Goal: Task Accomplishment & Management: Manage account settings

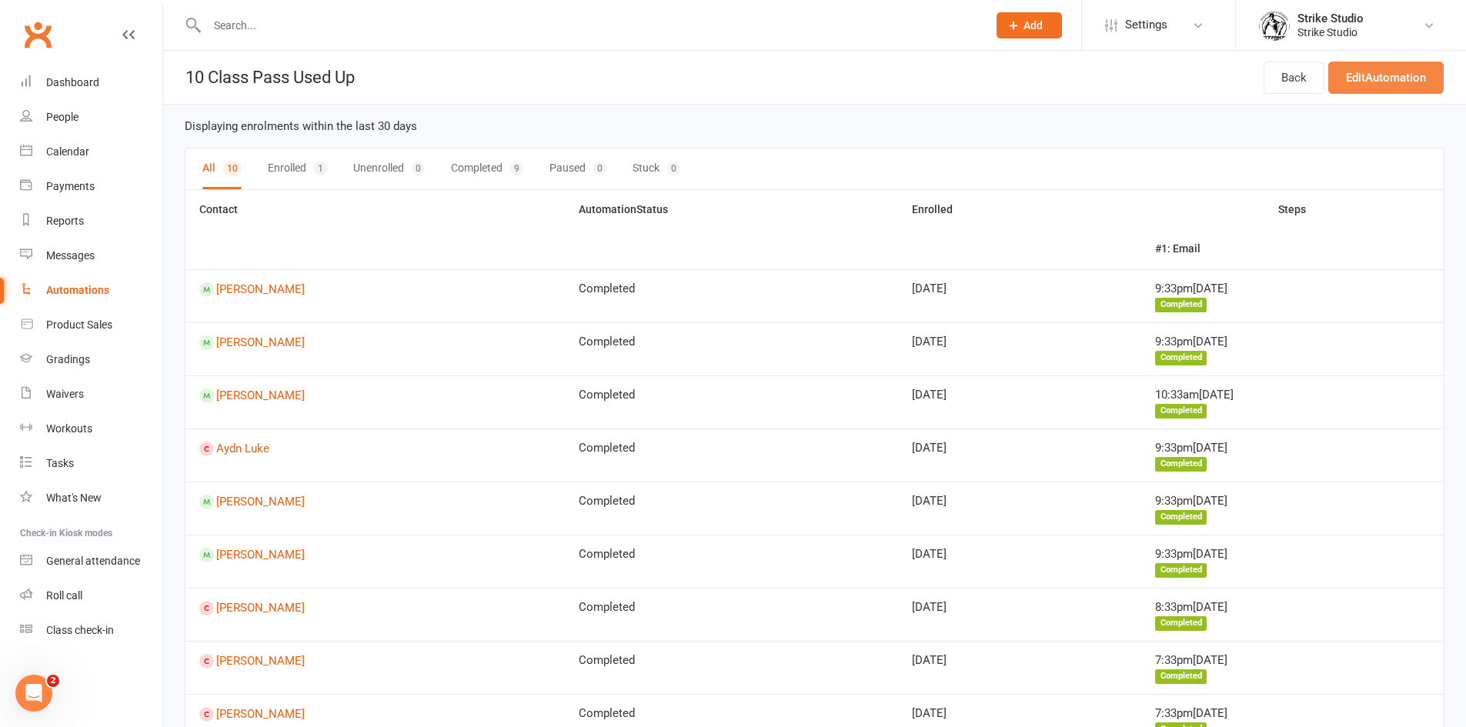
click at [1394, 85] on link "Edit Automation" at bounding box center [1385, 78] width 115 height 32
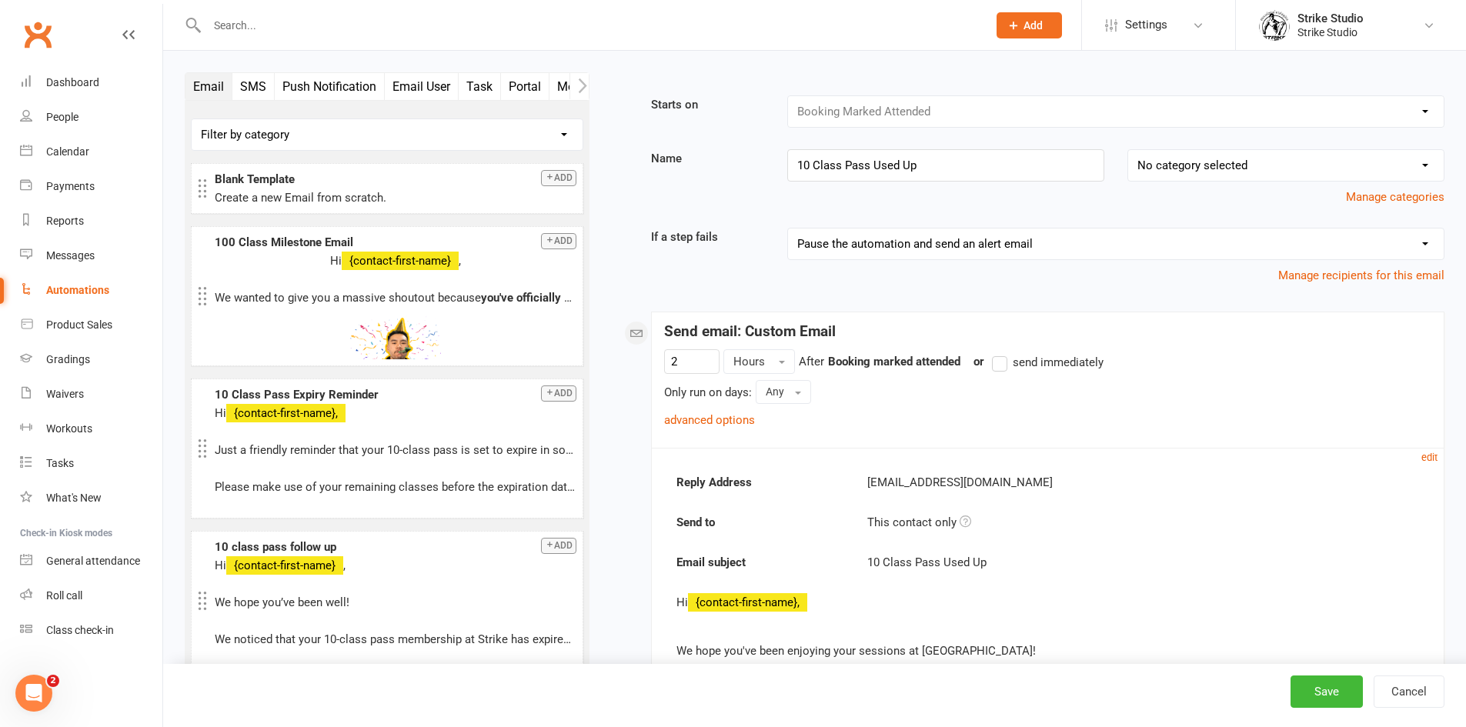
click at [860, 107] on div "Booking Cancelled Booking Due Booking Late-Cancelled Booking Marked Absent Book…" at bounding box center [1115, 111] width 657 height 32
click at [860, 106] on div "Booking Cancelled Booking Due Booking Late-Cancelled Booking Marked Absent Book…" at bounding box center [1115, 111] width 657 height 32
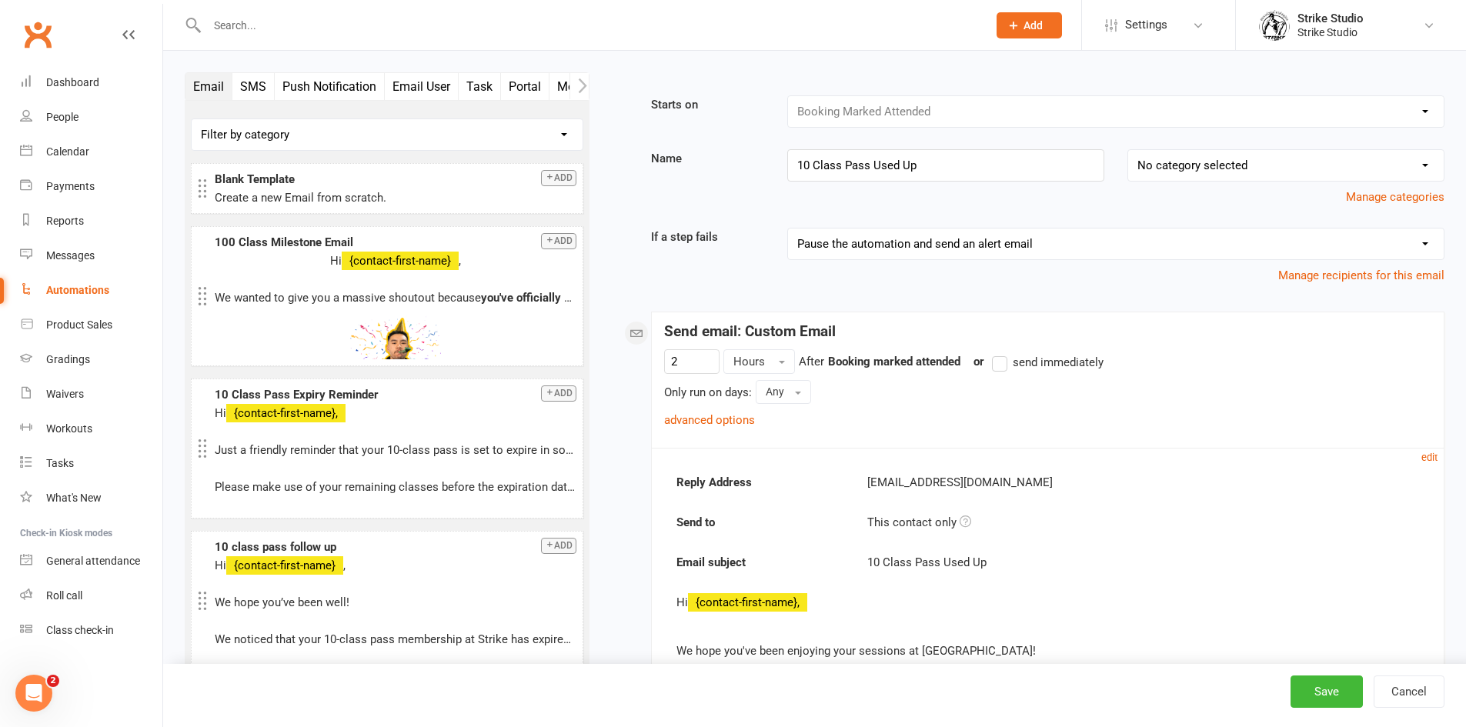
click at [951, 124] on div "Booking Cancelled Booking Due Booking Late-Cancelled Booking Marked Absent Book…" at bounding box center [1115, 111] width 657 height 32
click at [900, 364] on strong "Booking marked attended" at bounding box center [894, 362] width 132 height 14
click at [927, 359] on strong "Booking marked attended" at bounding box center [894, 362] width 132 height 14
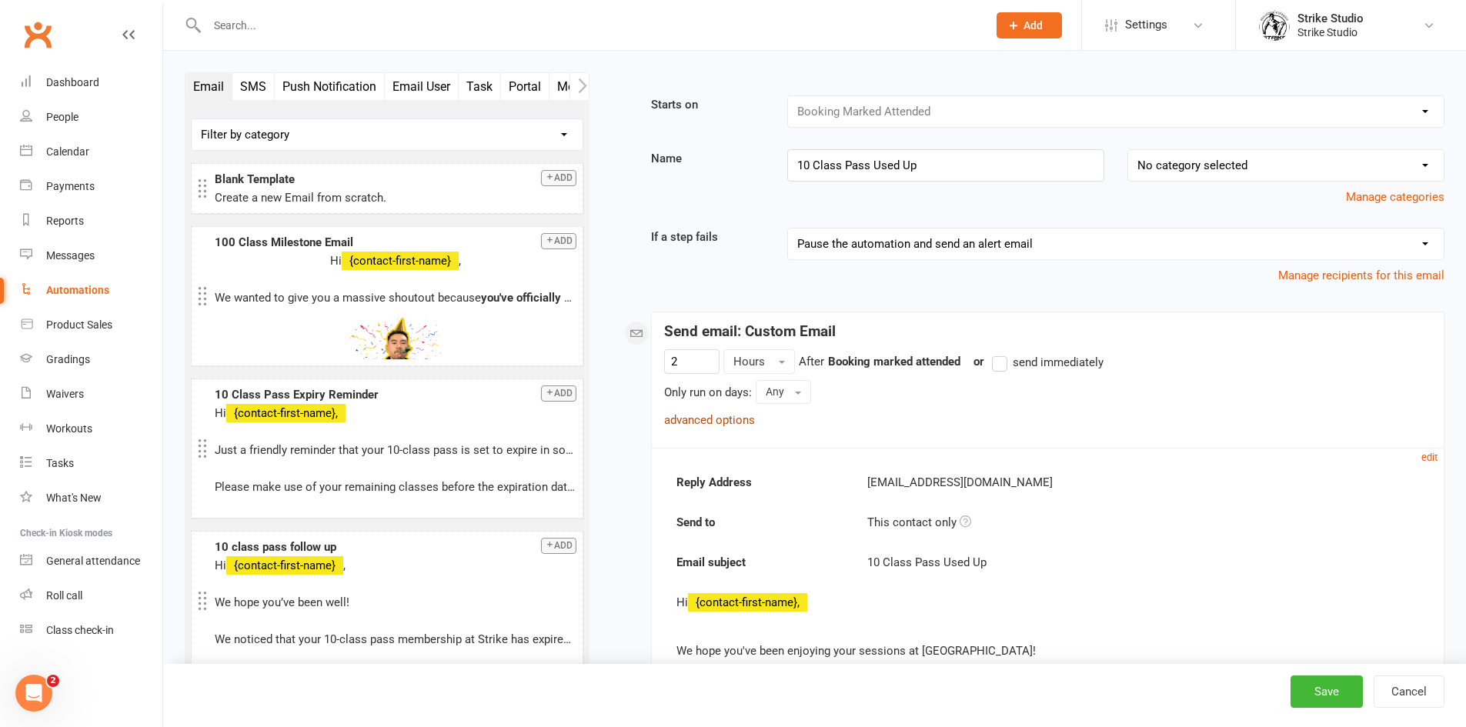
click at [734, 417] on link "advanced options" at bounding box center [709, 420] width 91 height 14
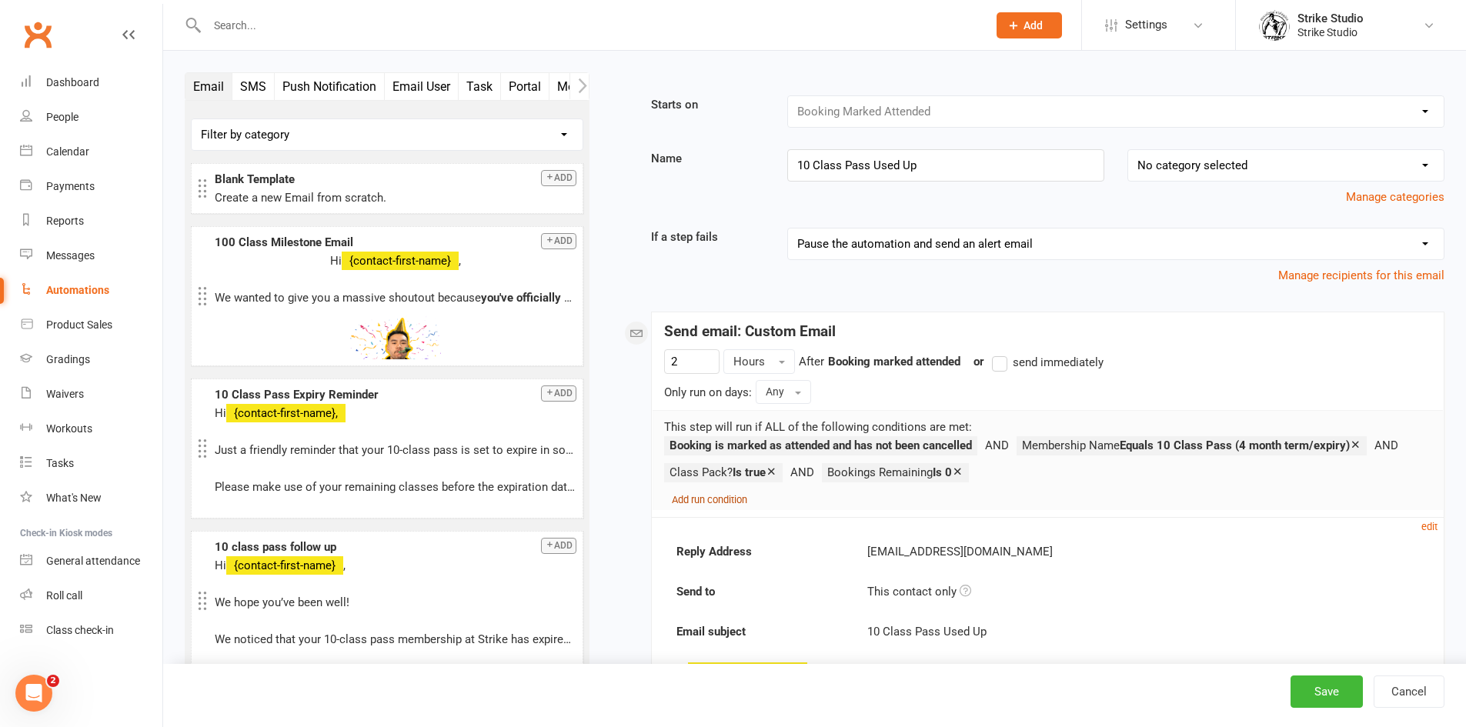
click at [747, 503] on small "Add run condition" at bounding box center [709, 500] width 75 height 12
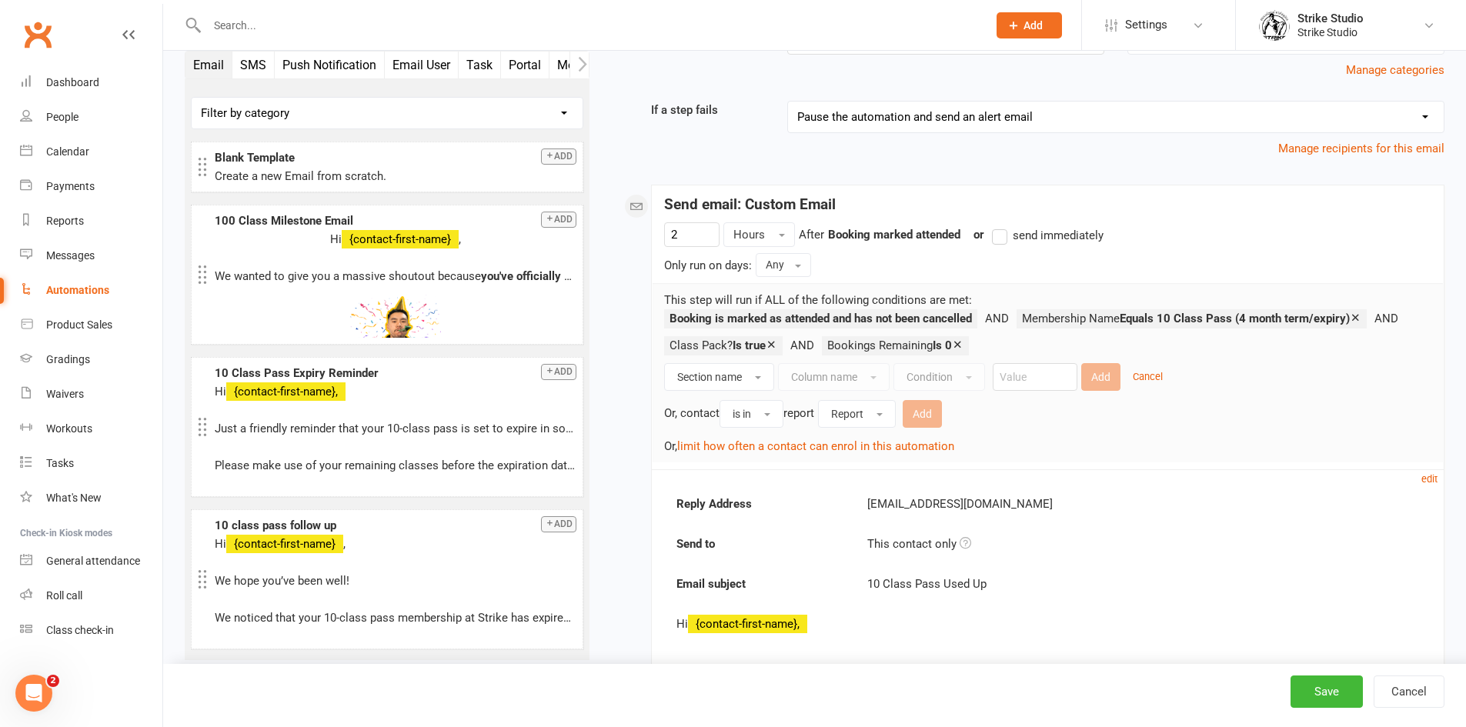
scroll to position [154, 0]
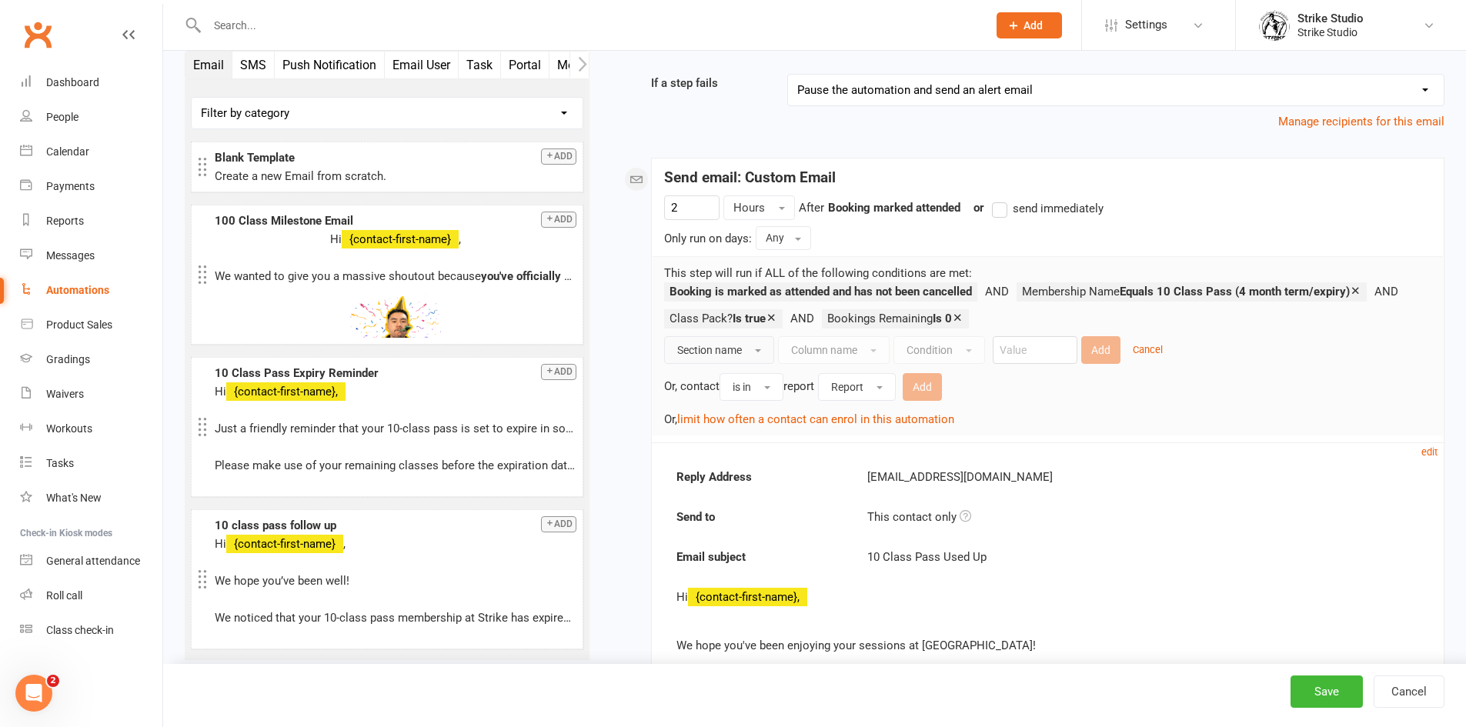
click at [737, 356] on button "Section name" at bounding box center [719, 350] width 110 height 28
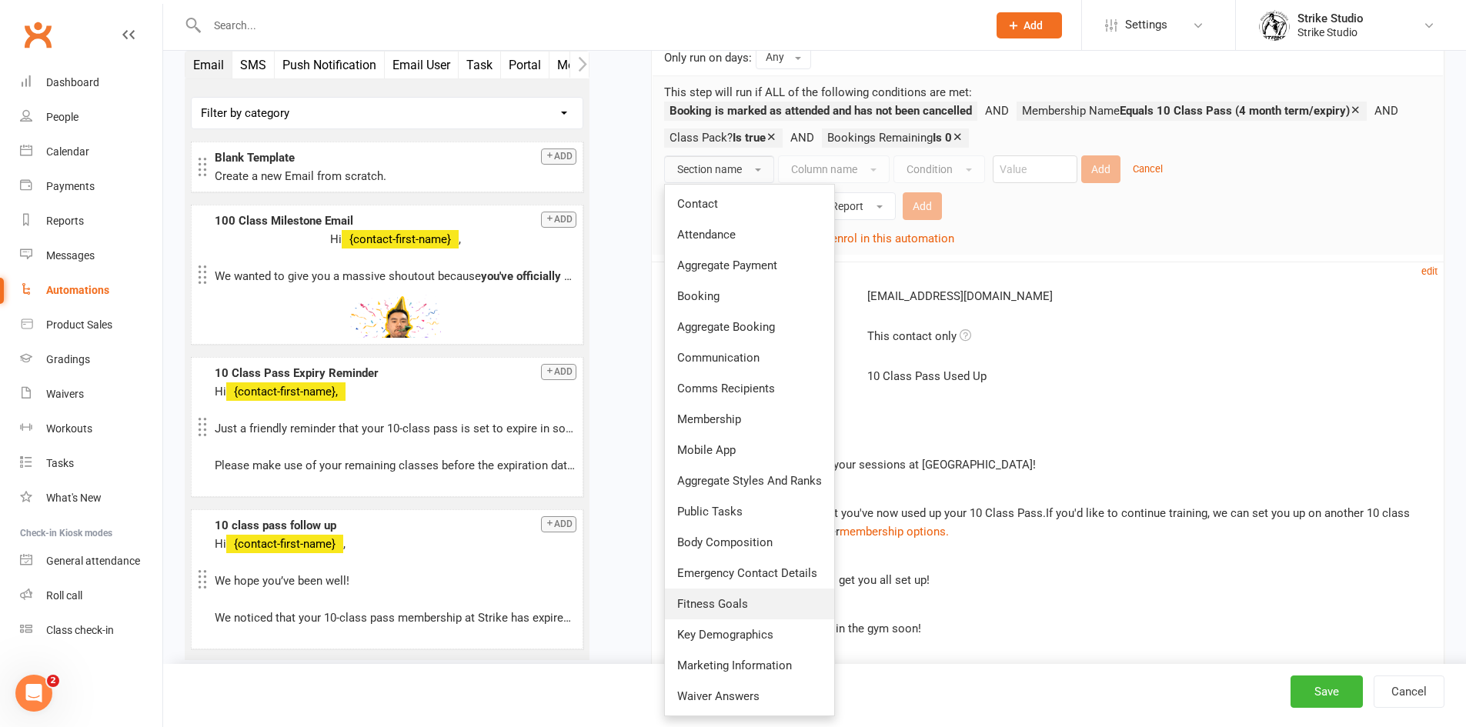
scroll to position [308, 0]
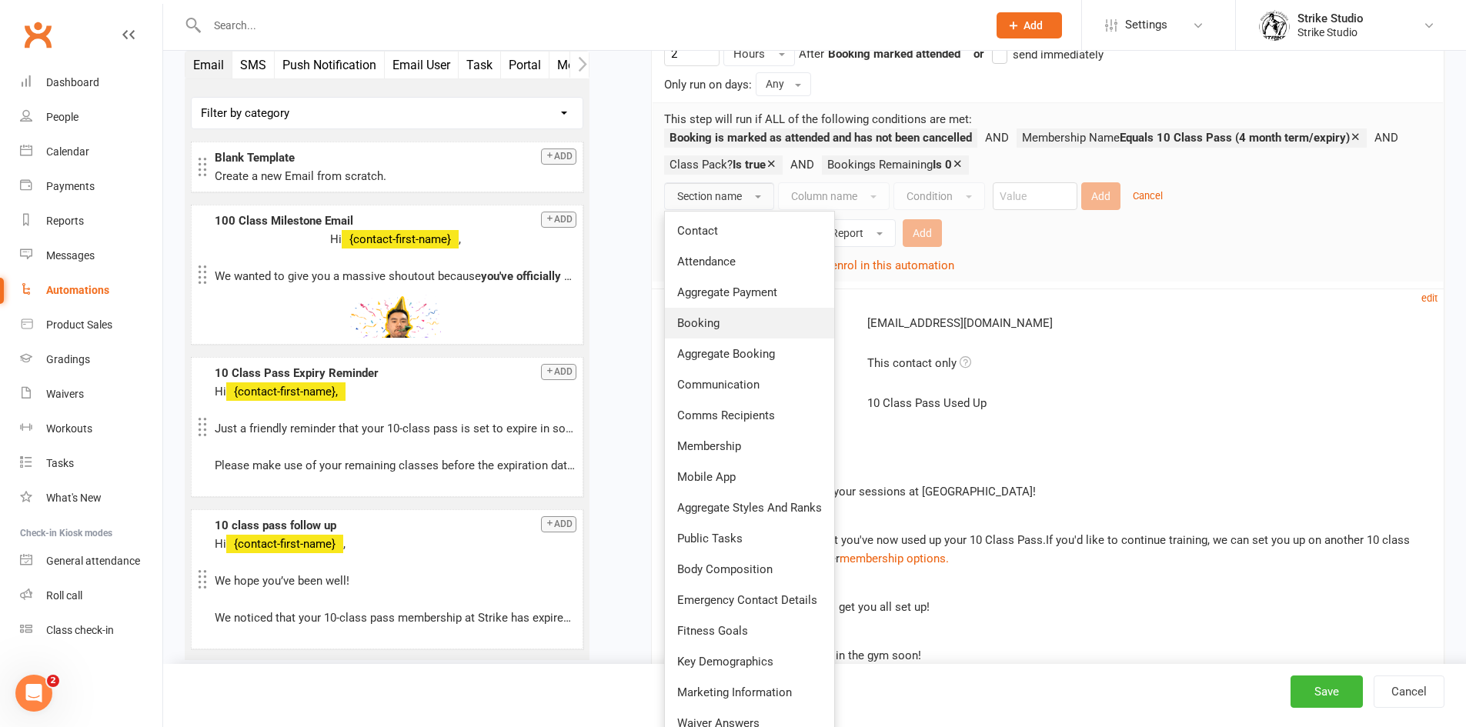
click at [810, 324] on link "Booking" at bounding box center [749, 323] width 169 height 31
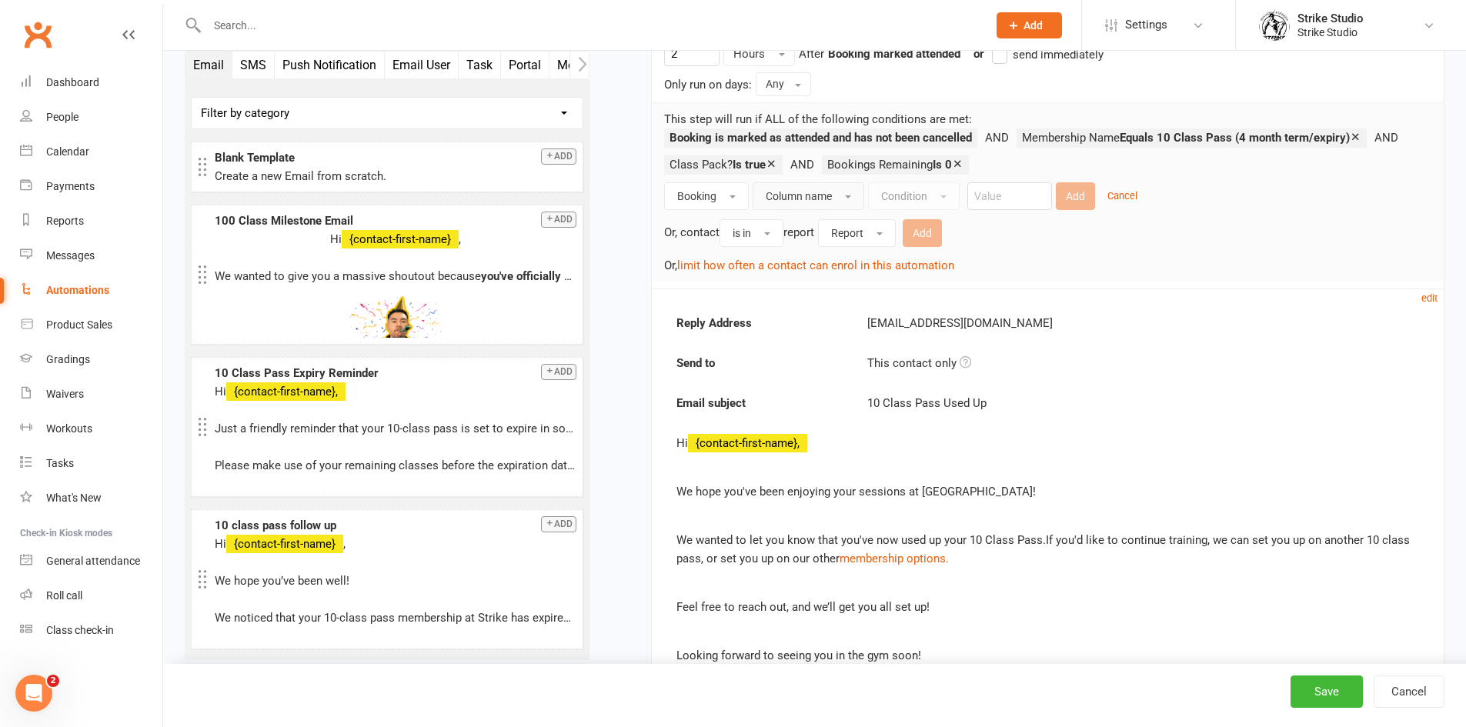
click at [840, 194] on button "Column name" at bounding box center [809, 196] width 112 height 28
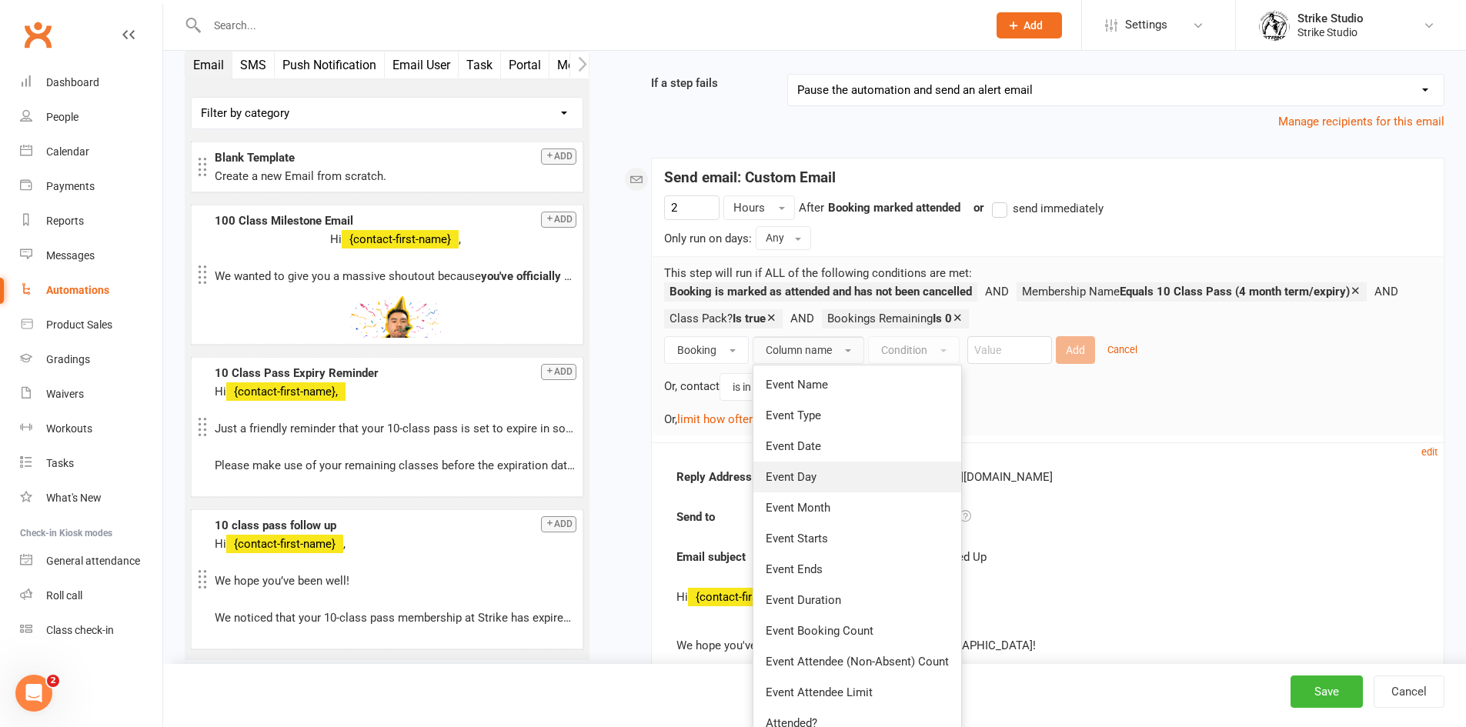
scroll to position [231, 0]
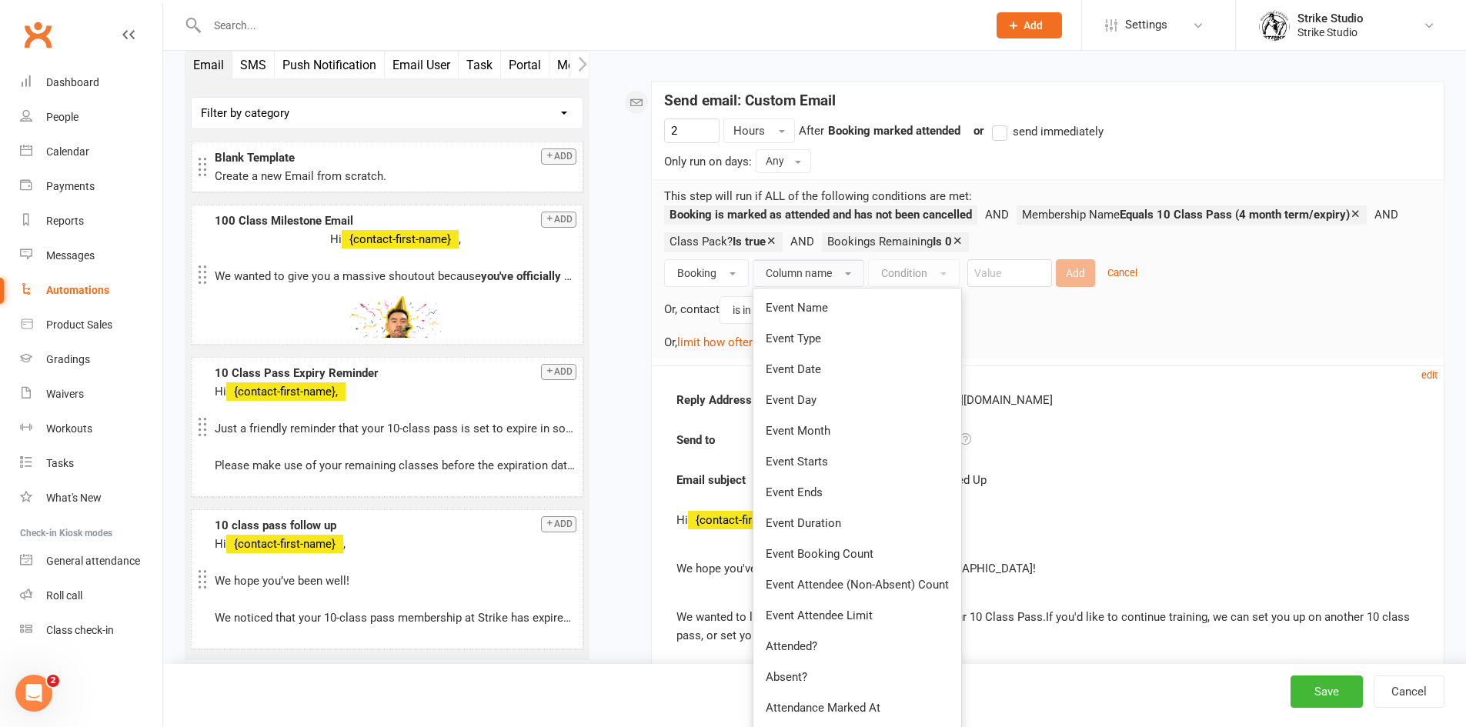
click at [720, 287] on div "Booking Column name Event Name Event Type Event Date Event Day Event Month Even…" at bounding box center [1047, 305] width 767 height 92
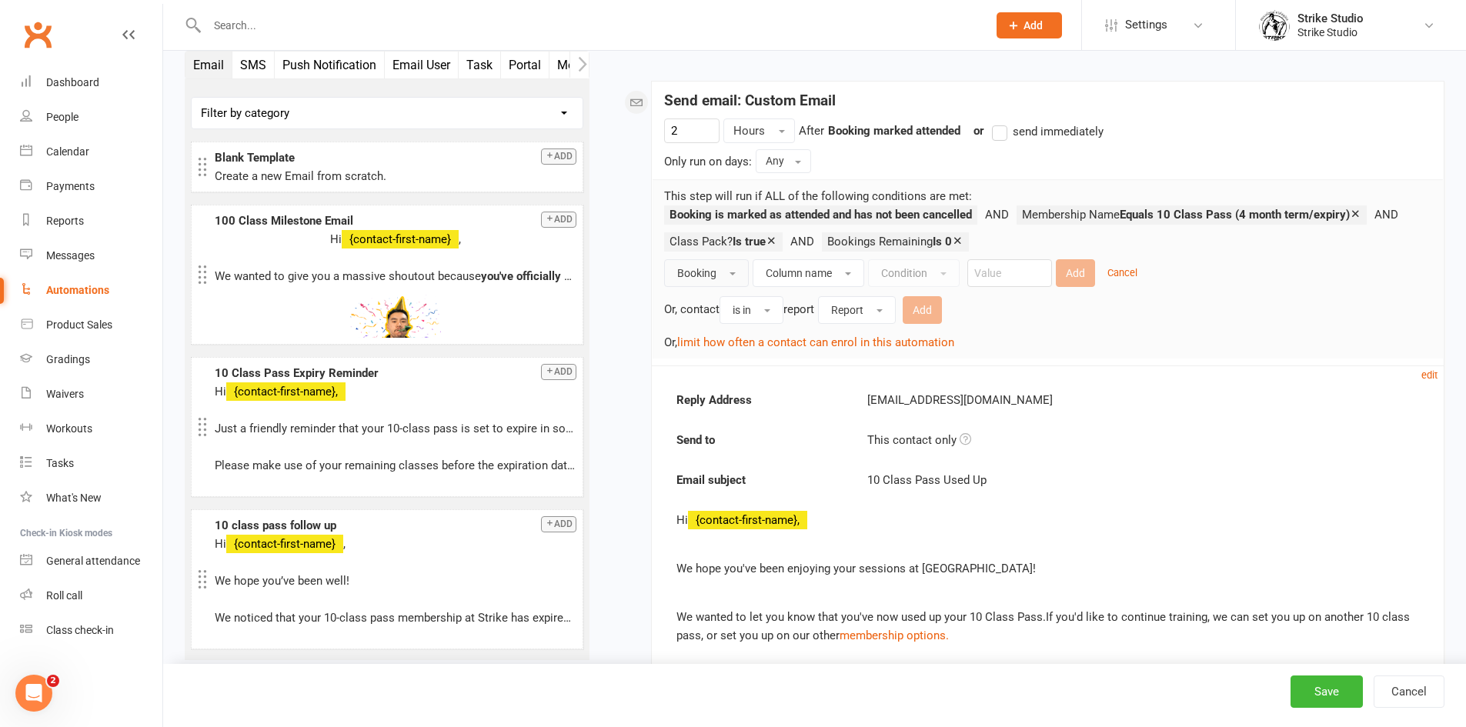
click at [731, 284] on button "Booking" at bounding box center [706, 273] width 85 height 28
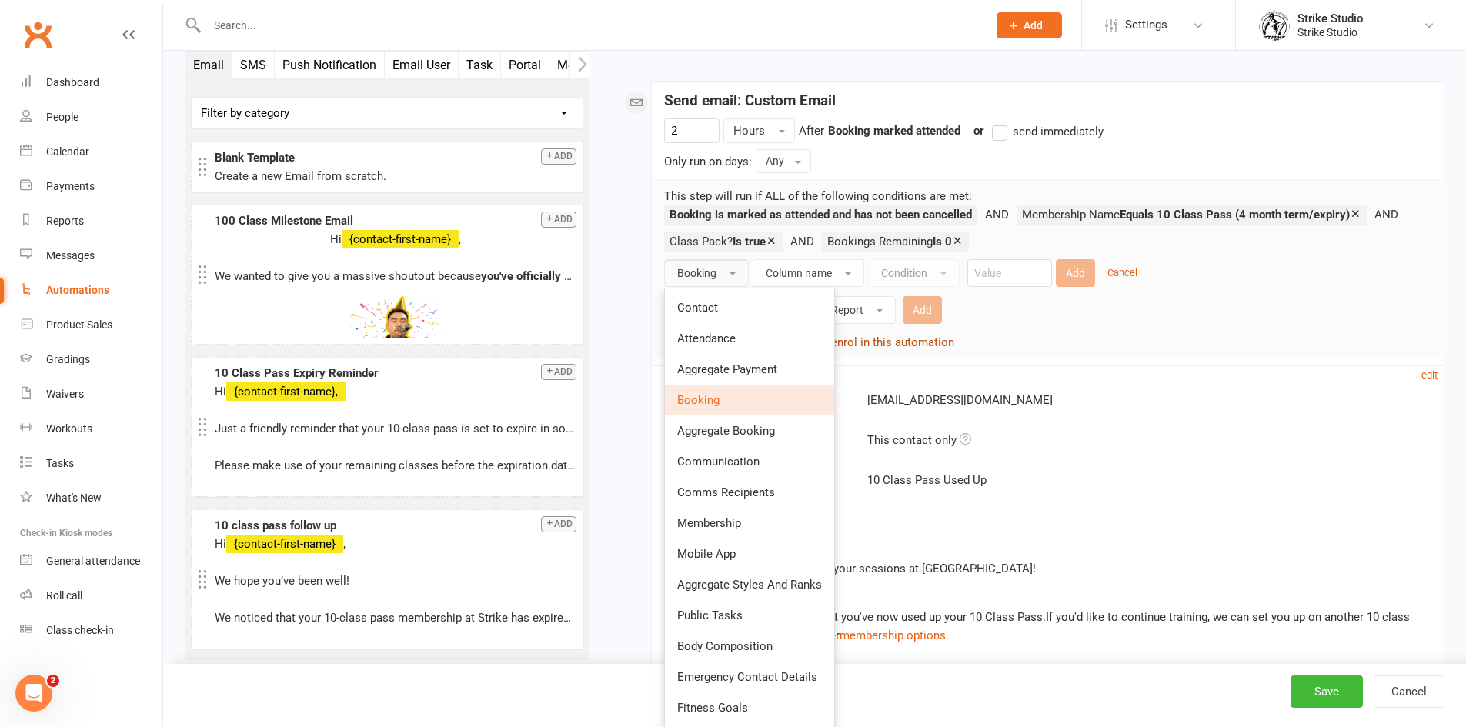
click at [782, 342] on link "Attendance" at bounding box center [749, 338] width 169 height 31
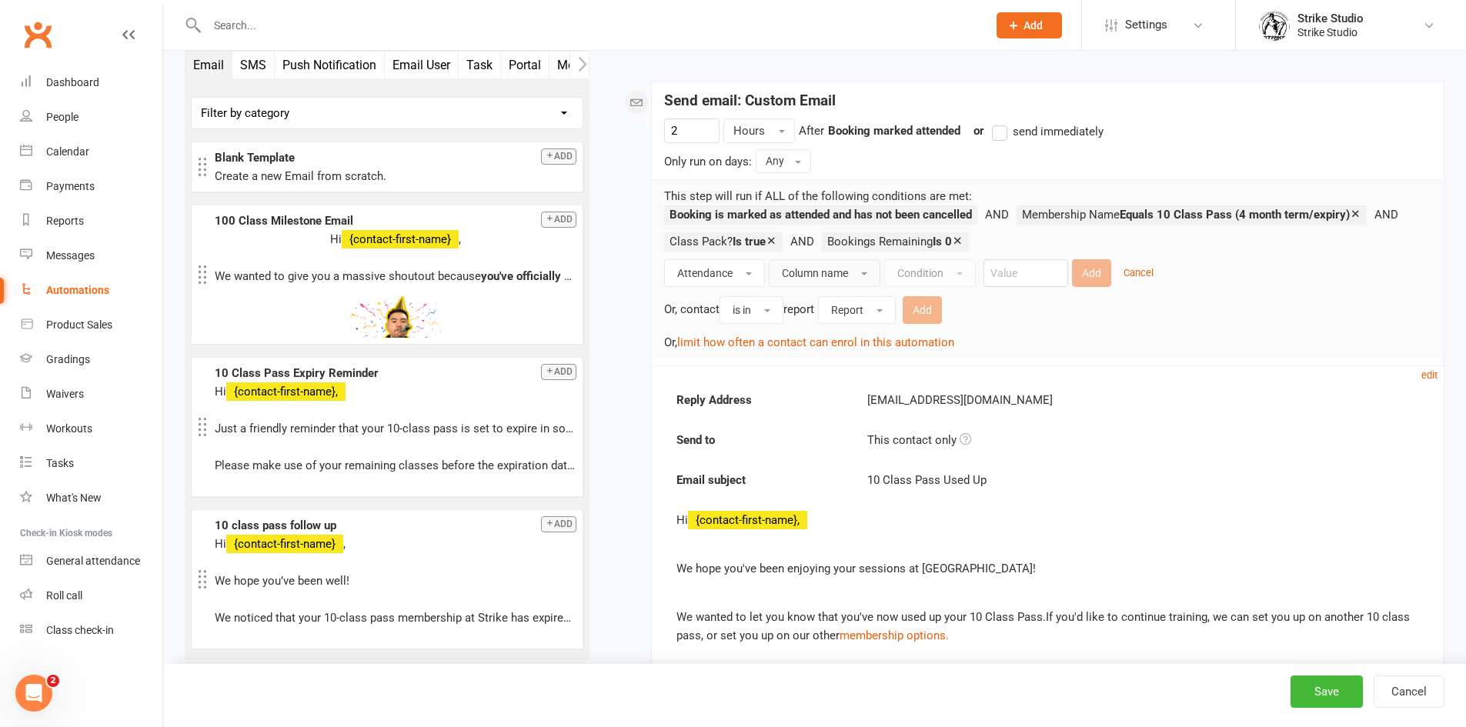
click at [861, 265] on button "Column name" at bounding box center [825, 273] width 112 height 28
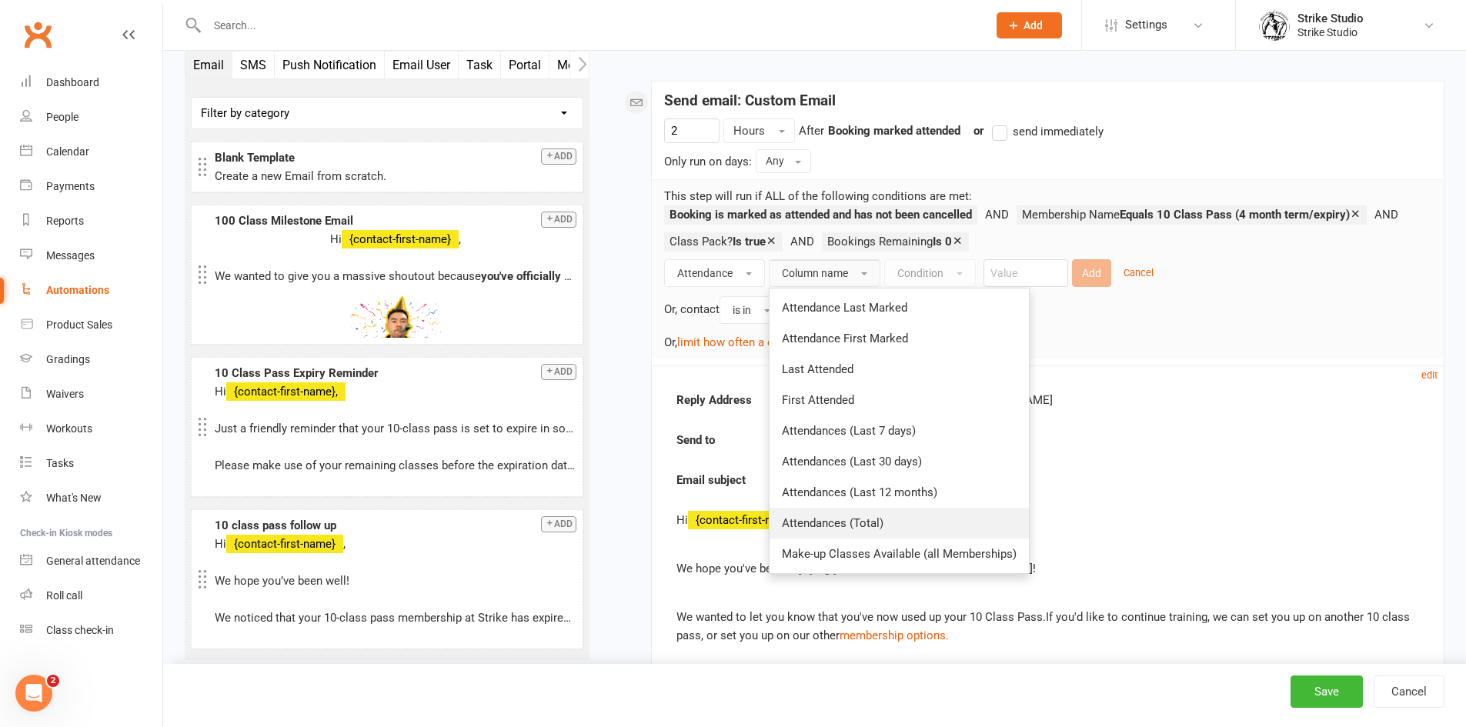
click at [992, 529] on link "Attendances (Total)" at bounding box center [899, 523] width 259 height 31
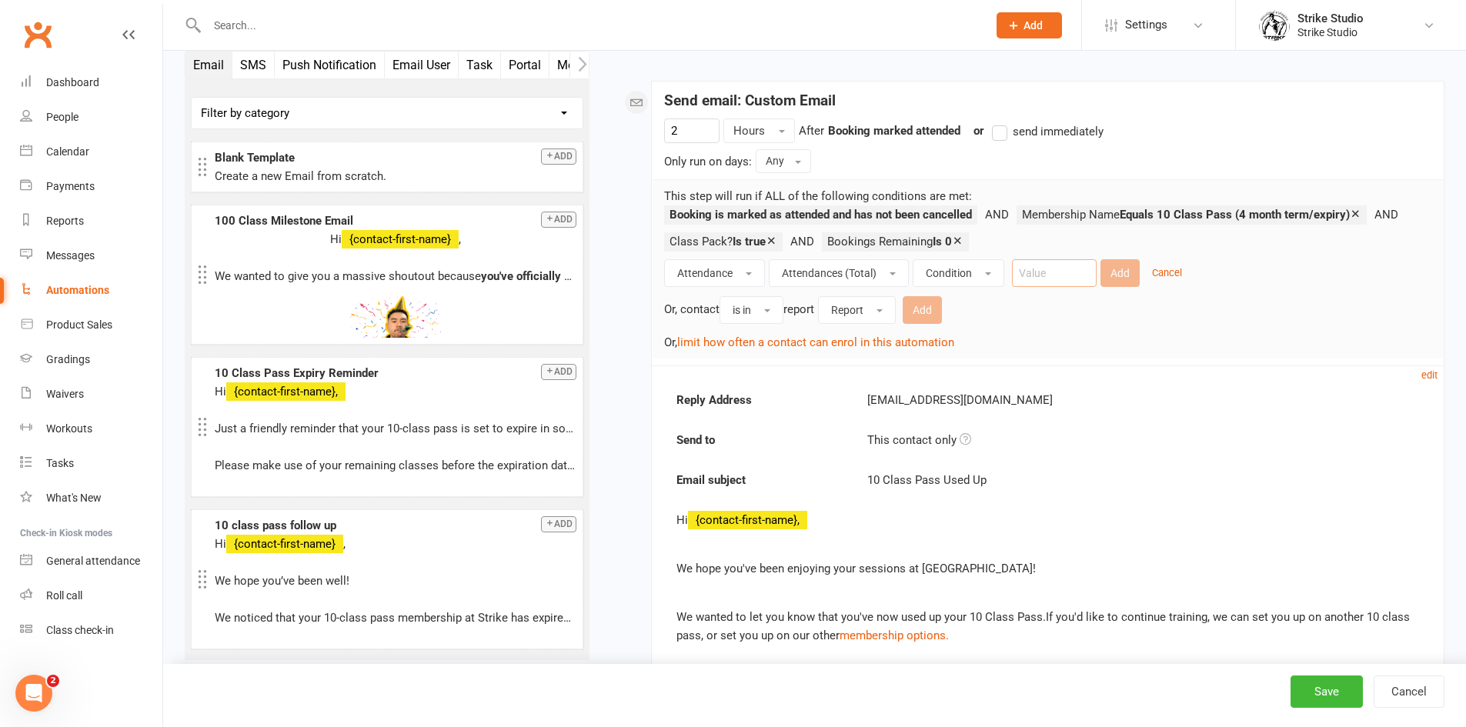
click at [1023, 280] on input "number" at bounding box center [1054, 273] width 85 height 28
click at [986, 280] on button "Condition" at bounding box center [959, 273] width 92 height 28
click at [1019, 452] on link "Greater than or equal to" at bounding box center [990, 461] width 152 height 31
click at [1107, 282] on input "number" at bounding box center [1122, 273] width 85 height 28
click at [724, 284] on button "Attendance" at bounding box center [714, 273] width 101 height 28
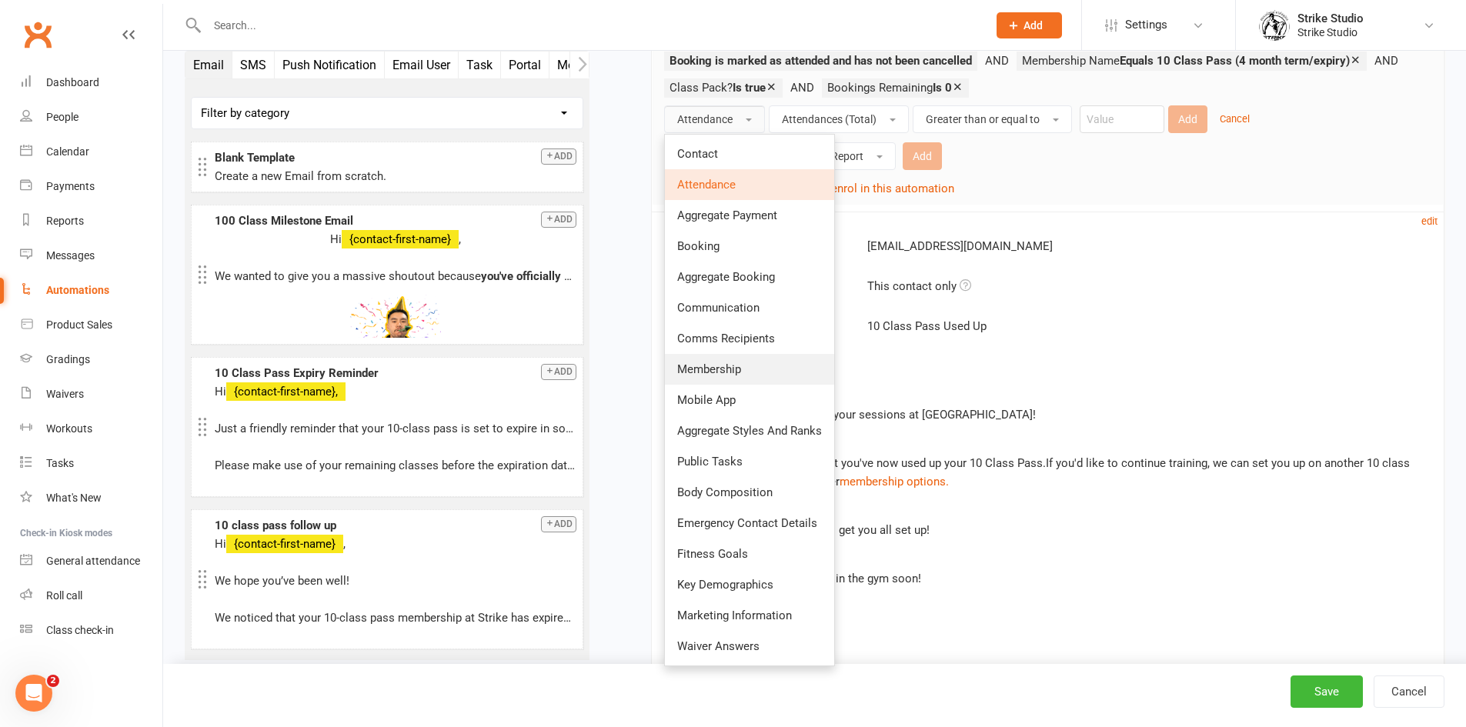
scroll to position [308, 0]
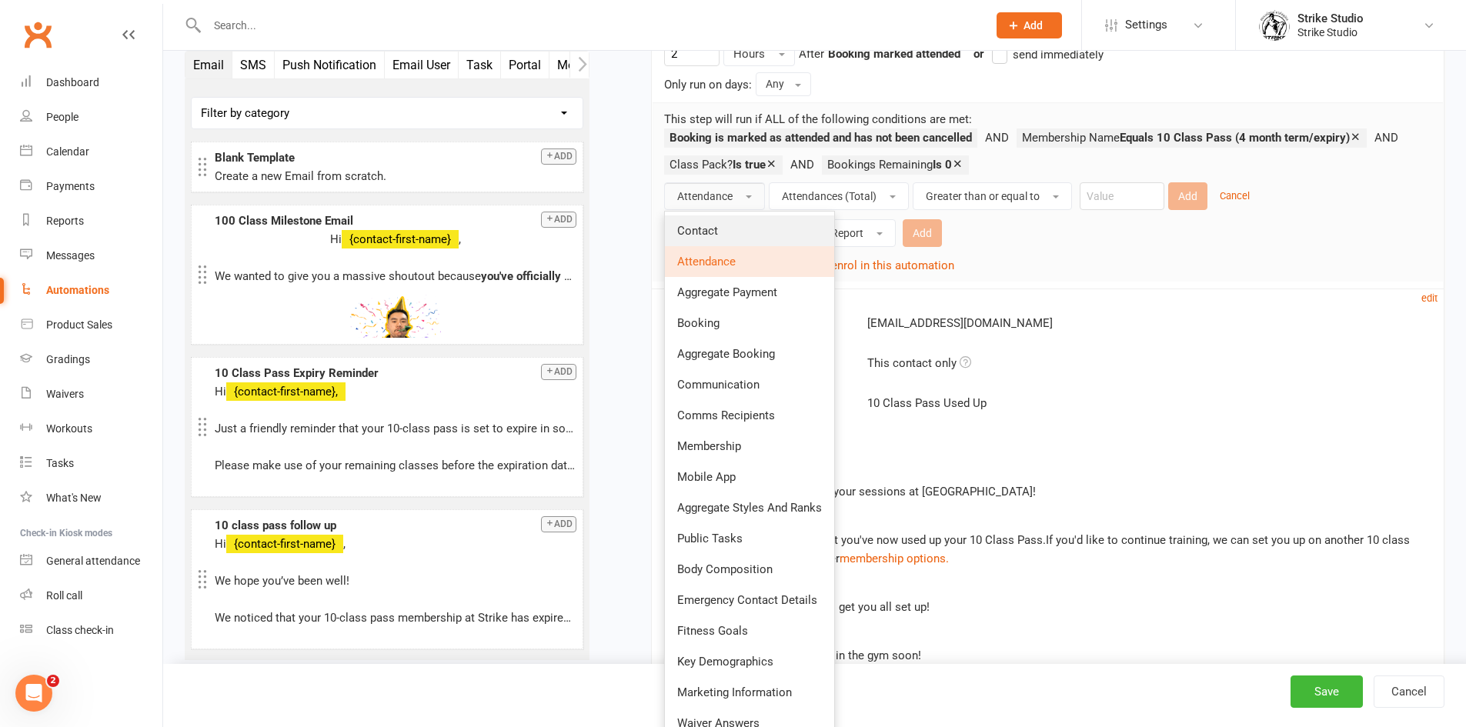
click at [746, 221] on link "Contact" at bounding box center [749, 230] width 169 height 31
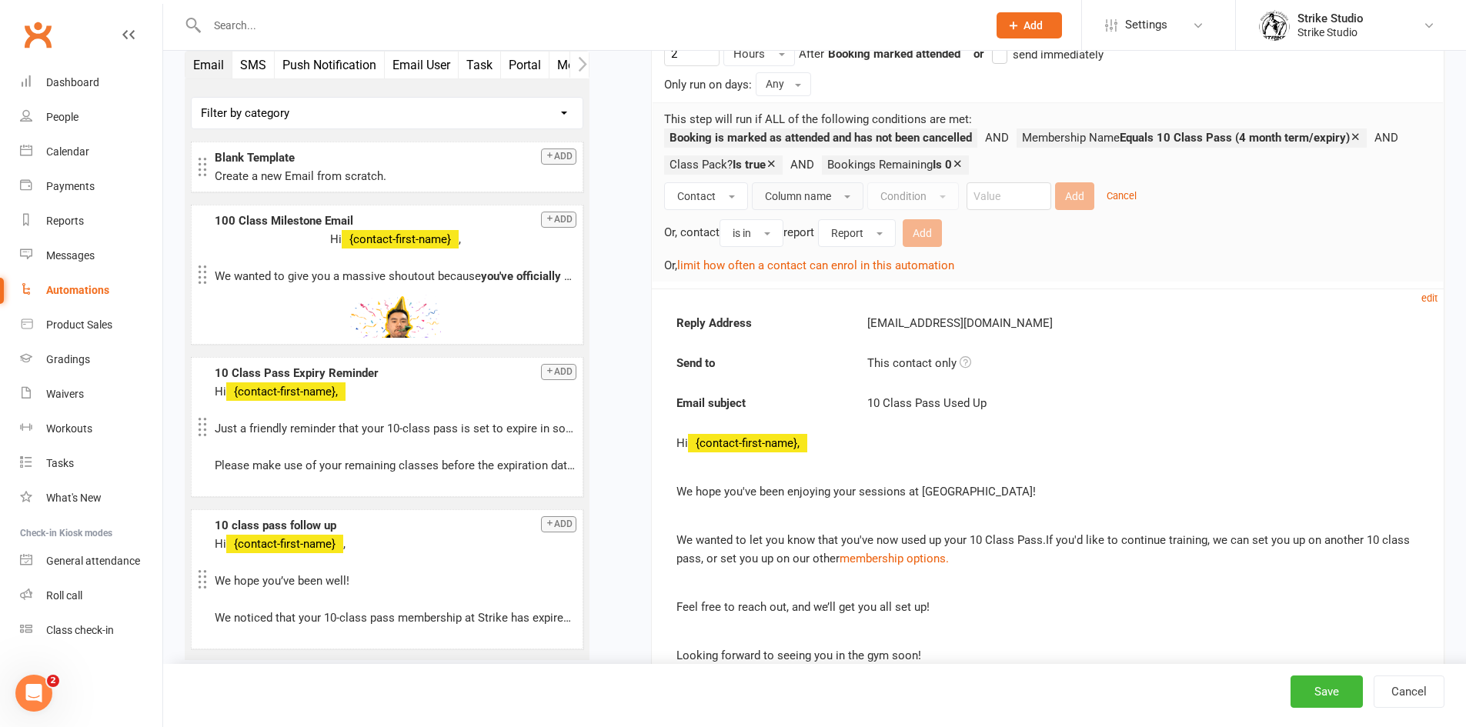
drag, startPoint x: 807, startPoint y: 207, endPoint x: 817, endPoint y: 209, distance: 10.3
click at [807, 207] on button "Column name" at bounding box center [808, 196] width 112 height 28
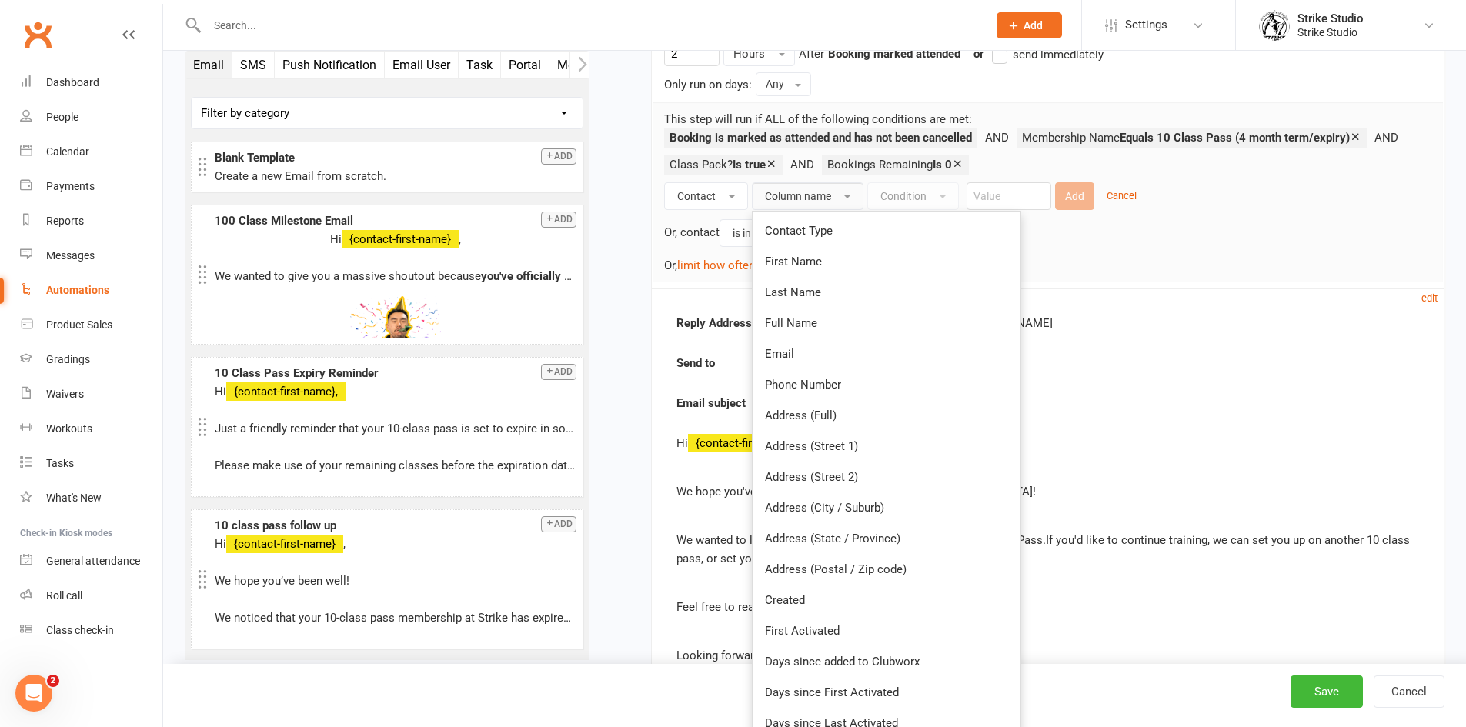
click at [1134, 347] on div "Reply Address [EMAIL_ADDRESS][DOMAIN_NAME] Send to This contact only Email subj…" at bounding box center [1047, 621] width 743 height 615
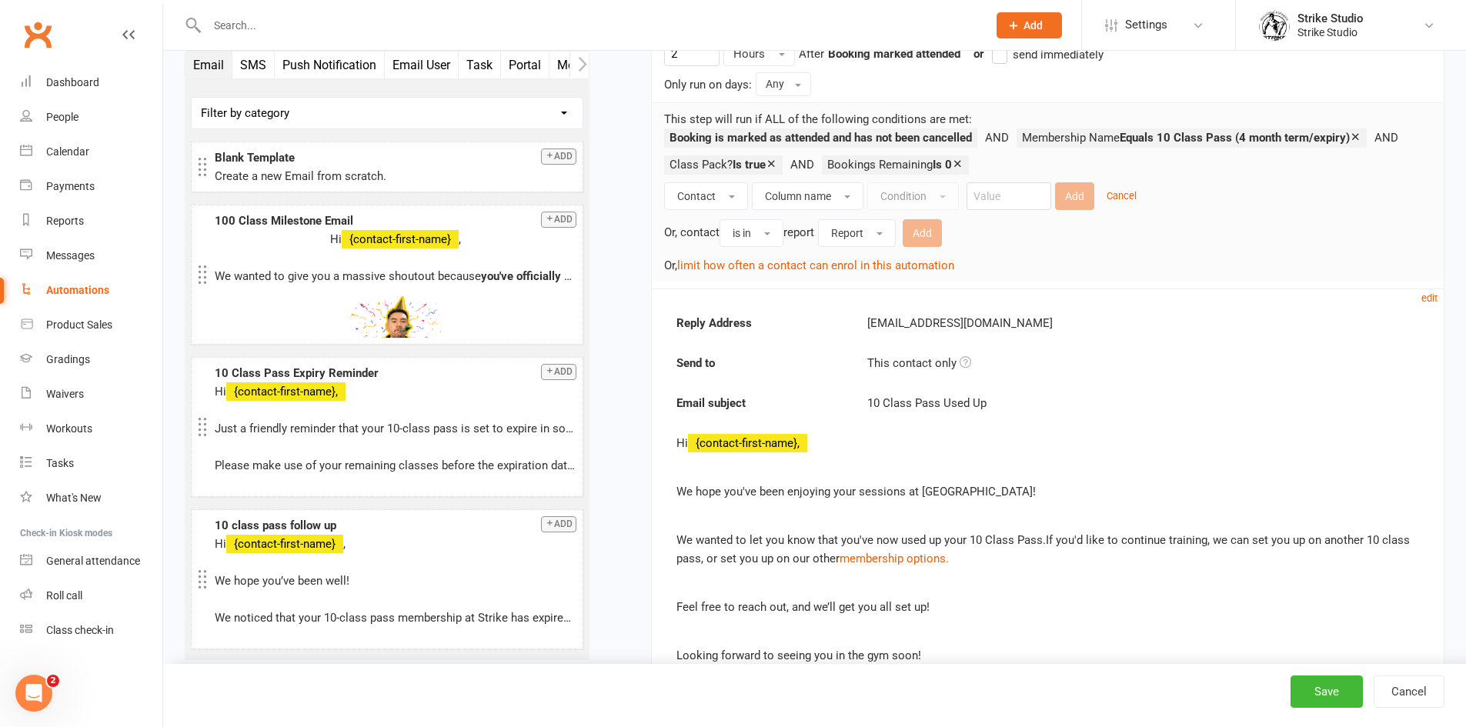
click at [723, 212] on div "Contact Column name Condition Add Cancel Or, contact is in report Report Add Or…" at bounding box center [1047, 228] width 767 height 92
click at [714, 211] on div "Contact Column name Condition Add Cancel Or, contact is in report Report Add Or…" at bounding box center [1047, 228] width 767 height 92
click at [713, 205] on button "Contact" at bounding box center [706, 196] width 84 height 28
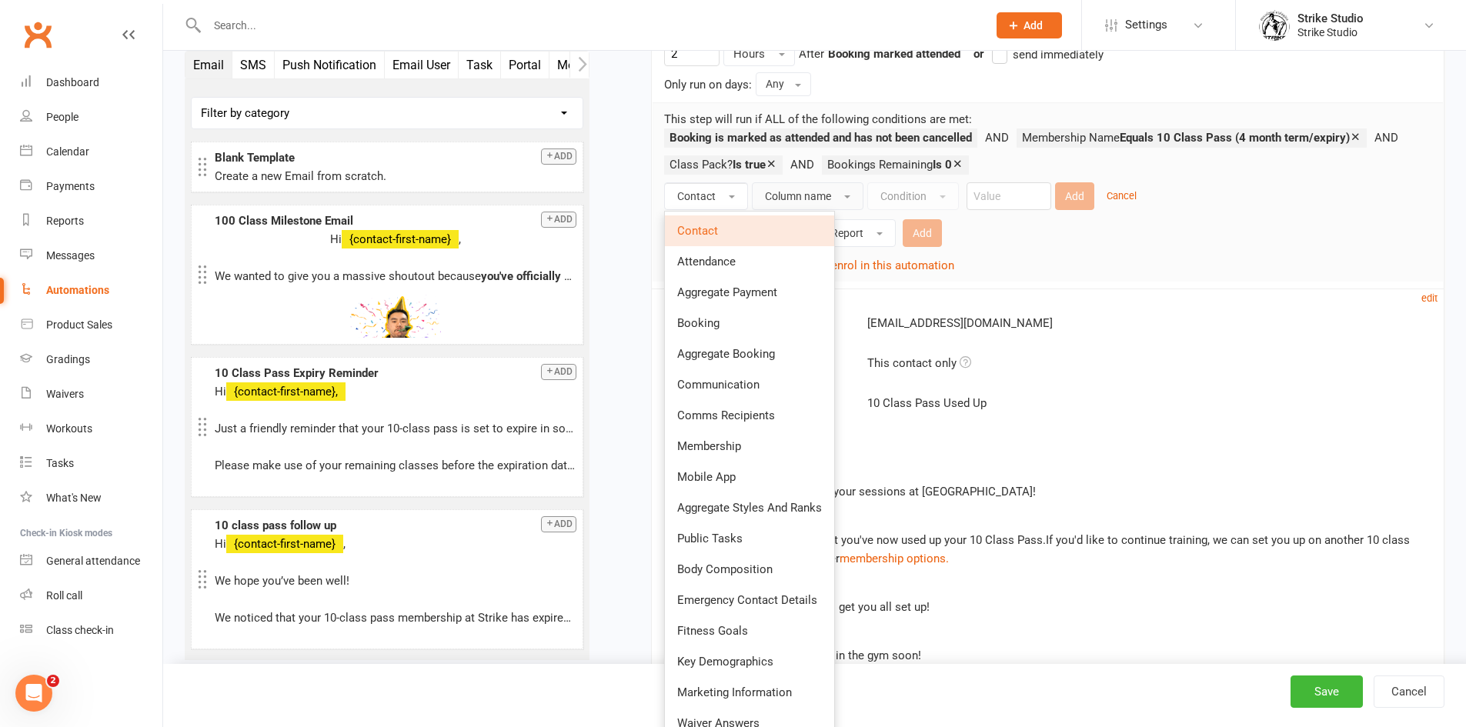
click at [820, 202] on span "Column name" at bounding box center [798, 196] width 66 height 12
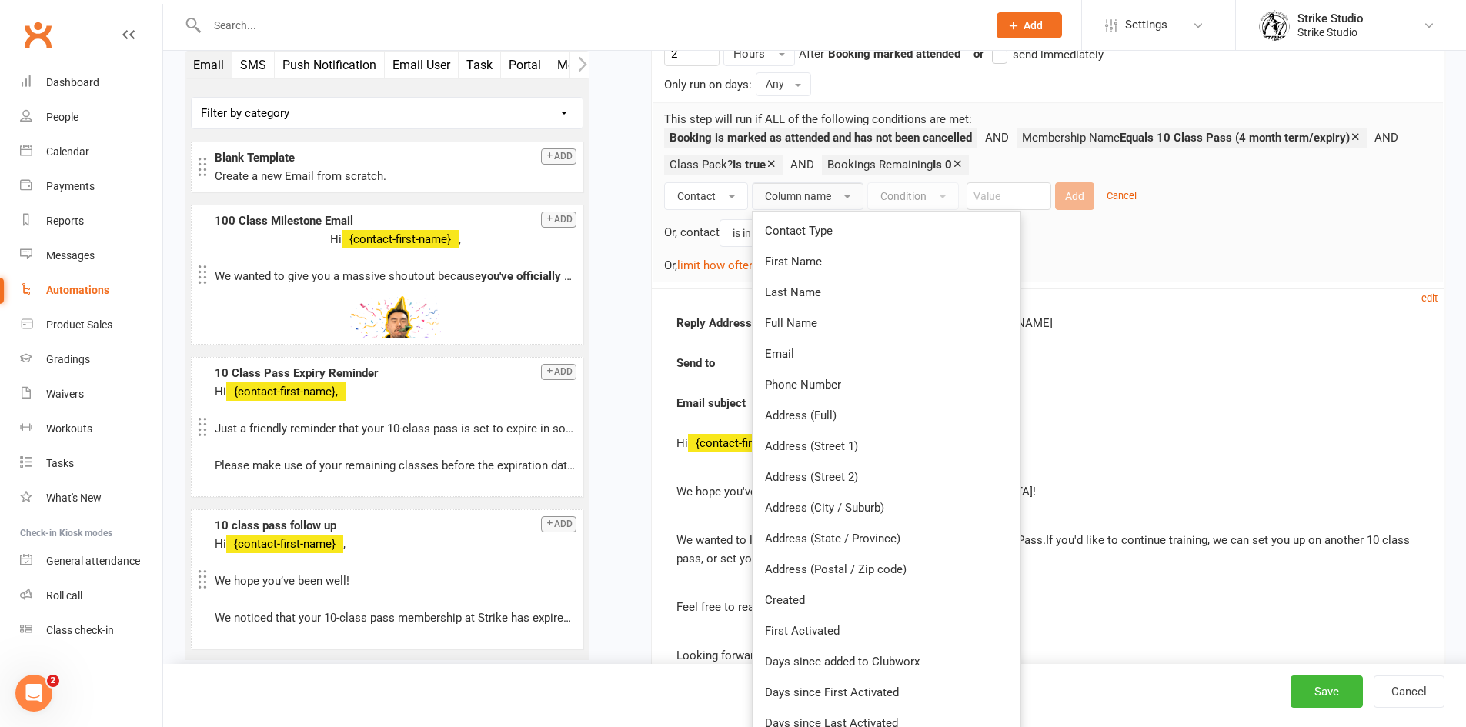
click at [820, 202] on span "Column name" at bounding box center [798, 196] width 66 height 12
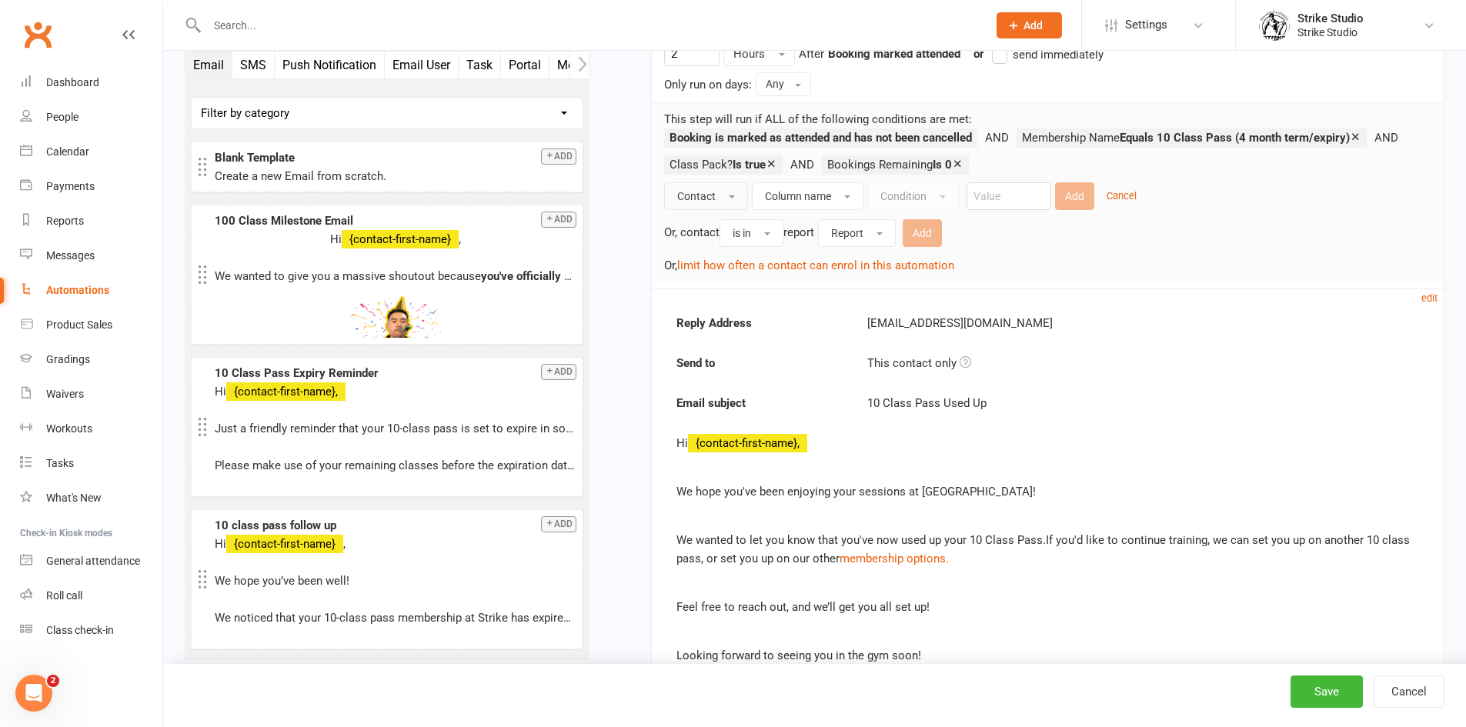
click at [735, 190] on button "Contact" at bounding box center [706, 196] width 84 height 28
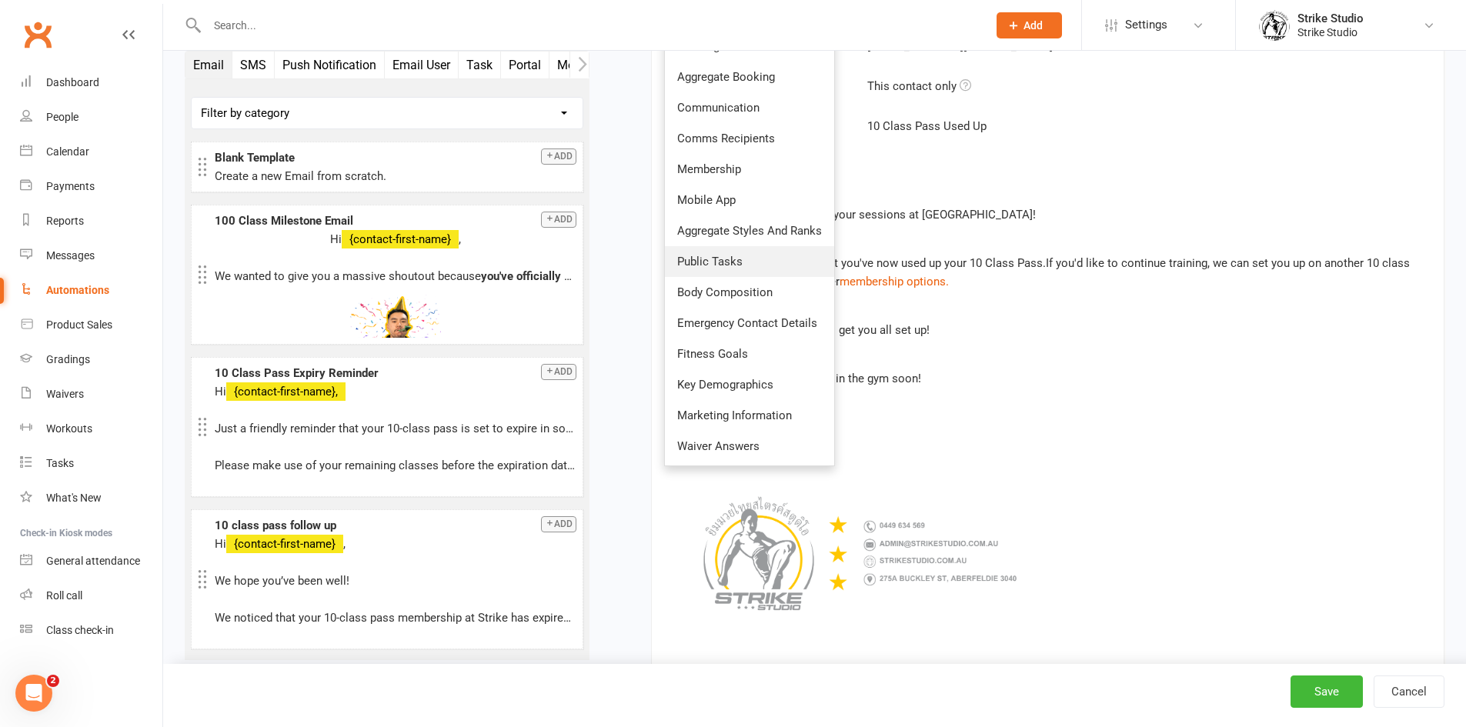
scroll to position [616, 0]
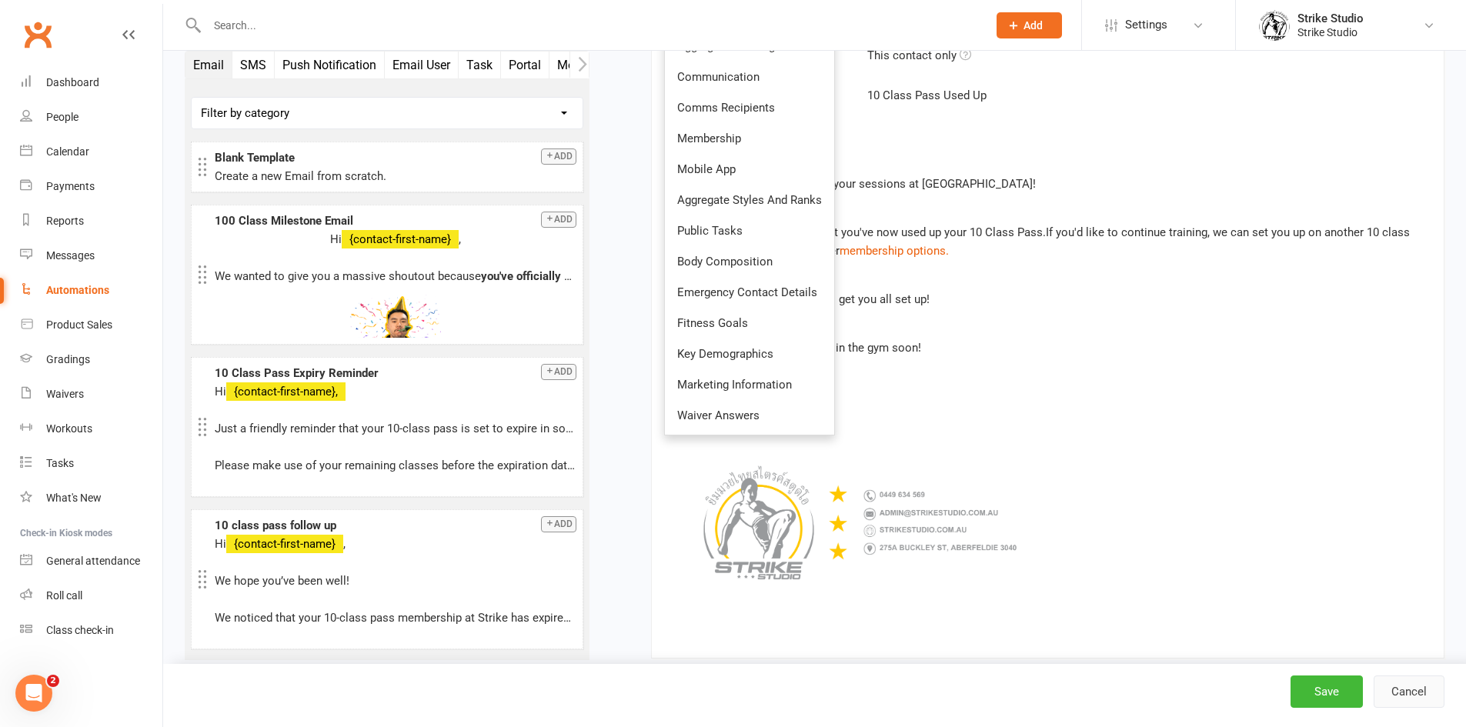
click at [1438, 676] on button "Cancel" at bounding box center [1409, 692] width 71 height 32
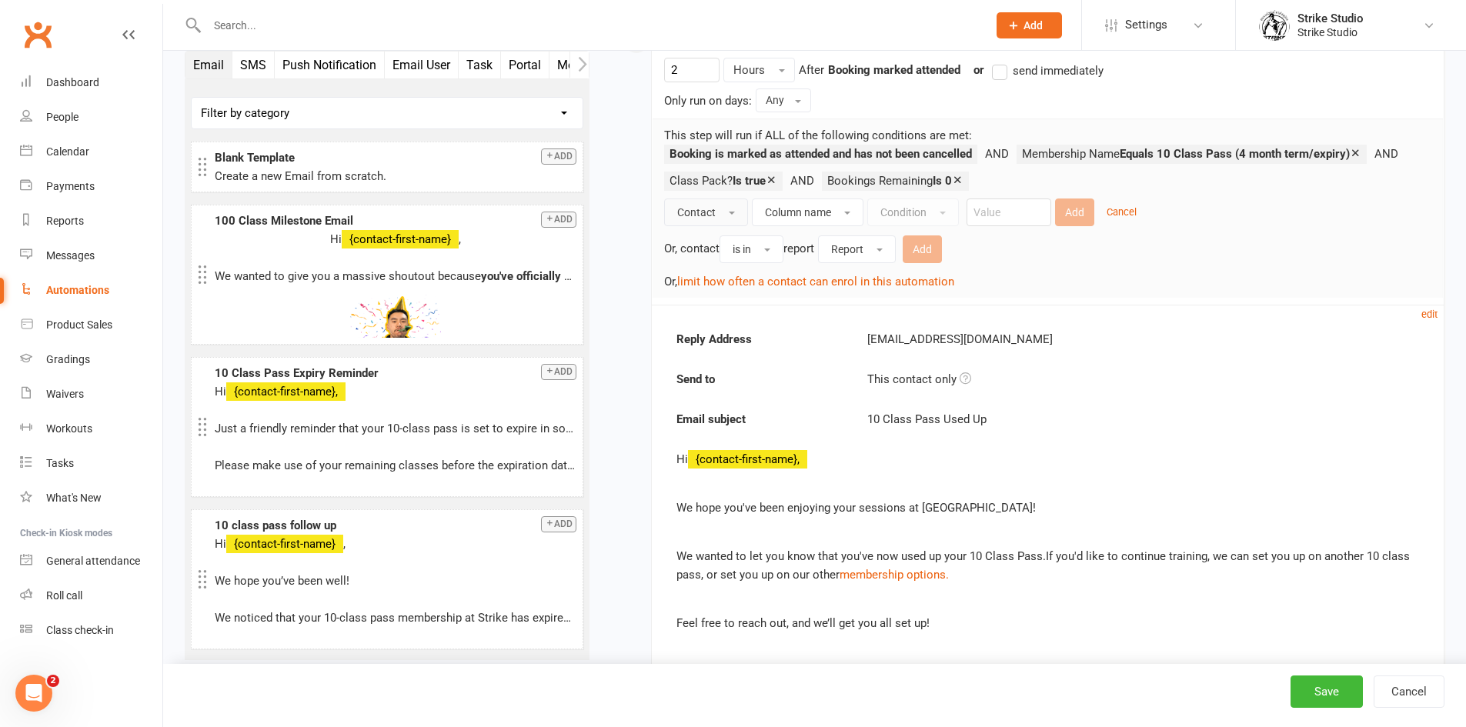
scroll to position [308, 0]
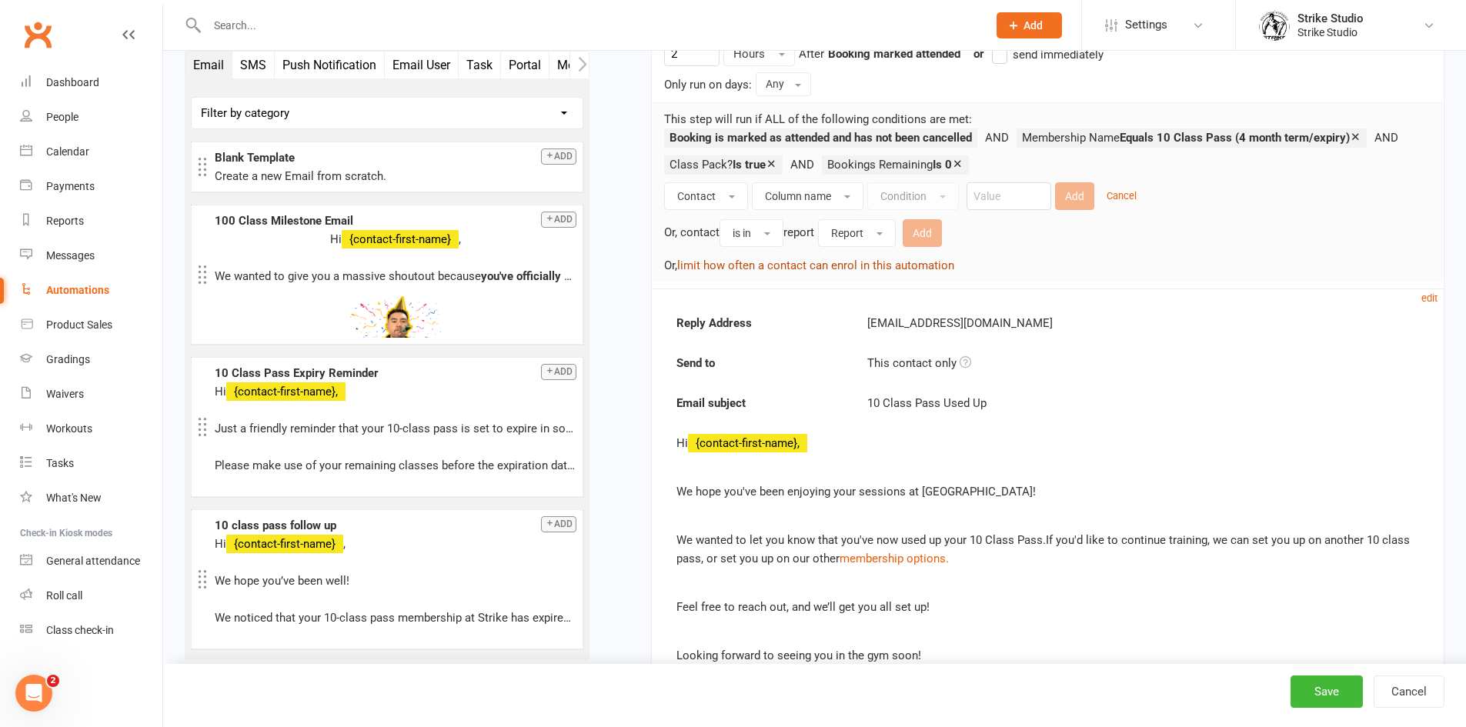
click at [761, 268] on button "limit how often a contact can enrol in this automation" at bounding box center [815, 265] width 277 height 18
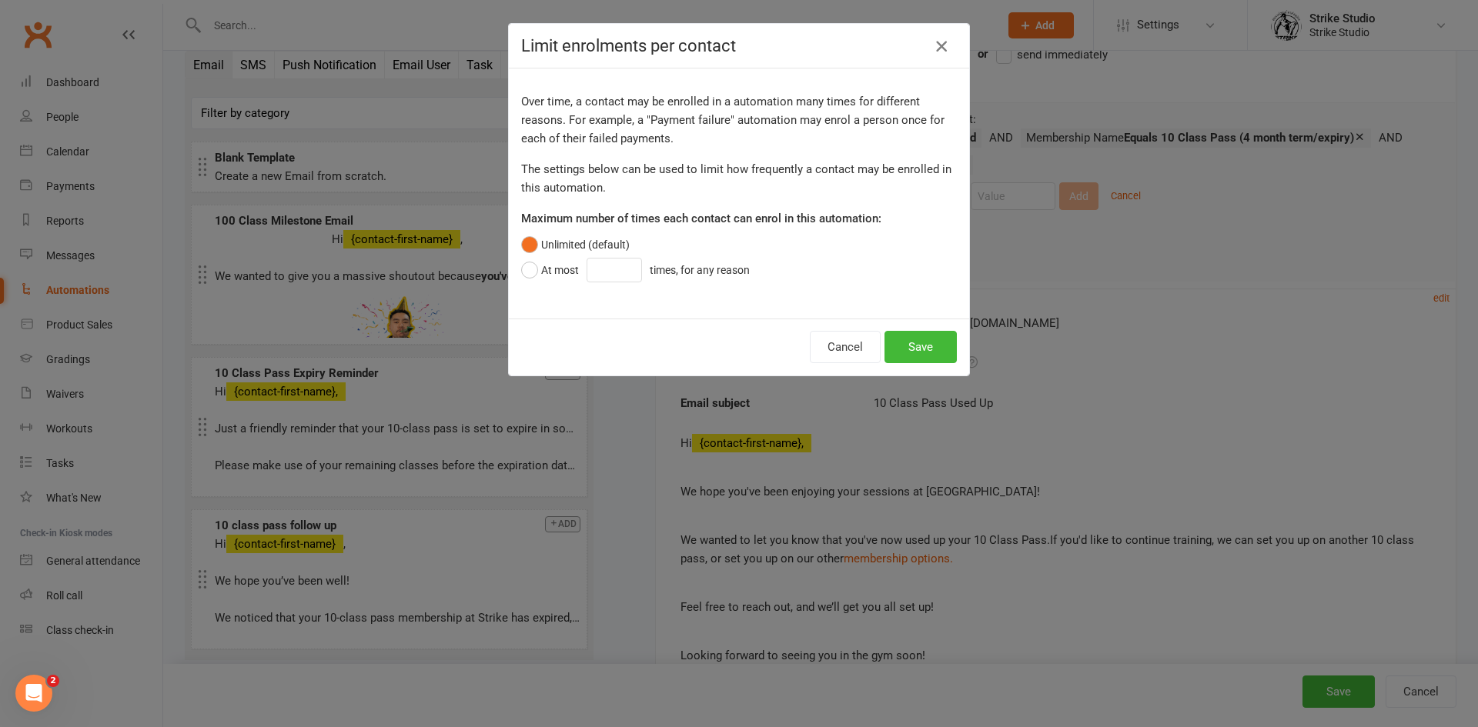
click at [939, 52] on icon "button" at bounding box center [941, 46] width 18 height 18
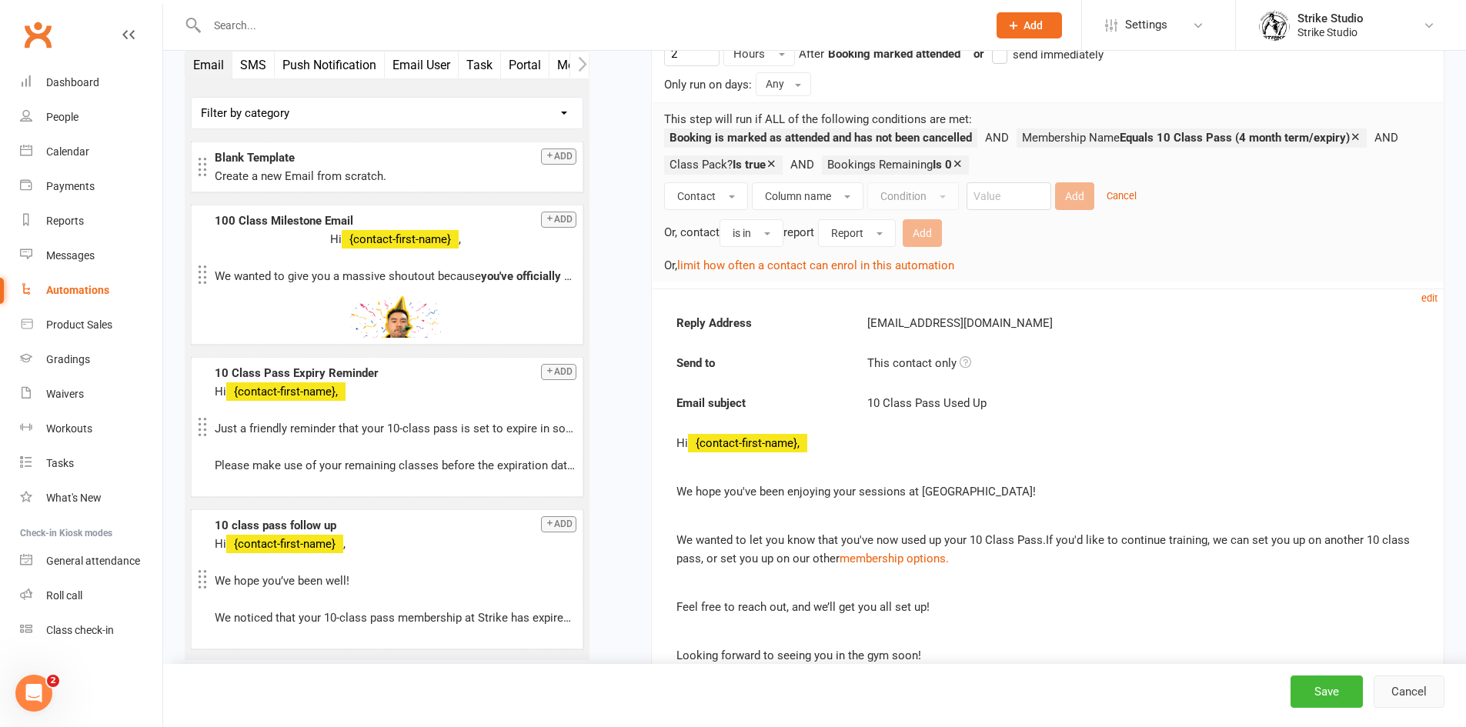
click at [1429, 699] on button "Cancel" at bounding box center [1409, 692] width 71 height 32
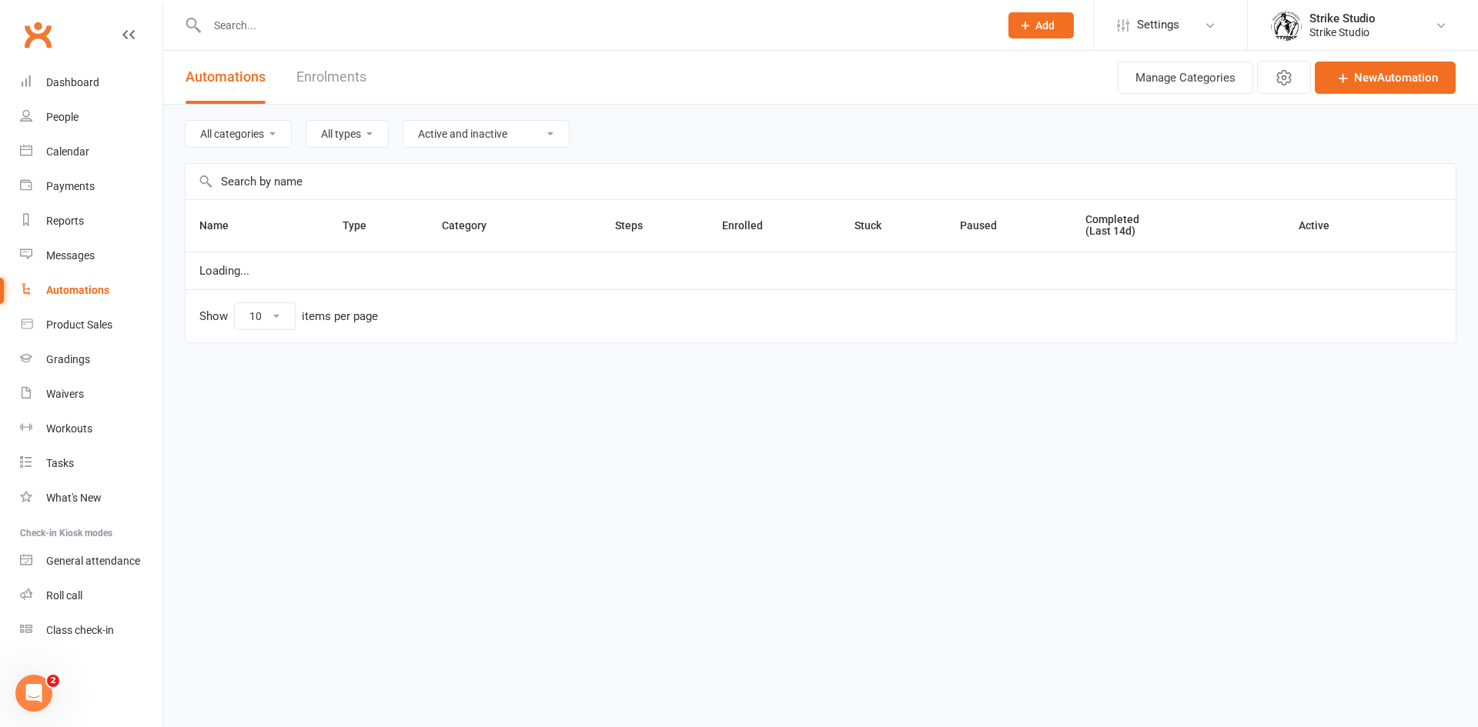
select select "100"
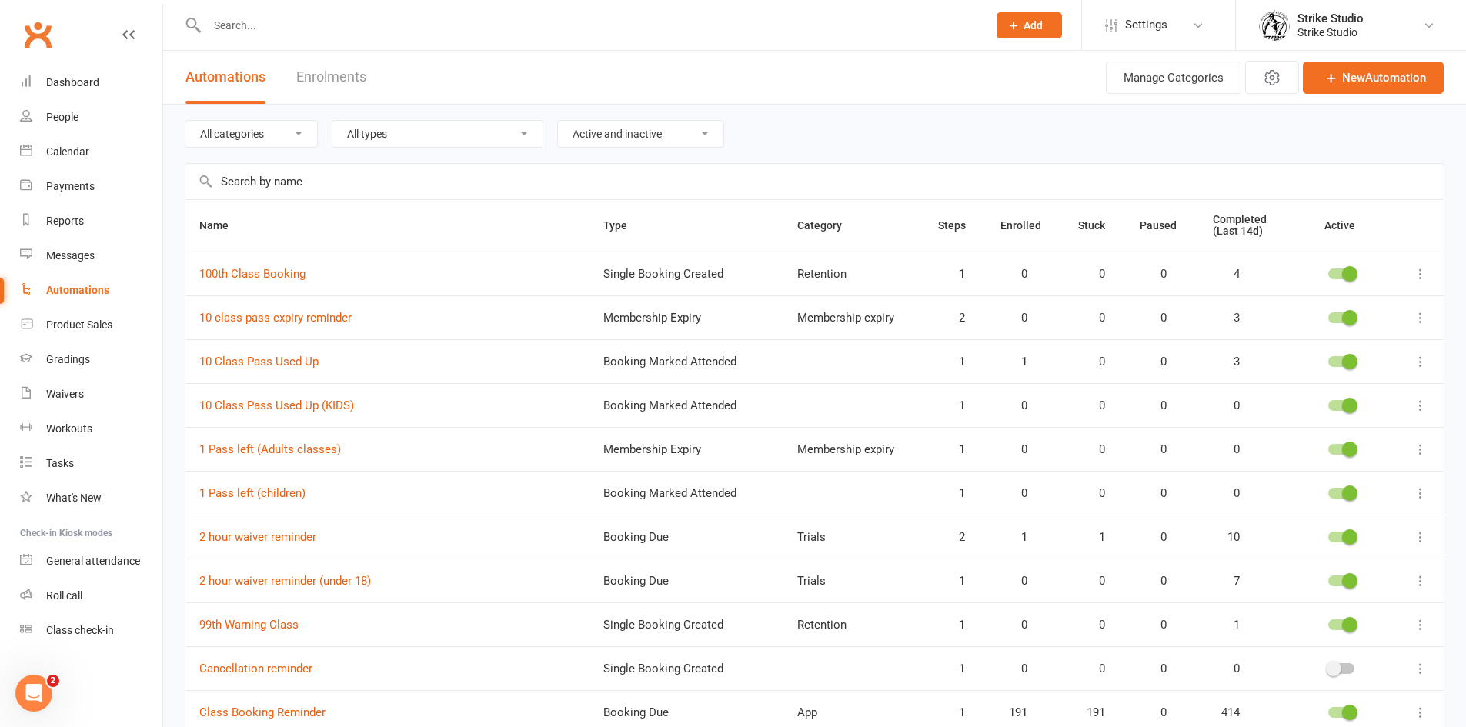
click at [370, 72] on div "Automations Enrolments" at bounding box center [275, 77] width 225 height 53
click at [359, 80] on link "Enrolments" at bounding box center [331, 77] width 70 height 53
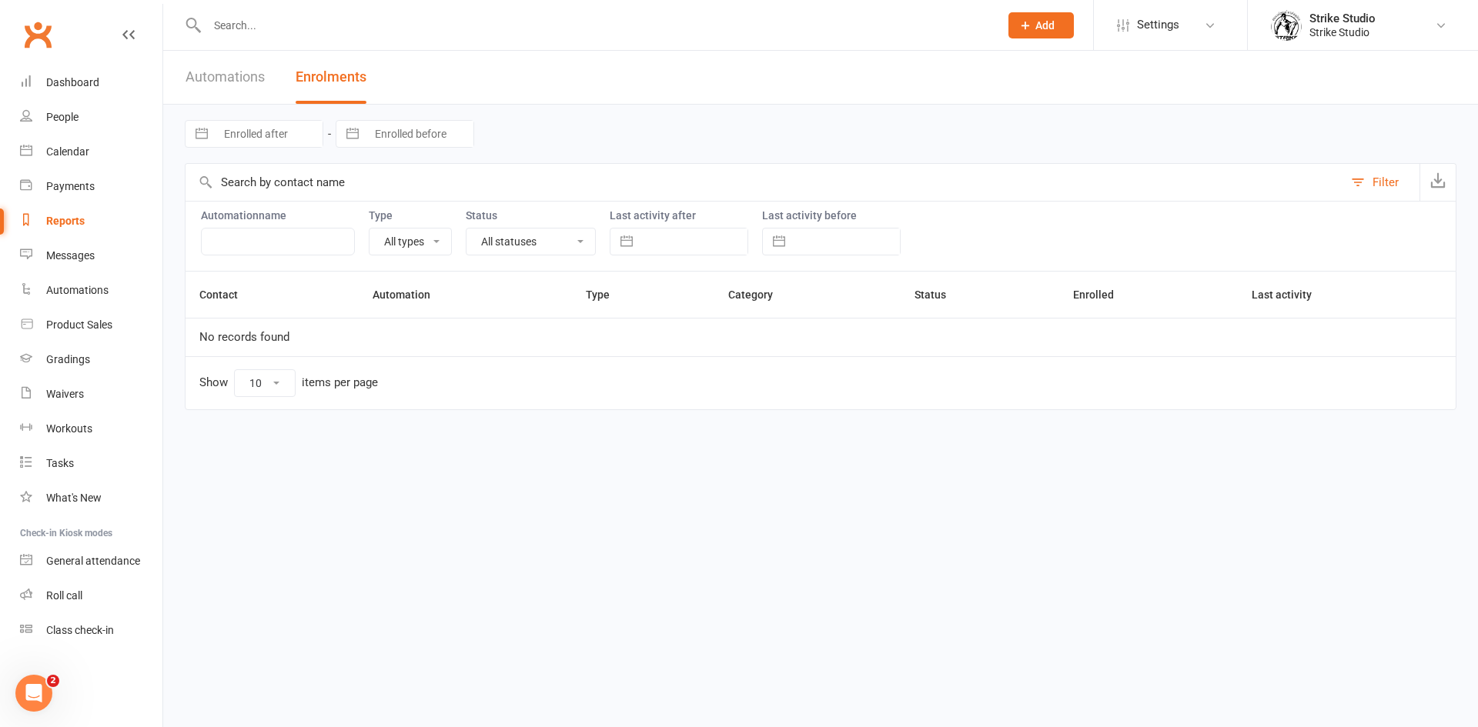
select select "100"
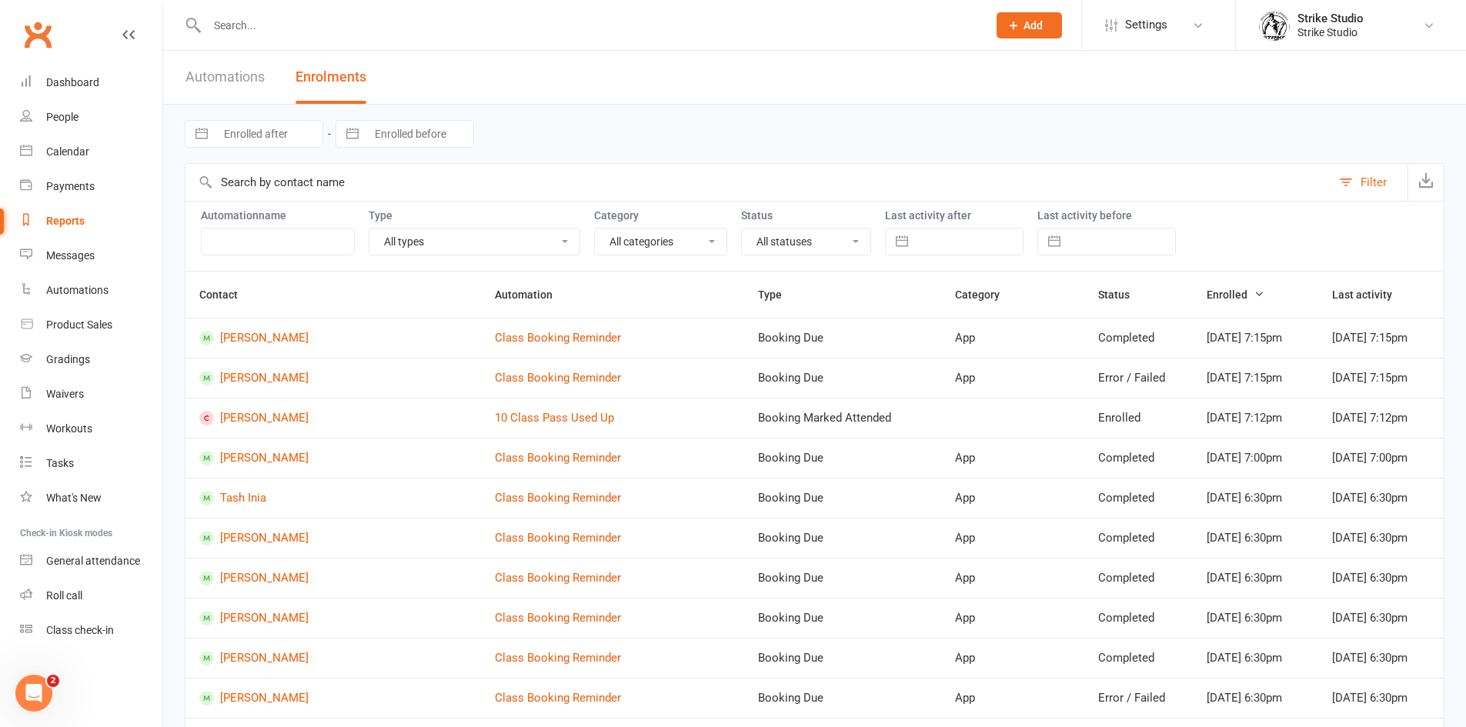
click at [451, 13] on div at bounding box center [581, 25] width 792 height 50
click at [450, 21] on input "text" at bounding box center [589, 26] width 774 height 22
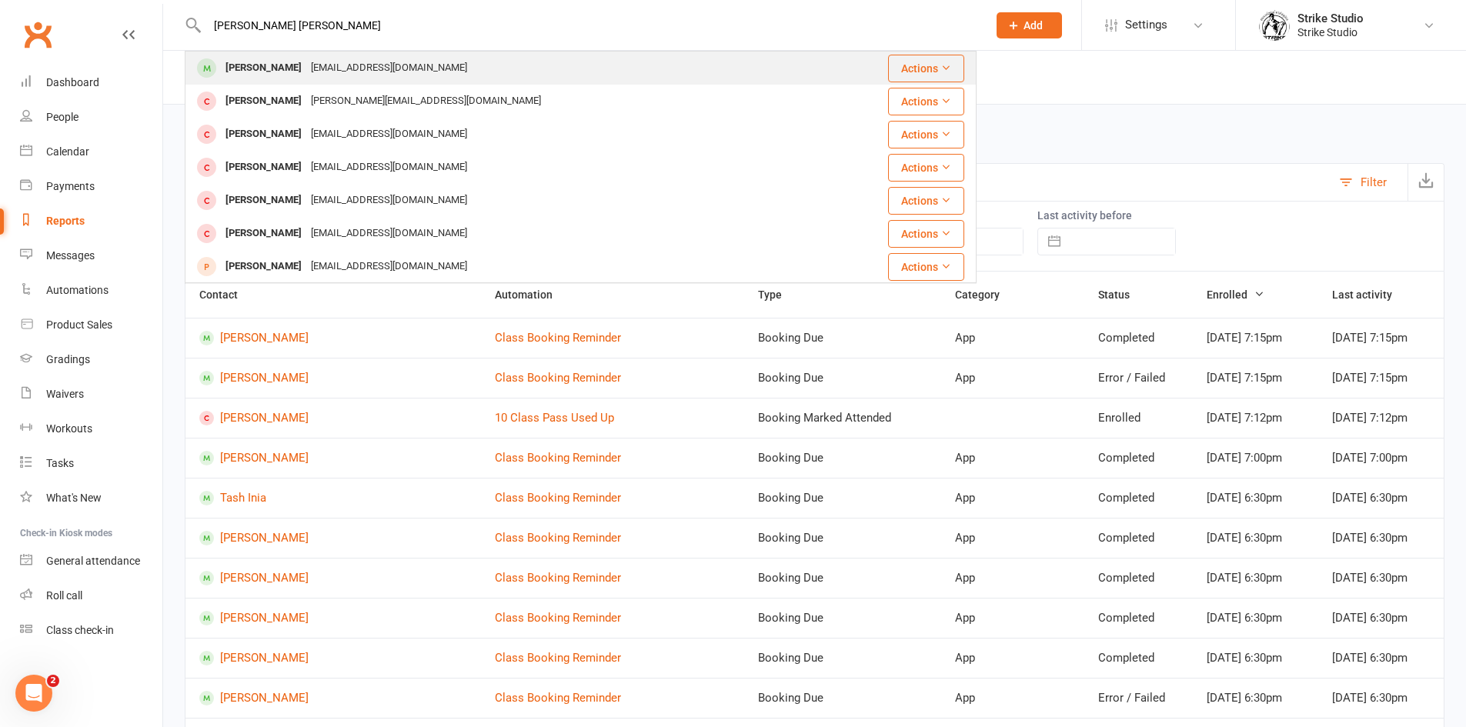
type input "[PERSON_NAME] [PERSON_NAME]"
click at [371, 71] on div "[EMAIL_ADDRESS][DOMAIN_NAME]" at bounding box center [388, 68] width 165 height 22
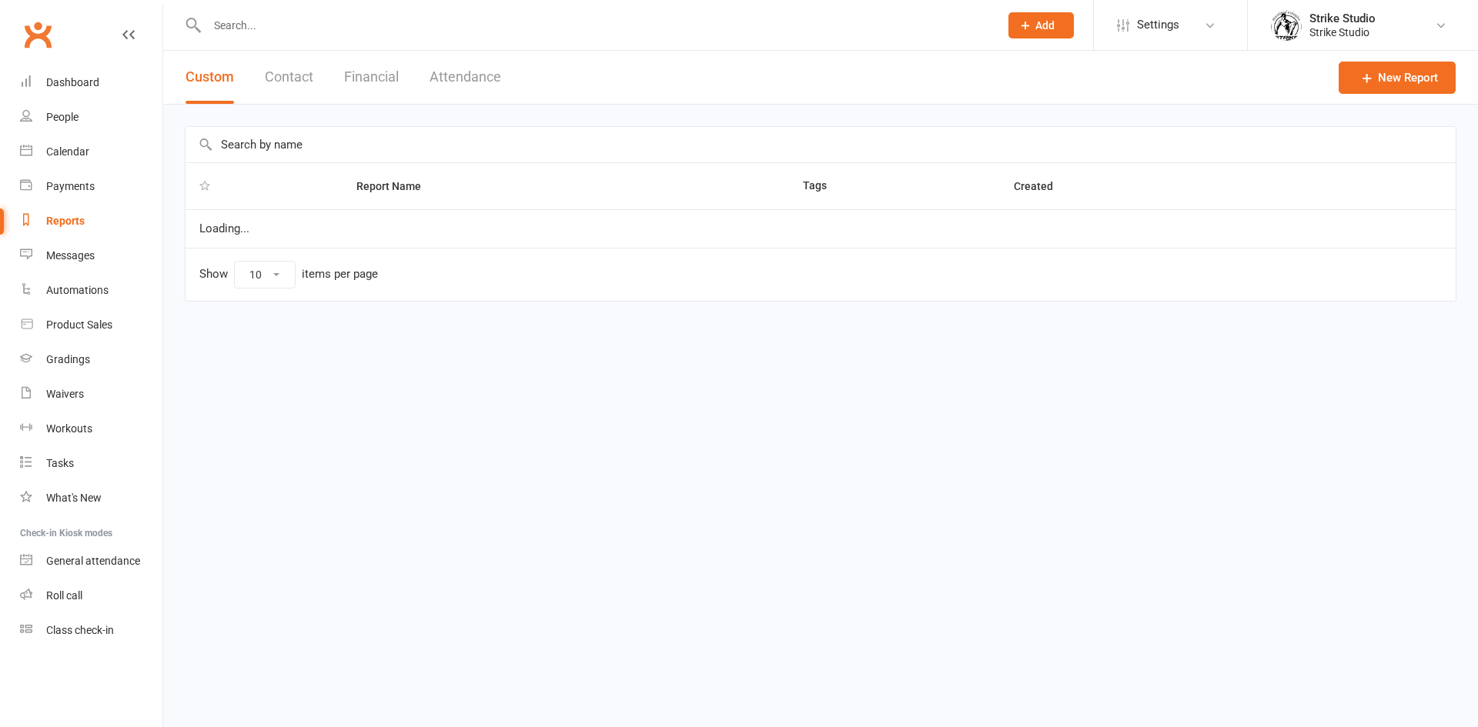
select select "100"
click at [376, 24] on input "text" at bounding box center [595, 26] width 786 height 22
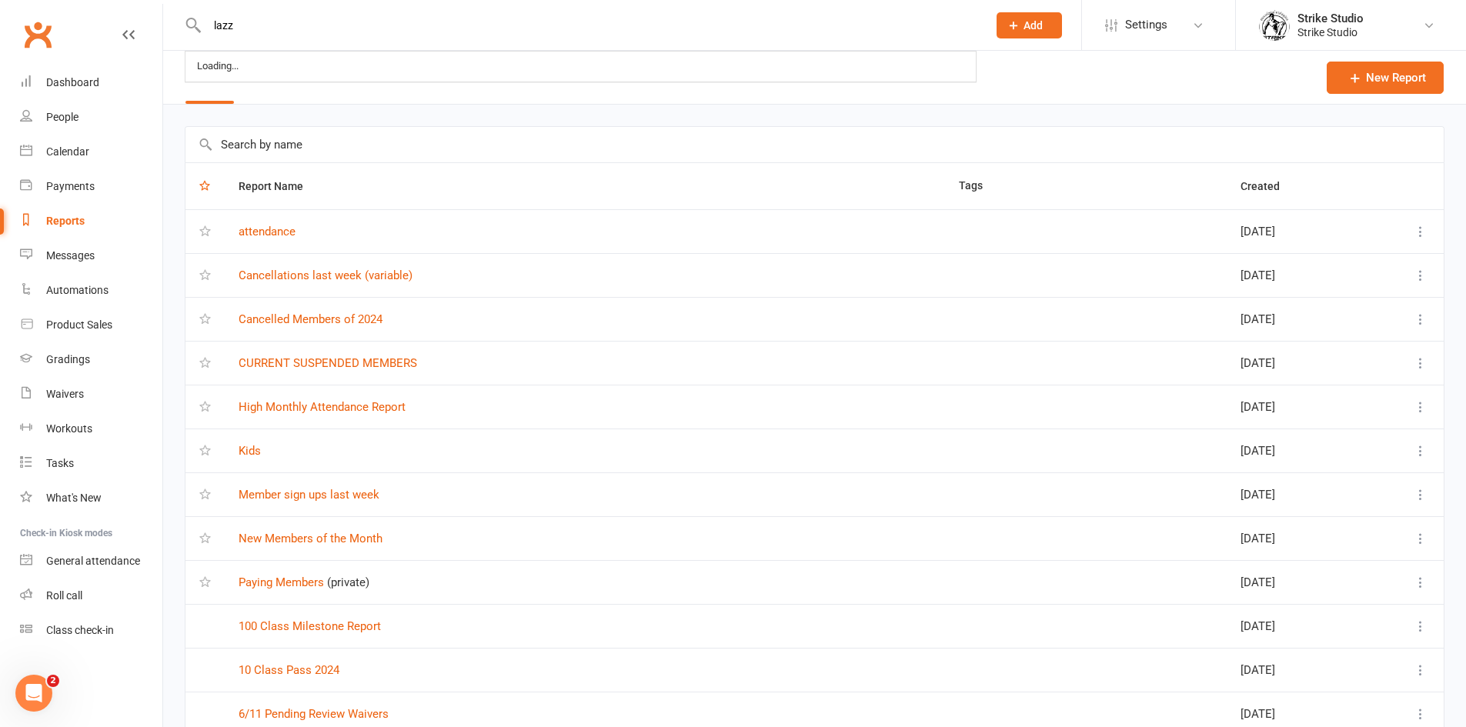
type input "lazz"
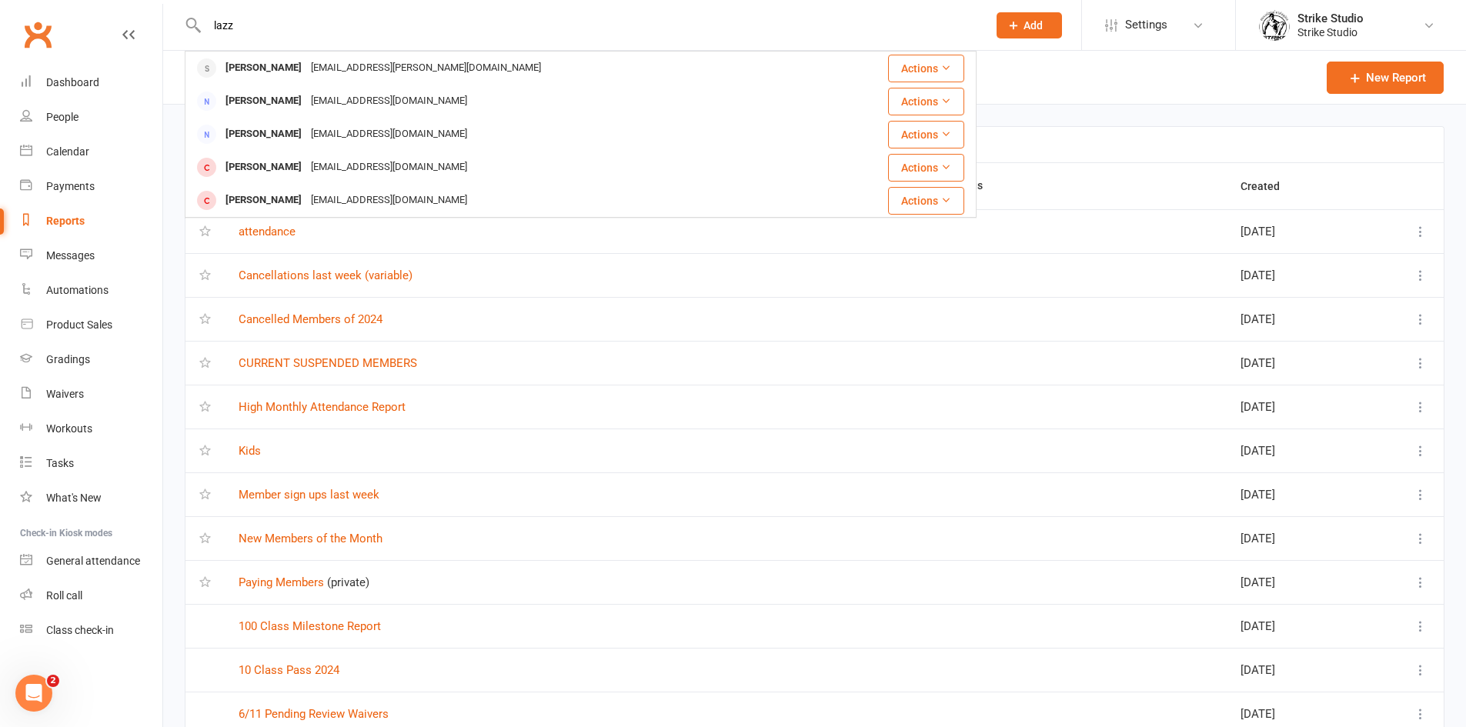
click at [466, 29] on input "lazz" at bounding box center [589, 26] width 774 height 22
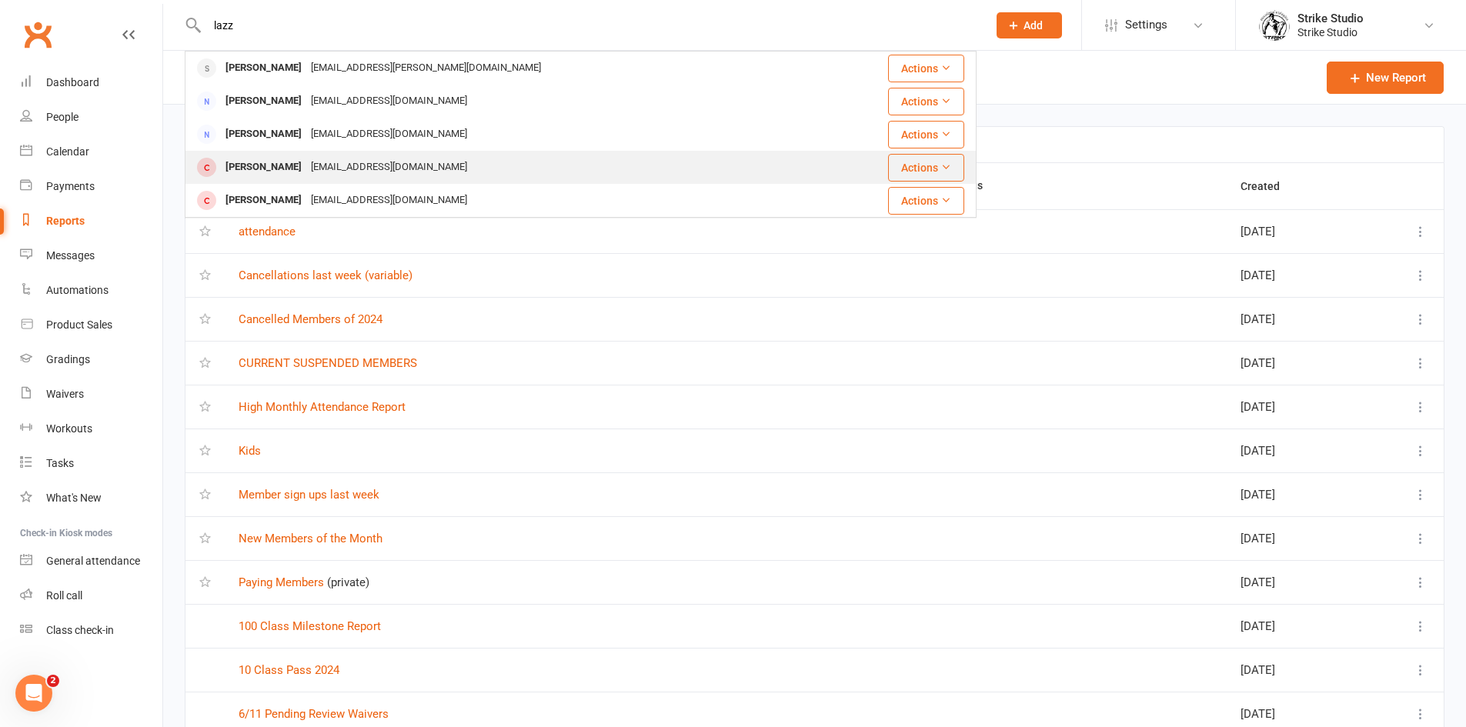
click at [380, 159] on div "erezlalazari@hotmail.com" at bounding box center [388, 167] width 165 height 22
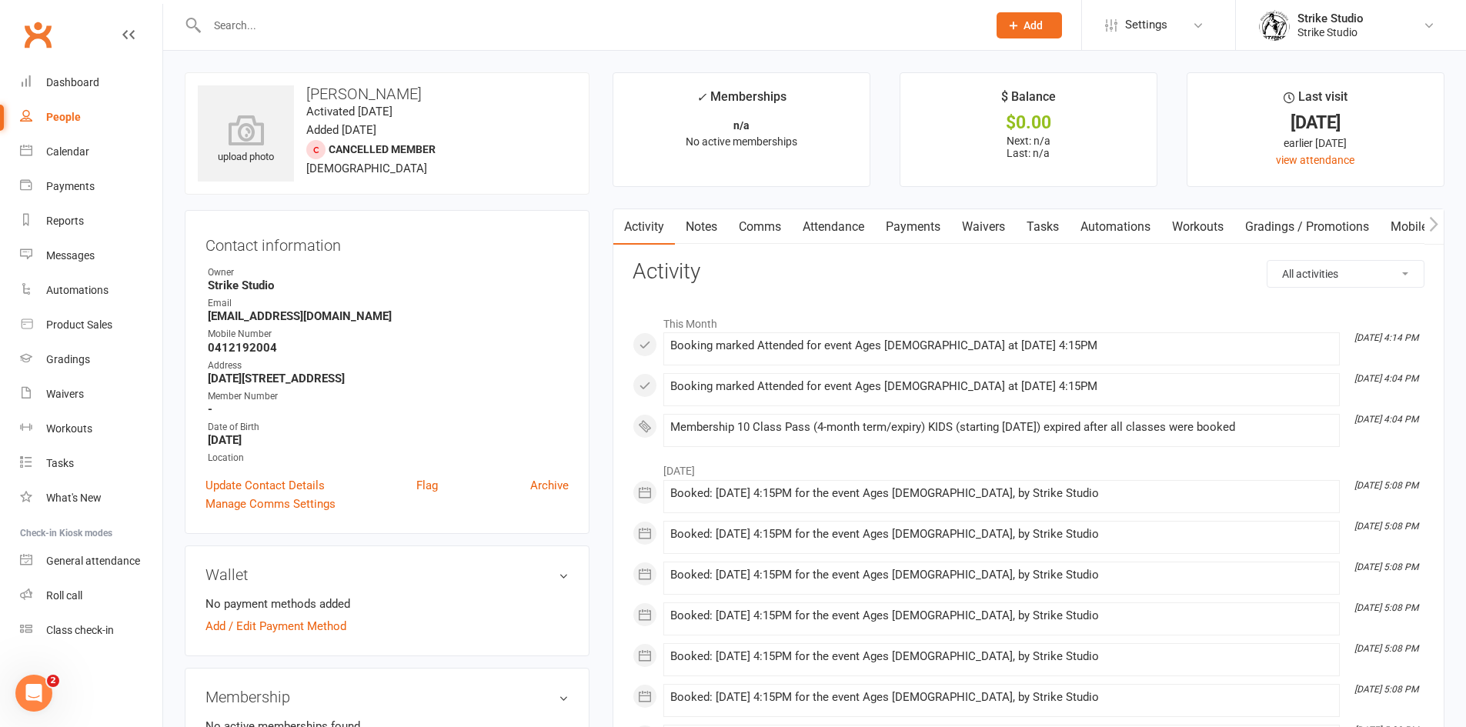
click at [1126, 236] on link "Automations" at bounding box center [1116, 226] width 92 height 35
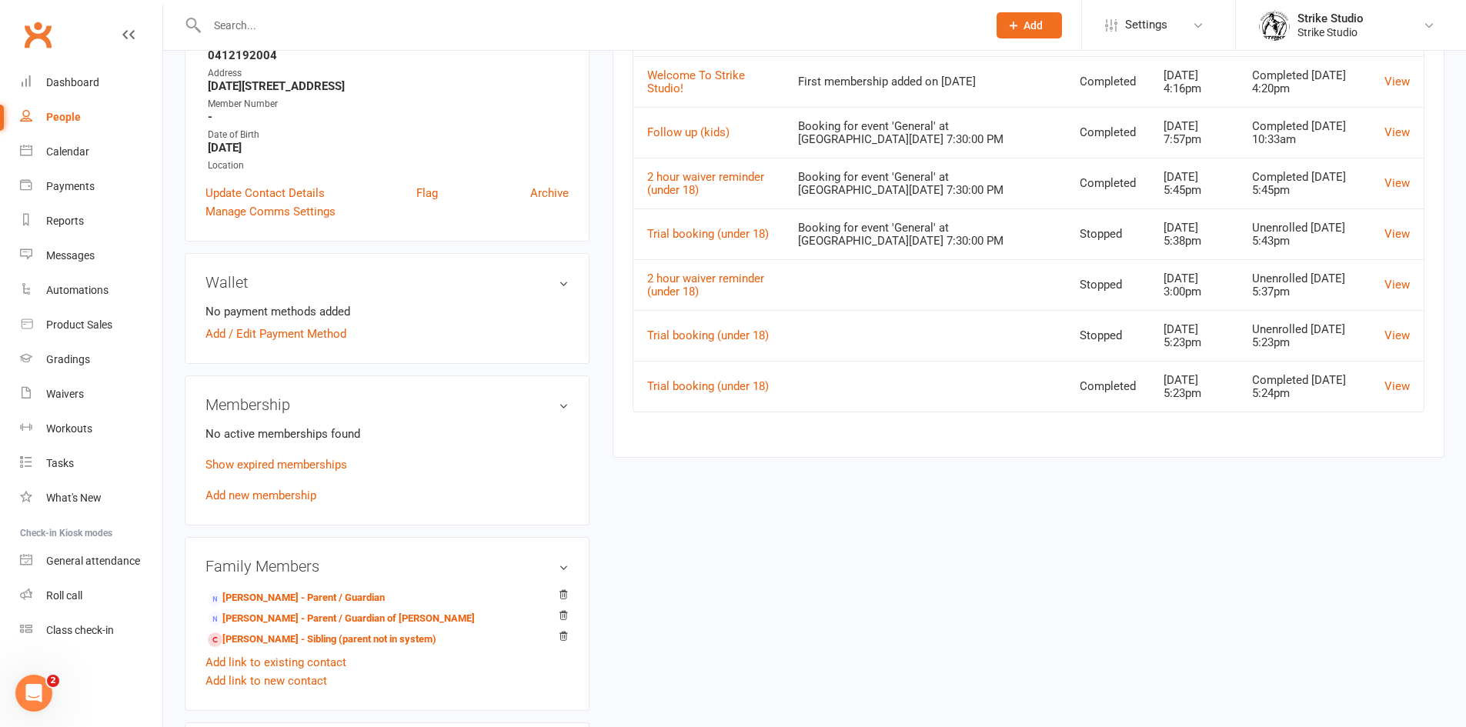
scroll to position [308, 0]
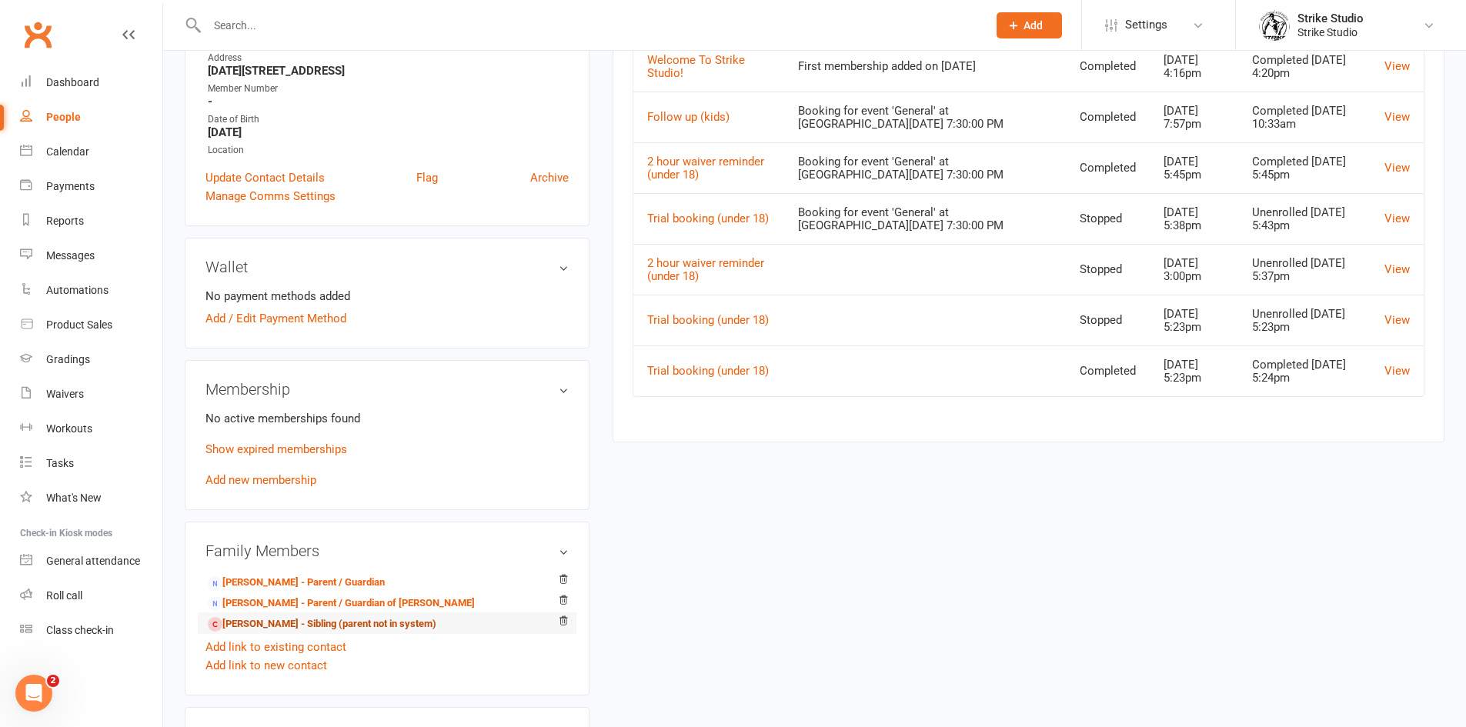
click at [356, 626] on link "Adam Lalazari - Sibling (parent not in system)" at bounding box center [322, 624] width 229 height 16
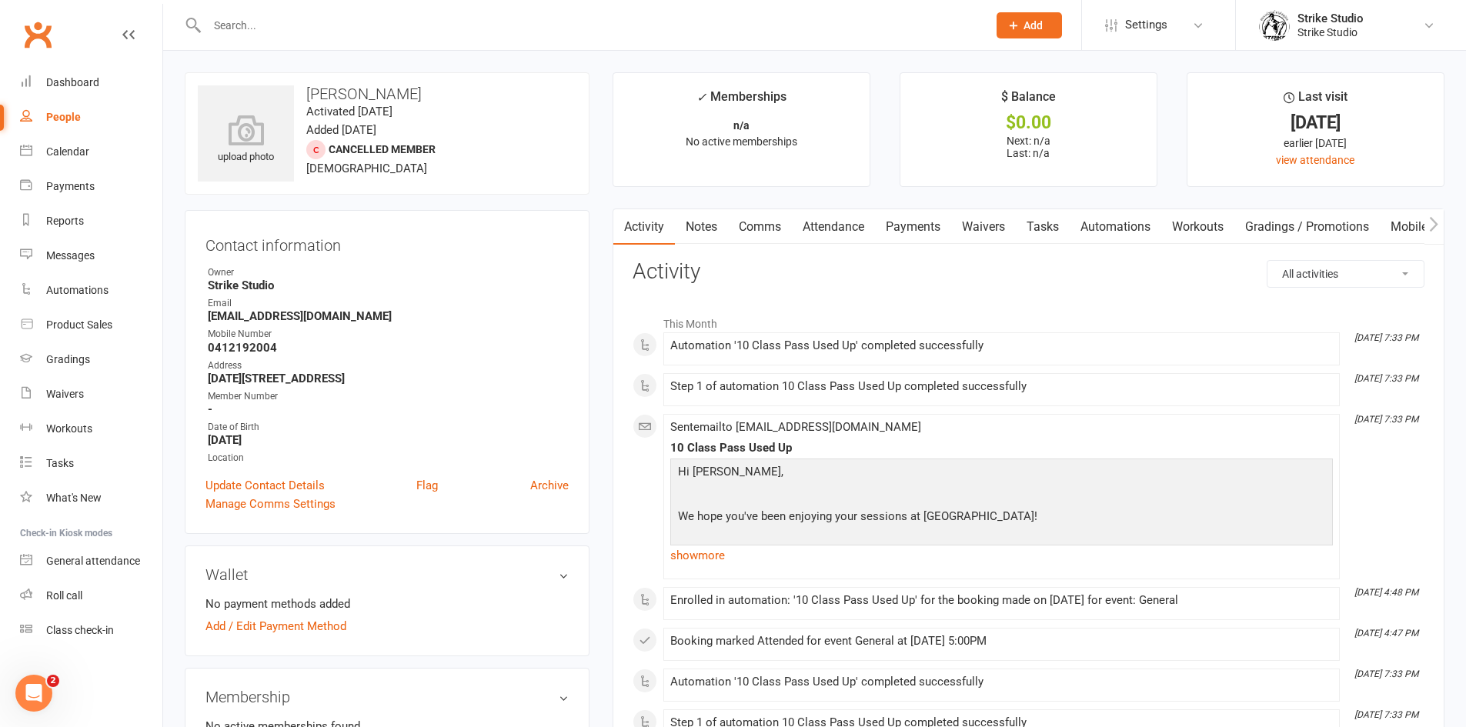
click at [1126, 212] on link "Automations" at bounding box center [1116, 226] width 92 height 35
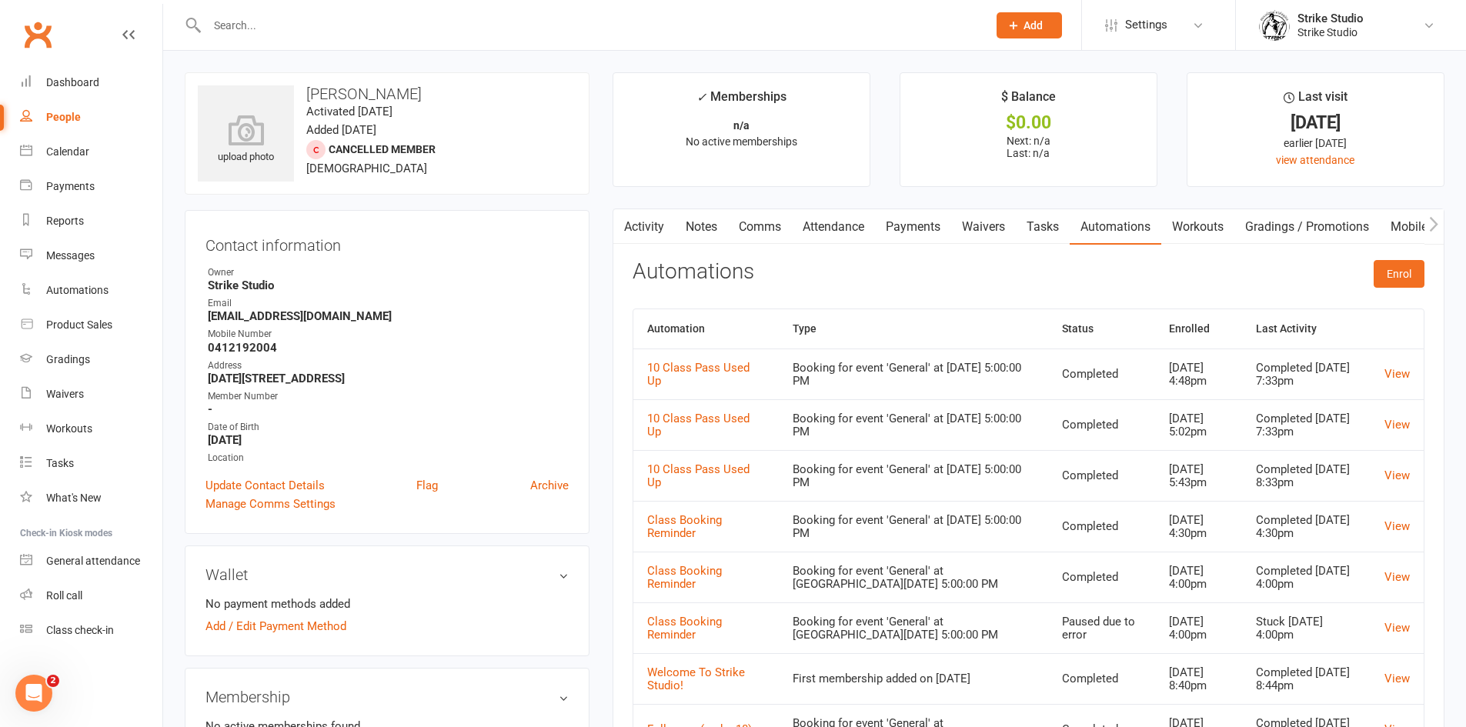
drag, startPoint x: 637, startPoint y: 231, endPoint x: 651, endPoint y: 245, distance: 19.6
click at [636, 231] on link "Activity" at bounding box center [644, 226] width 62 height 35
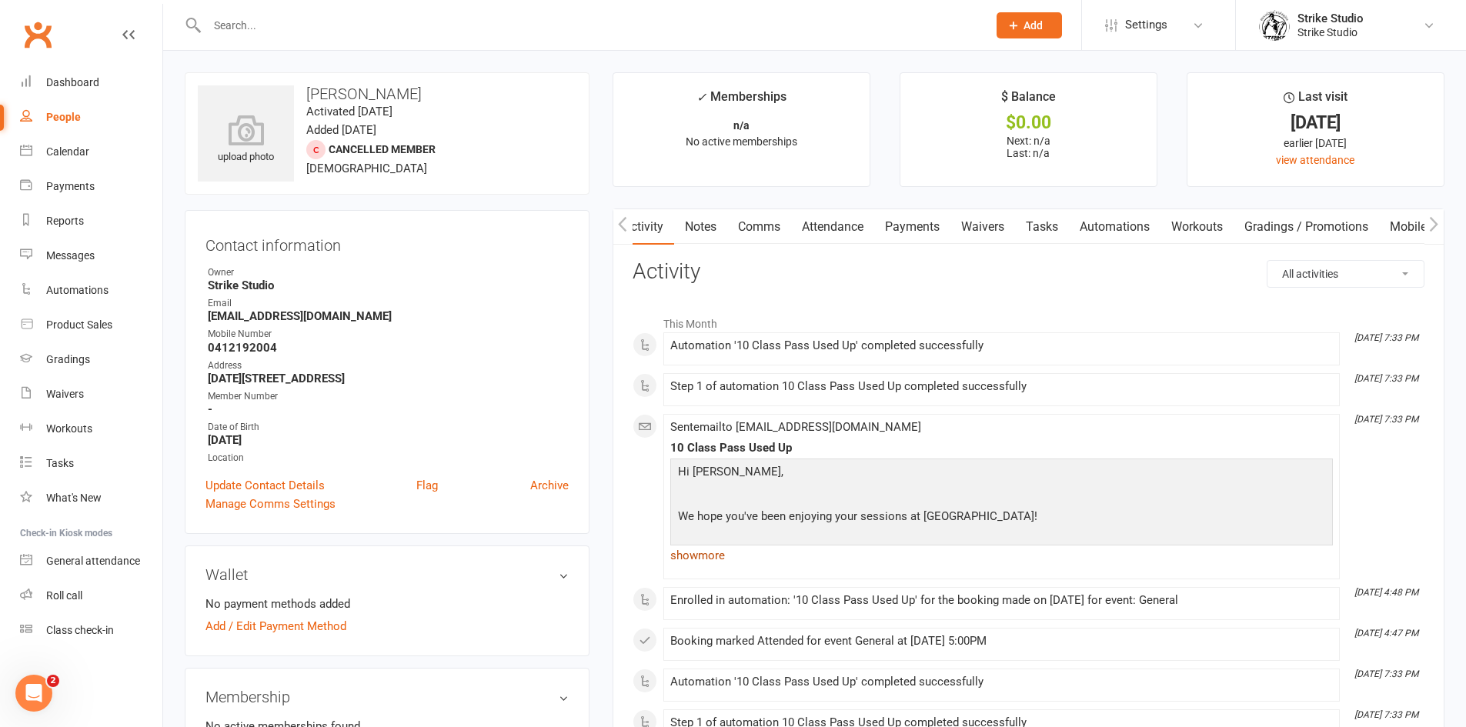
click at [724, 563] on link "show more" at bounding box center [1001, 556] width 663 height 22
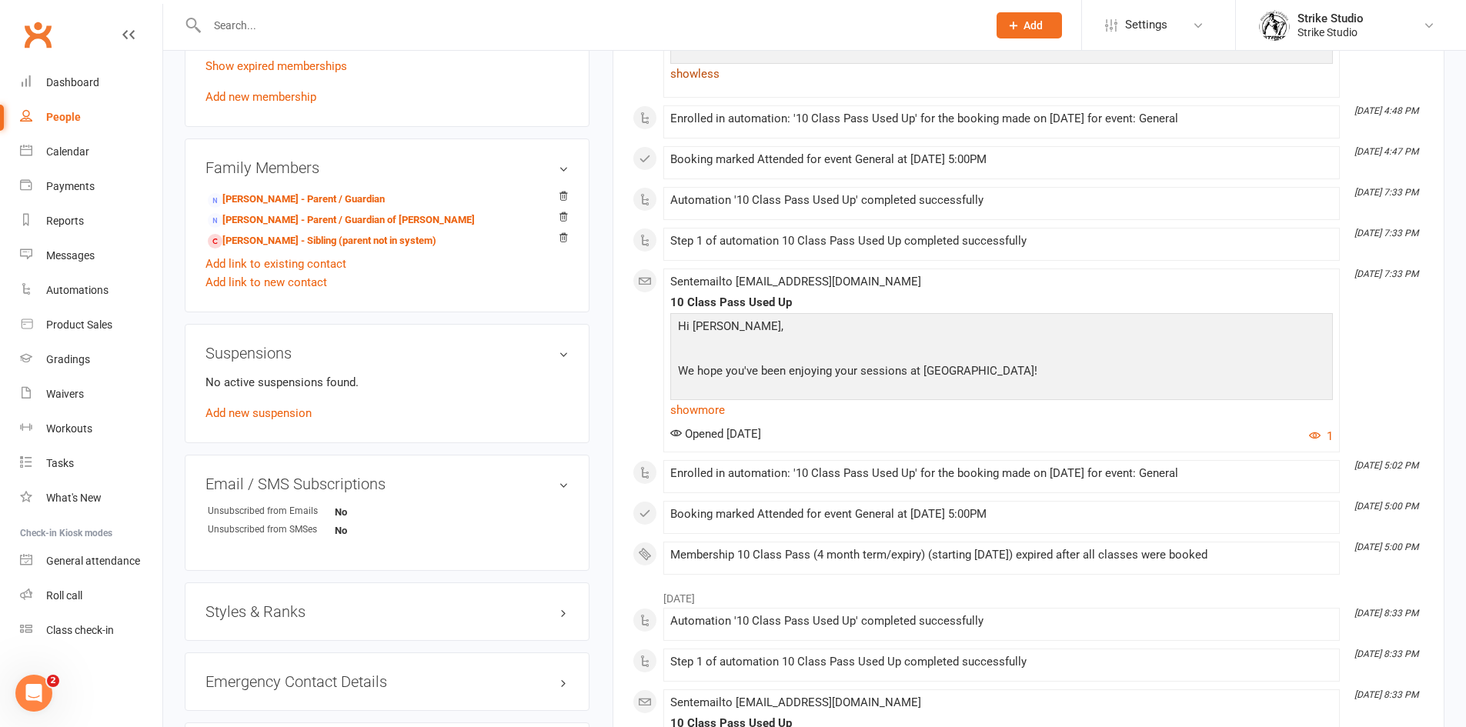
scroll to position [693, 0]
click at [721, 399] on link "show more" at bounding box center [1001, 409] width 663 height 22
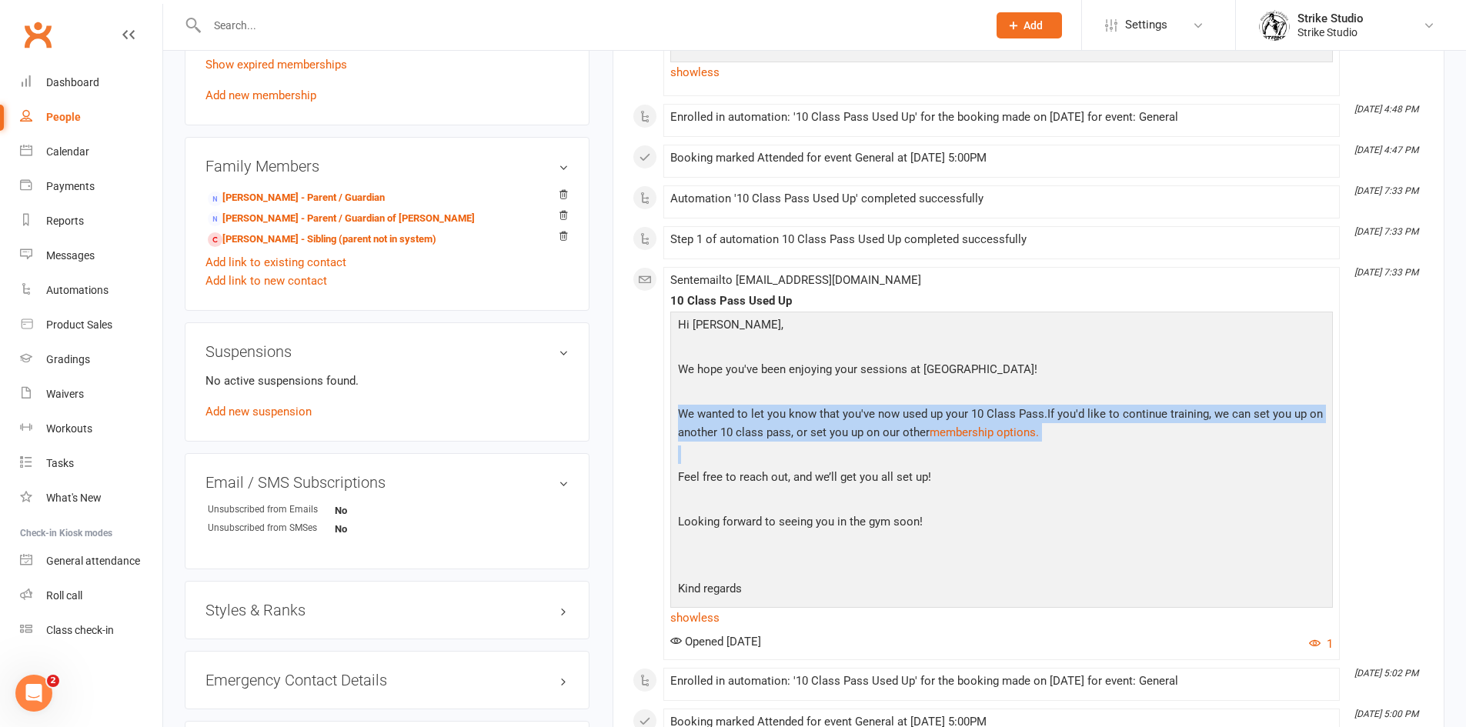
drag, startPoint x: 731, startPoint y: 387, endPoint x: 748, endPoint y: 454, distance: 69.1
click at [748, 454] on div "Hi Adam, We hope you've been enjoying your sessions at Strike Studio! We wanted…" at bounding box center [1001, 459] width 655 height 286
click at [748, 454] on p at bounding box center [1001, 457] width 655 height 22
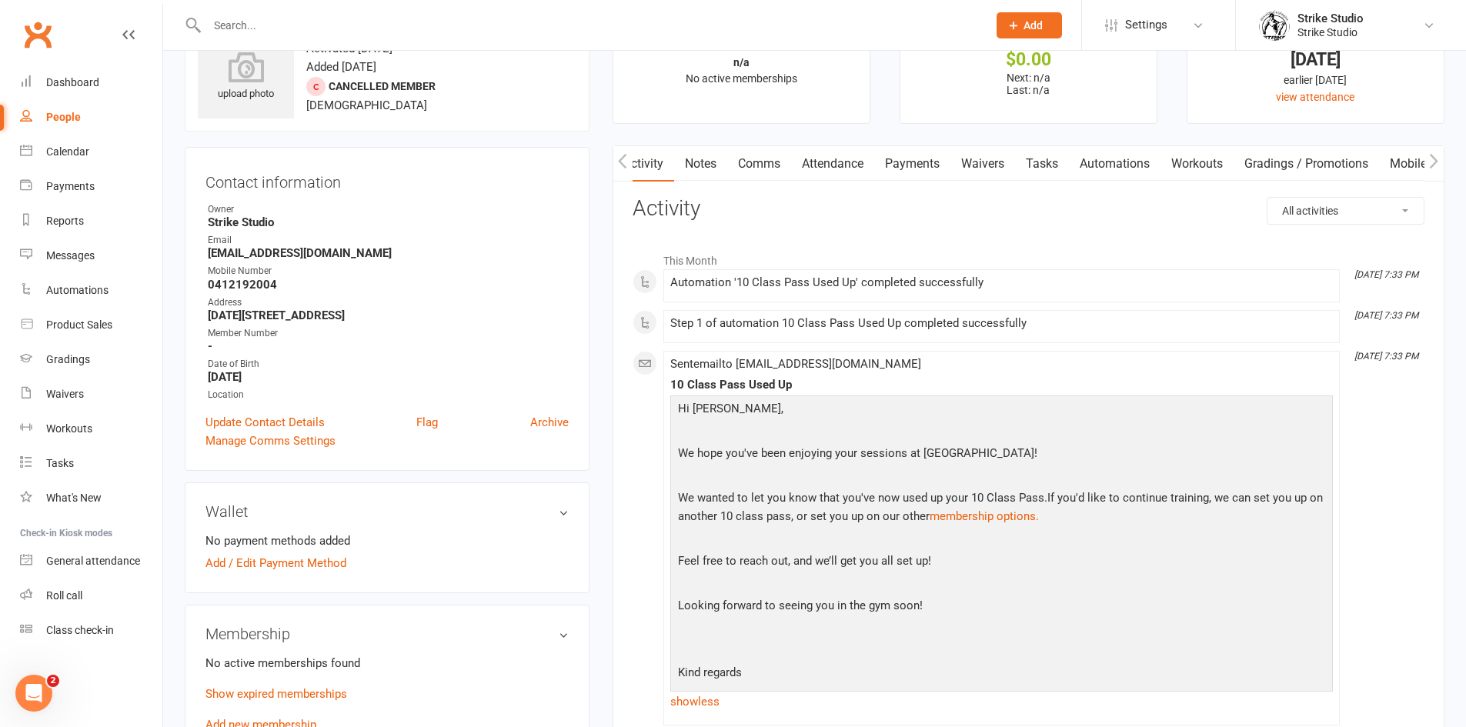
scroll to position [0, 0]
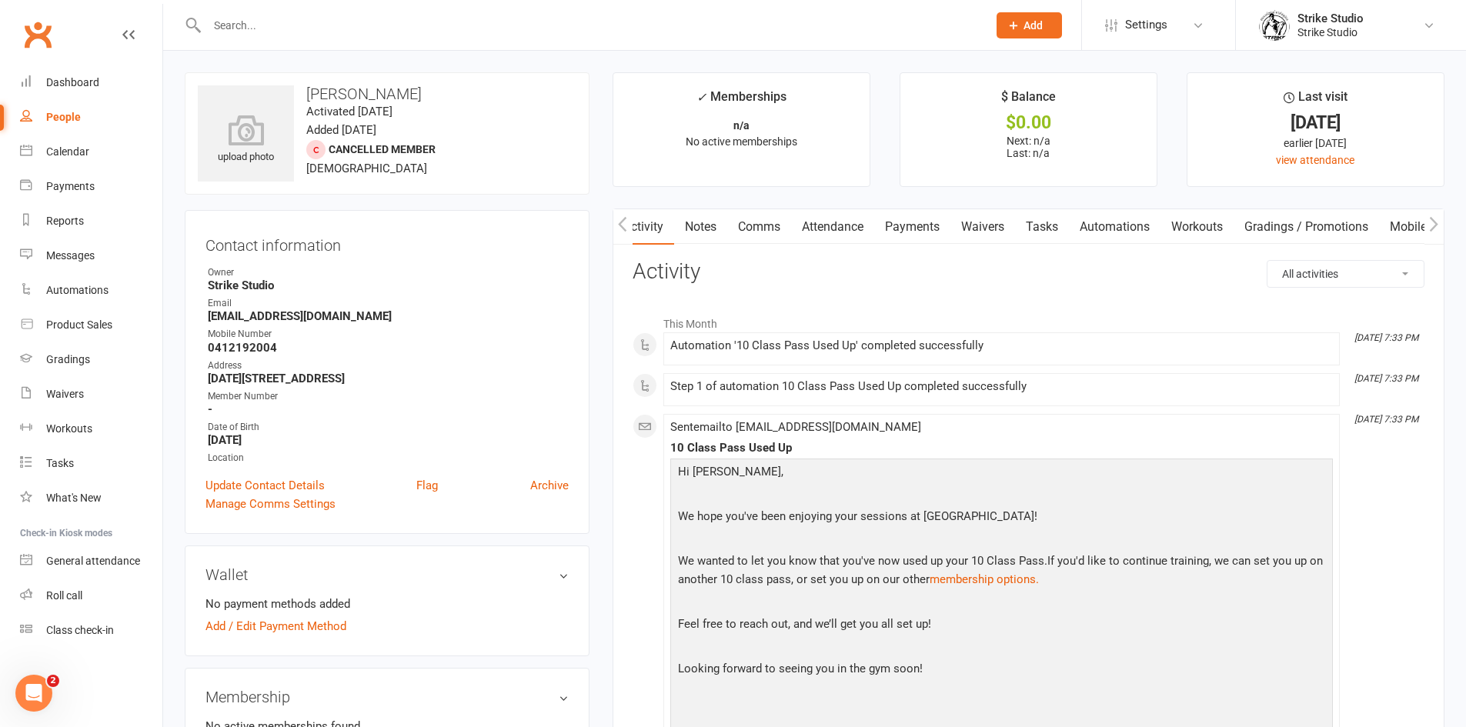
click at [1142, 220] on link "Automations" at bounding box center [1115, 226] width 92 height 35
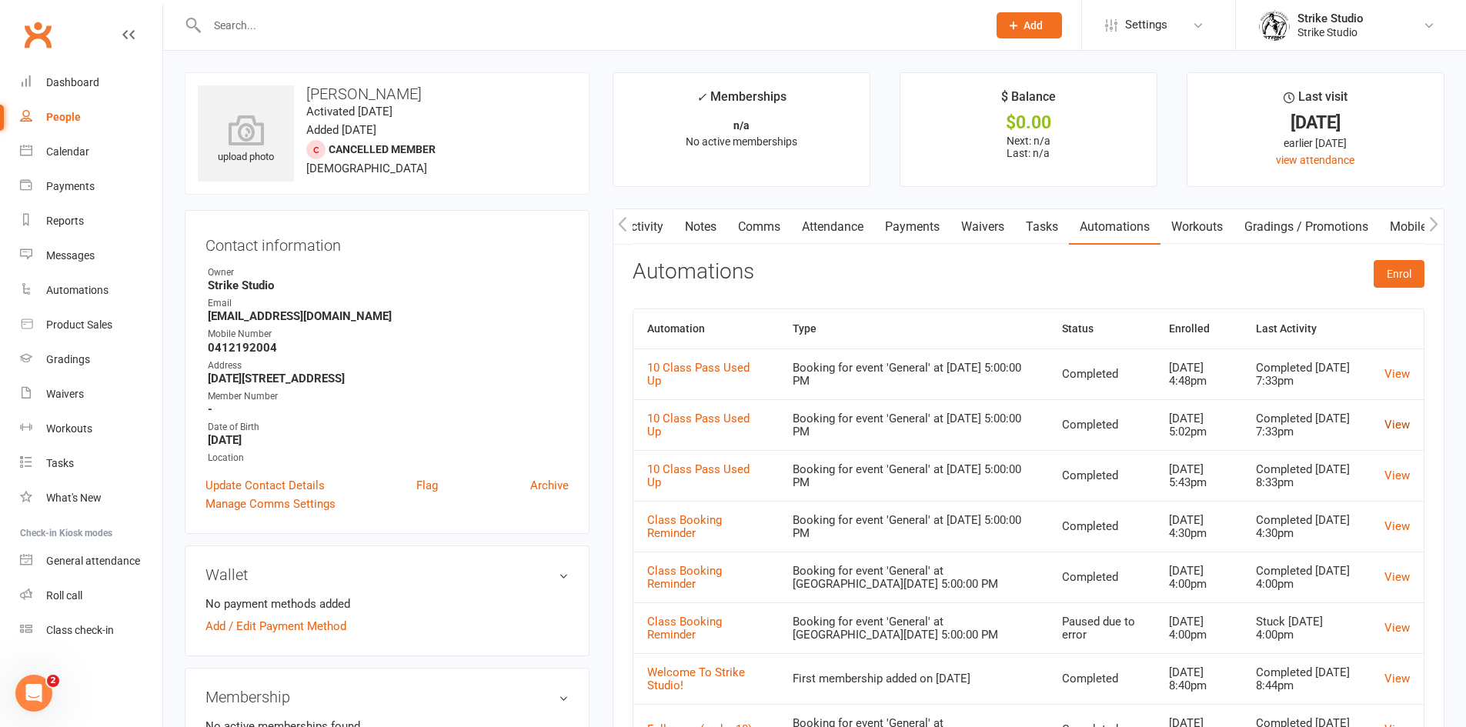
click at [1405, 426] on link "View" at bounding box center [1397, 425] width 25 height 14
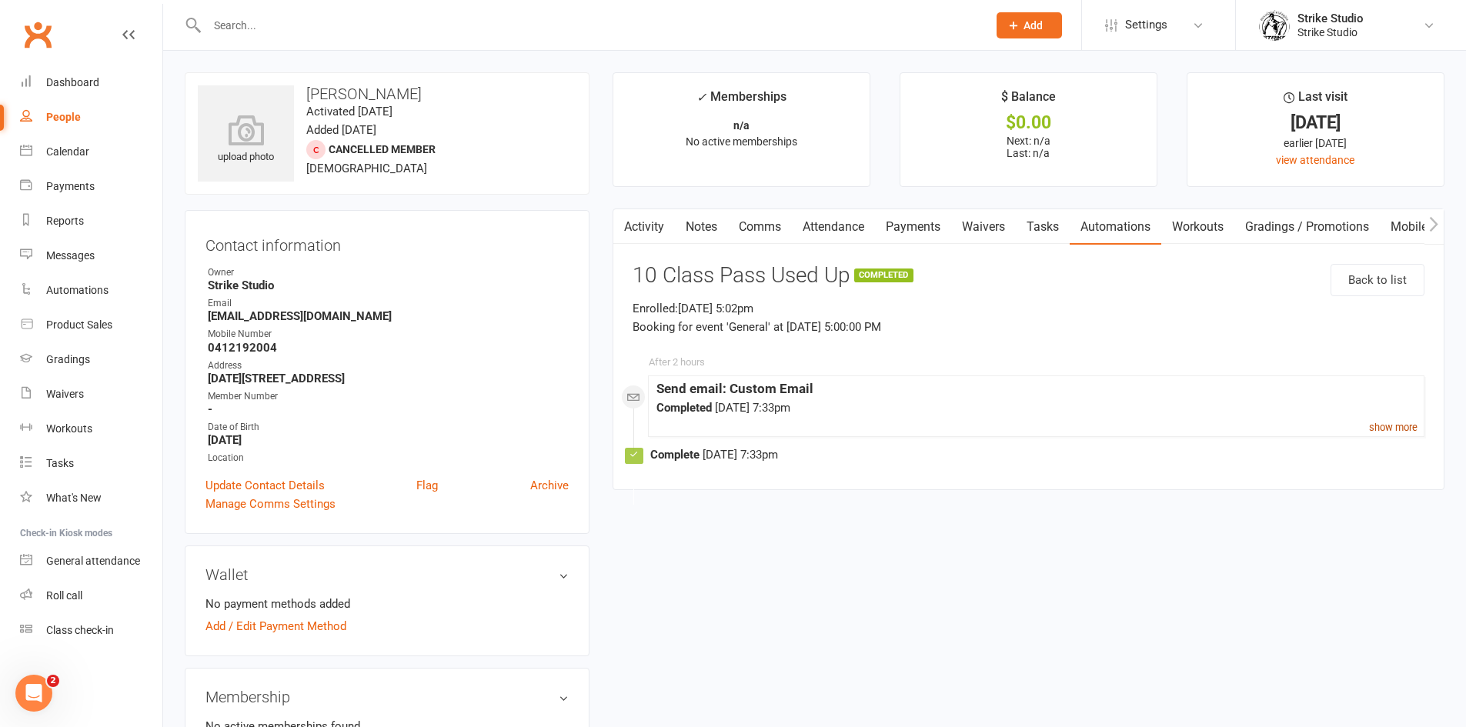
click at [1398, 427] on small "show more" at bounding box center [1393, 428] width 48 height 12
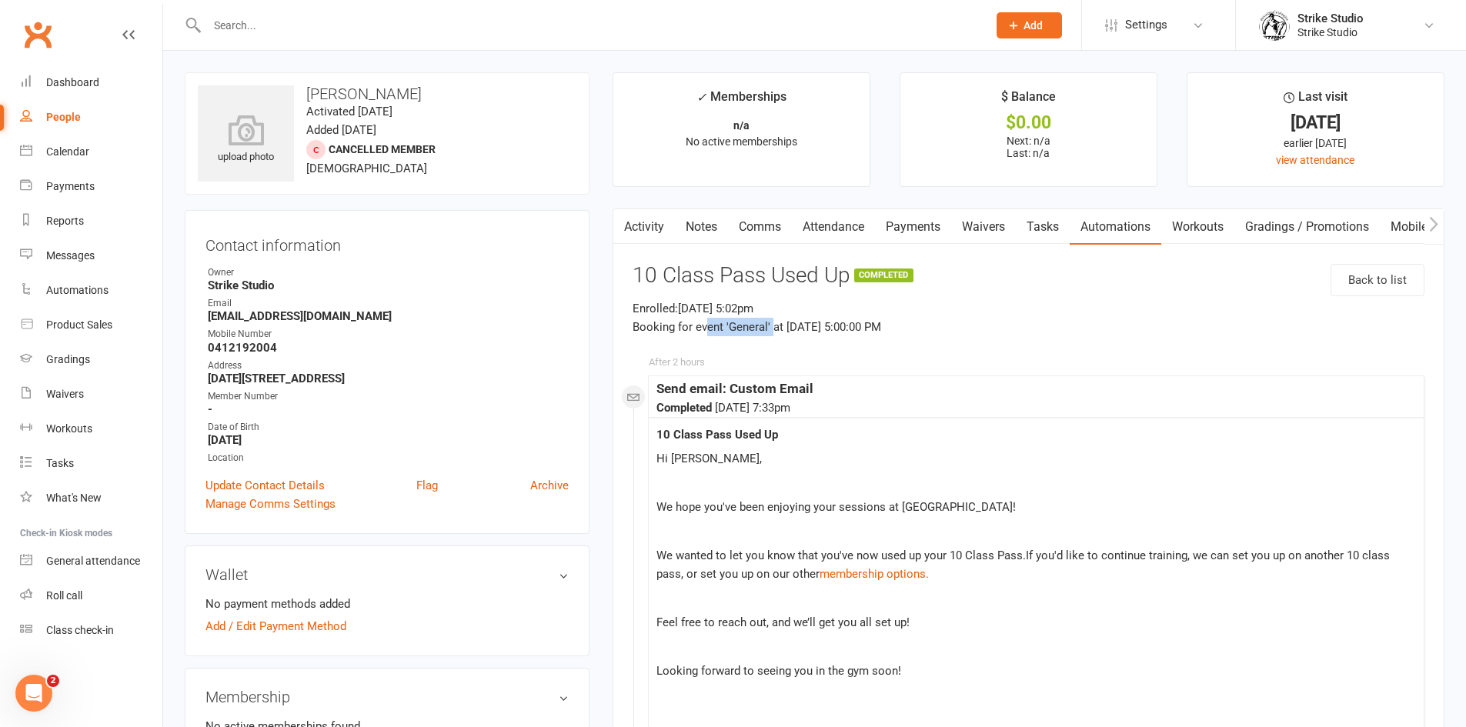
drag, startPoint x: 703, startPoint y: 331, endPoint x: 773, endPoint y: 336, distance: 69.4
click at [773, 336] on p "Enrolled: Sep 3, 2025 5:02pm Booking for event 'General' at Wed, 3 Sep 2025 5:0…" at bounding box center [1029, 317] width 792 height 37
click at [1042, 219] on link "Tasks" at bounding box center [1043, 226] width 54 height 35
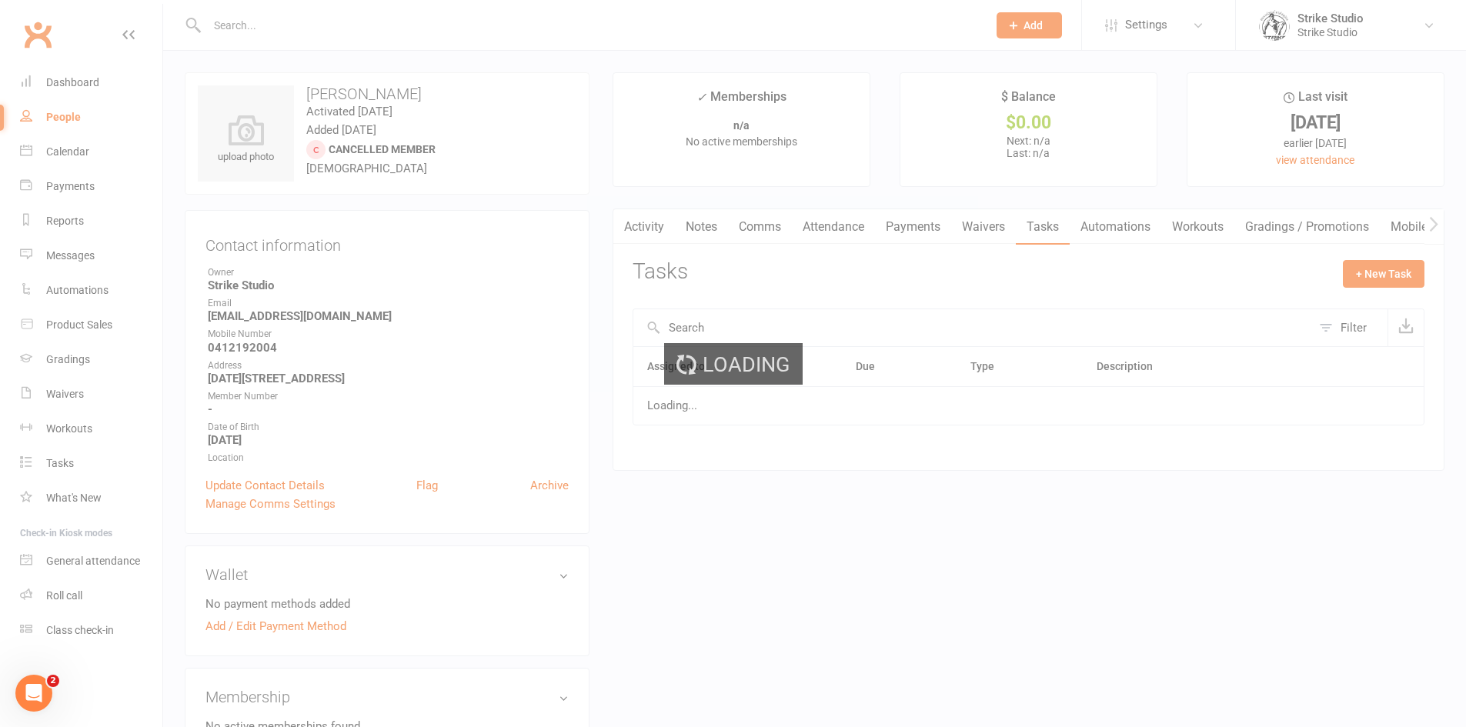
click at [1100, 219] on div "Loading" at bounding box center [733, 363] width 1466 height 727
click at [1115, 226] on div "Loading" at bounding box center [733, 363] width 1466 height 727
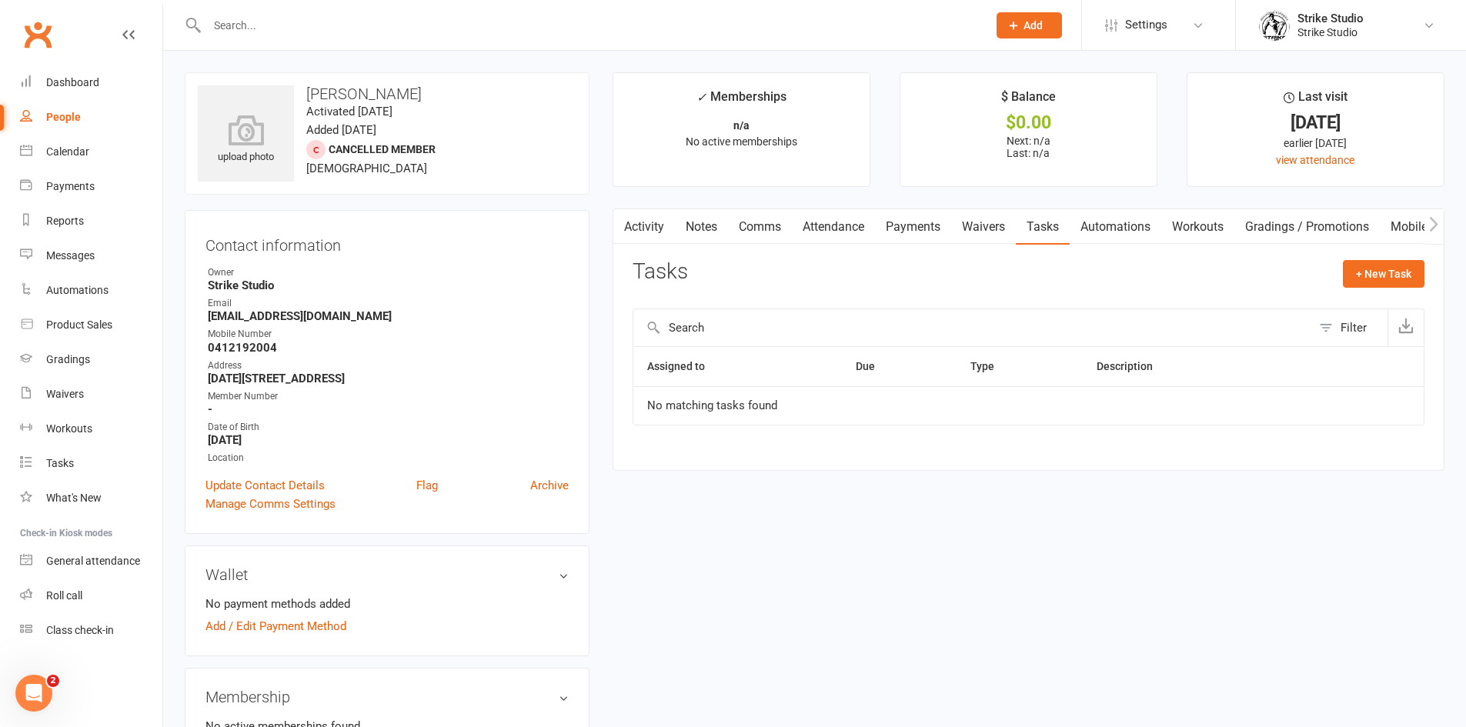
click at [1133, 238] on link "Automations" at bounding box center [1116, 226] width 92 height 35
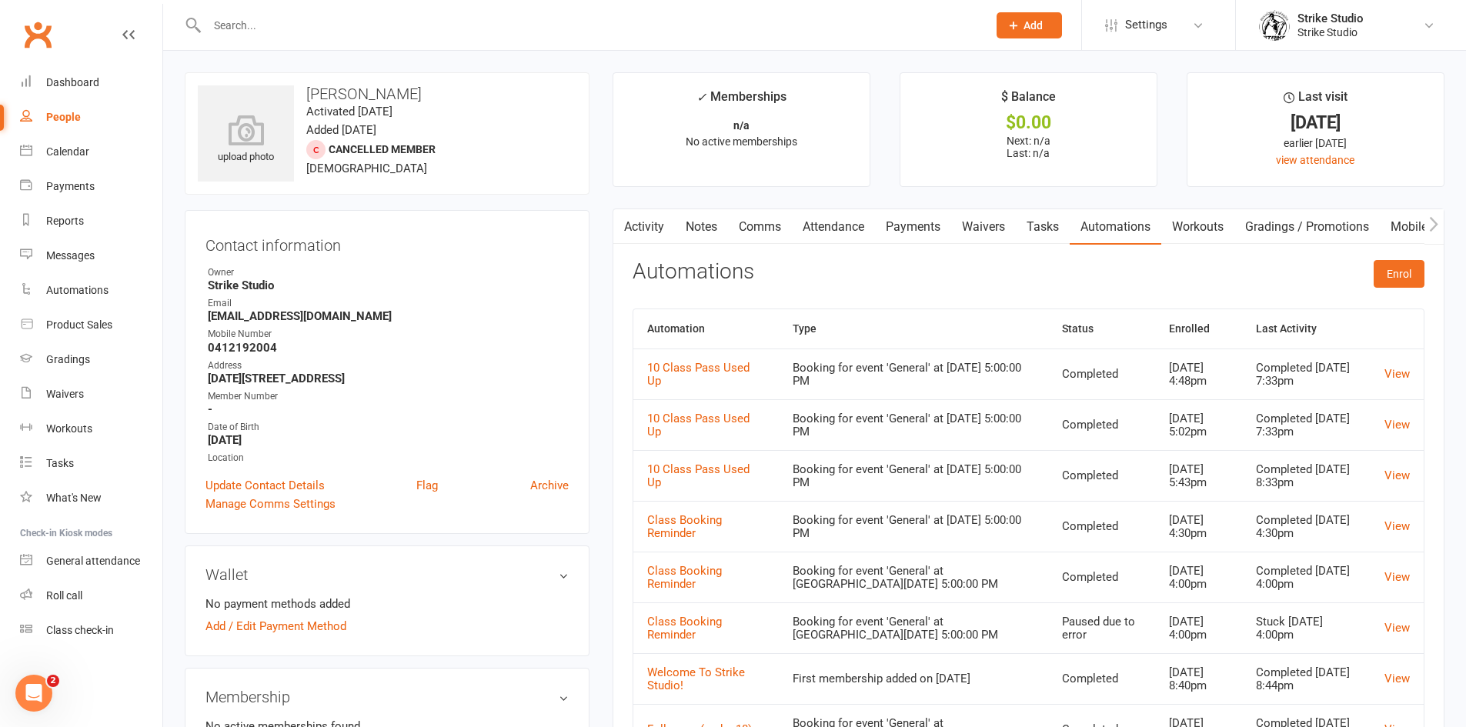
click at [854, 230] on link "Attendance" at bounding box center [833, 226] width 83 height 35
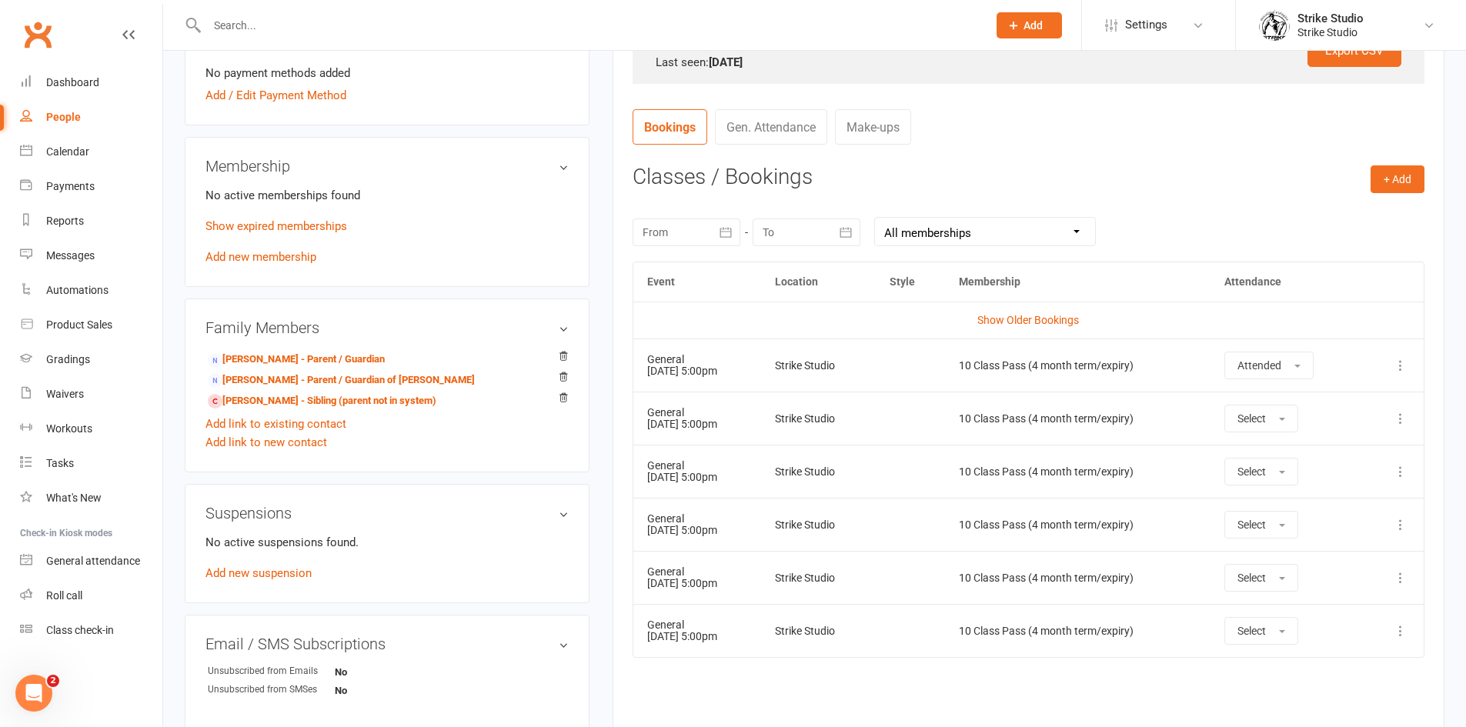
scroll to position [770, 0]
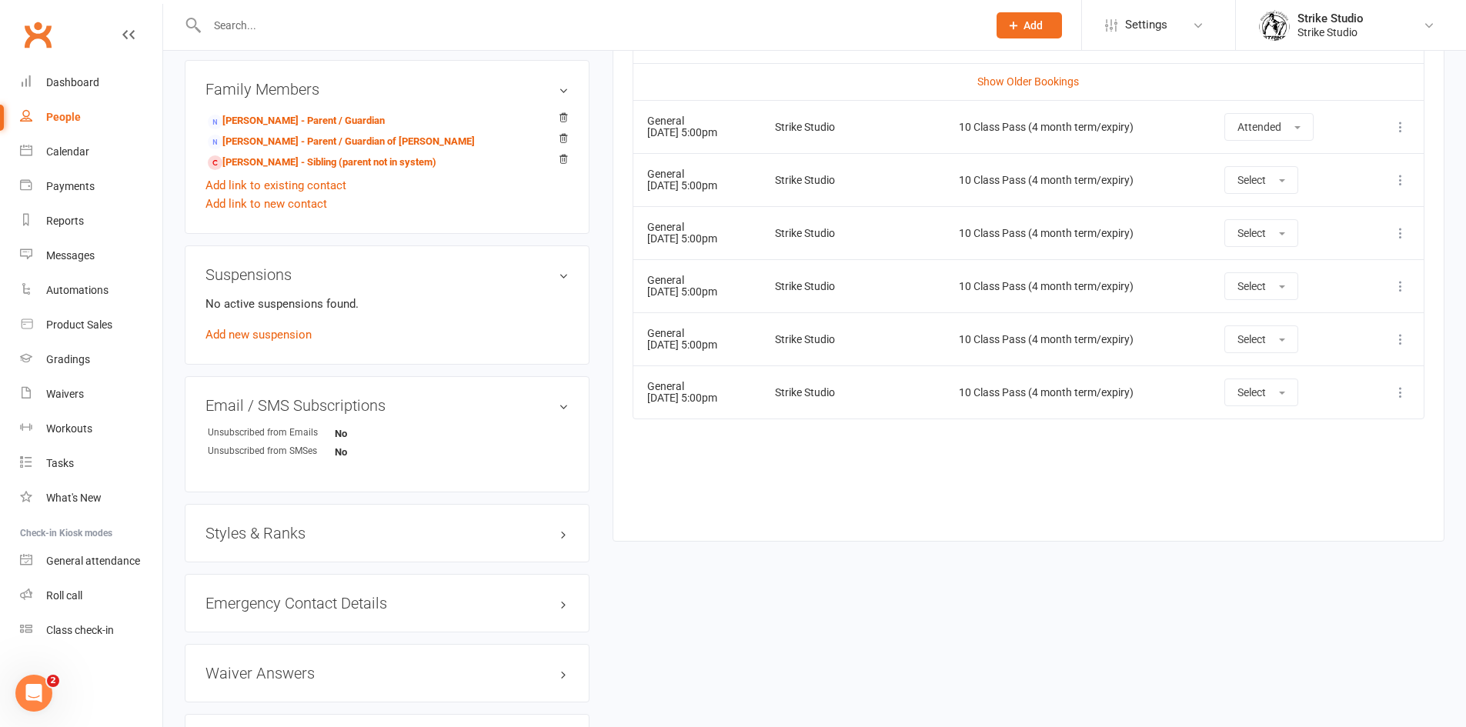
click at [1398, 179] on icon at bounding box center [1400, 179] width 15 height 15
click at [1371, 261] on link "Remove booking" at bounding box center [1333, 271] width 152 height 31
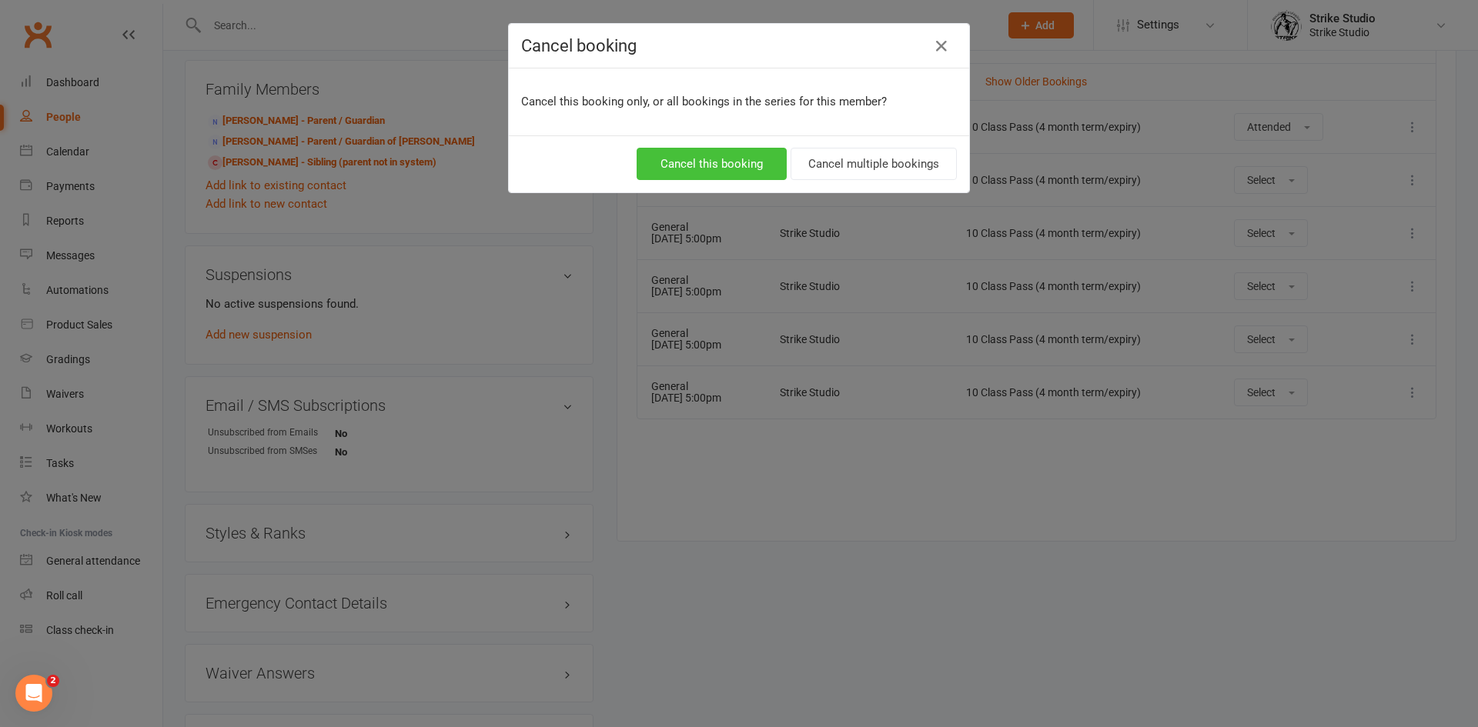
click at [743, 172] on button "Cancel this booking" at bounding box center [711, 164] width 150 height 32
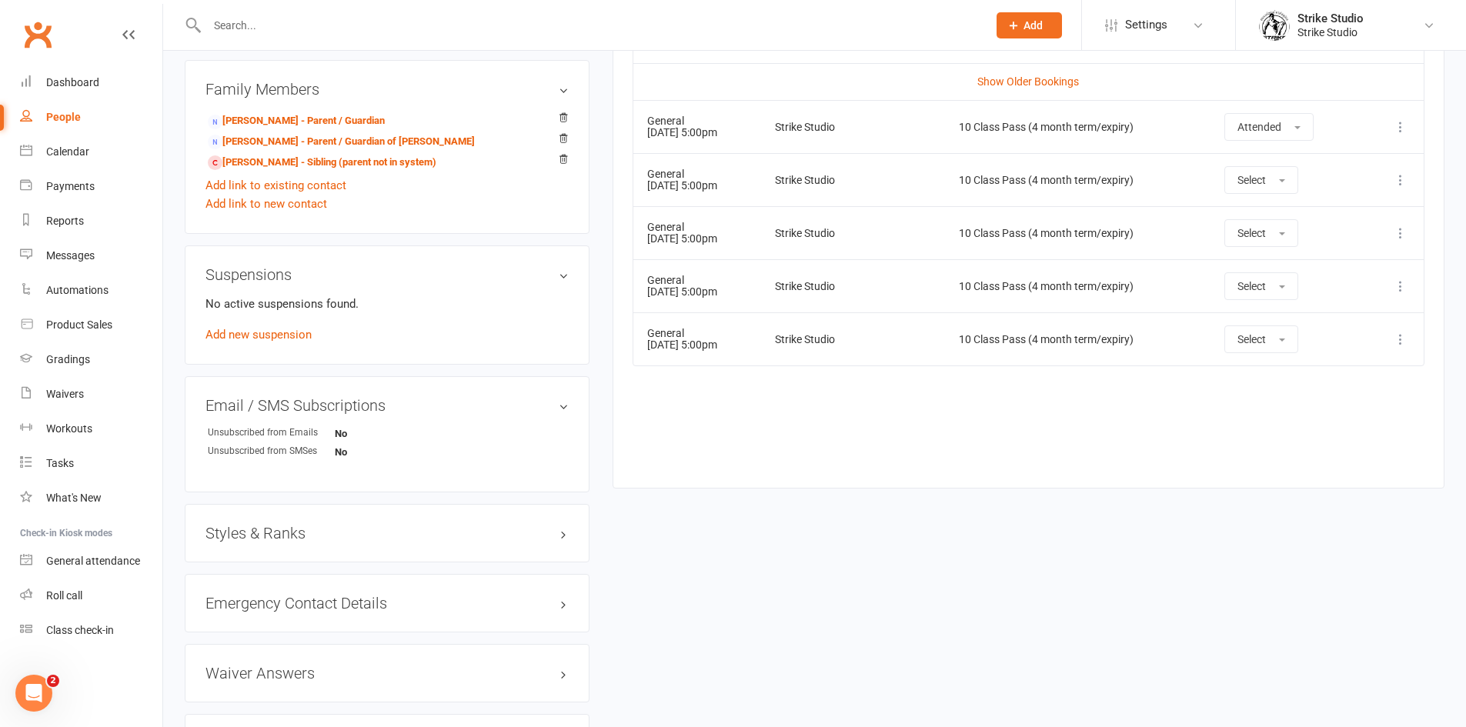
scroll to position [782, 0]
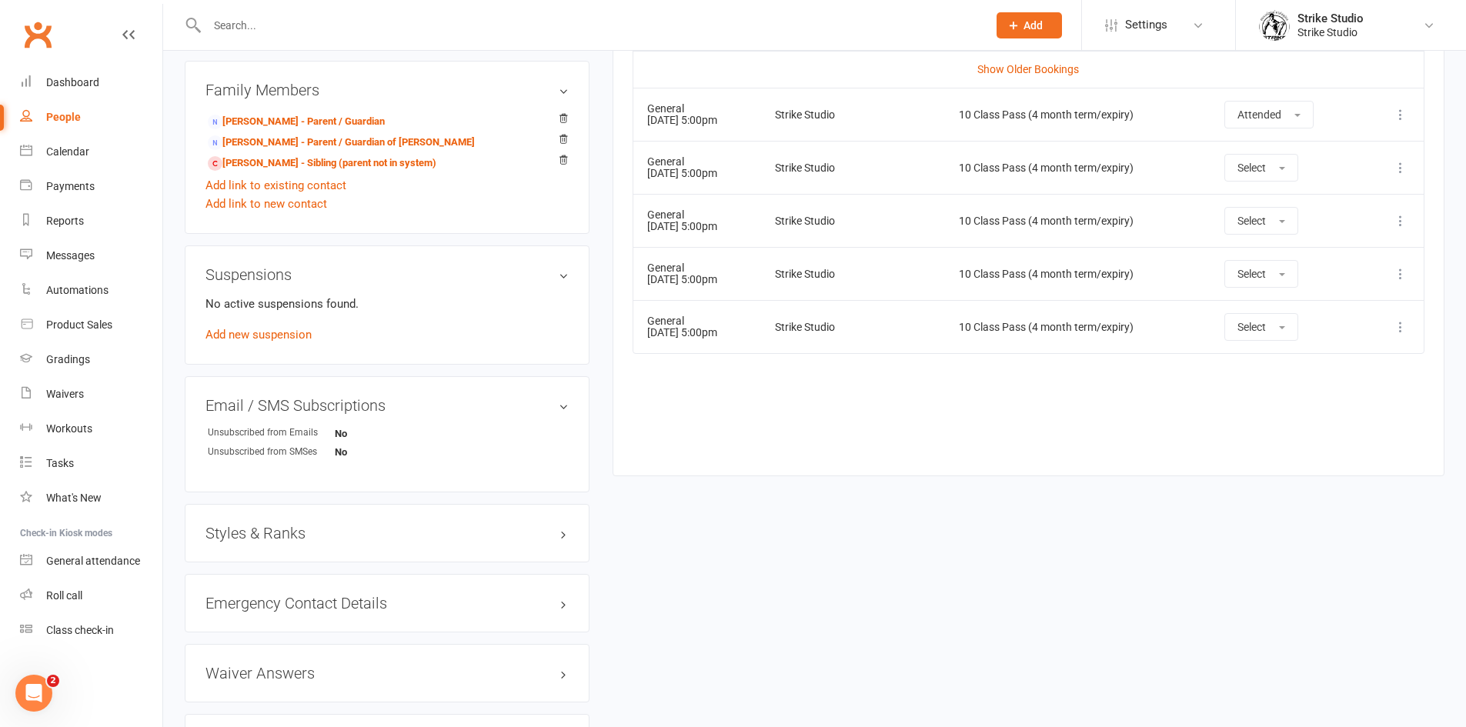
click at [1399, 175] on icon at bounding box center [1400, 167] width 15 height 15
click at [1343, 256] on link "Remove booking" at bounding box center [1333, 259] width 152 height 31
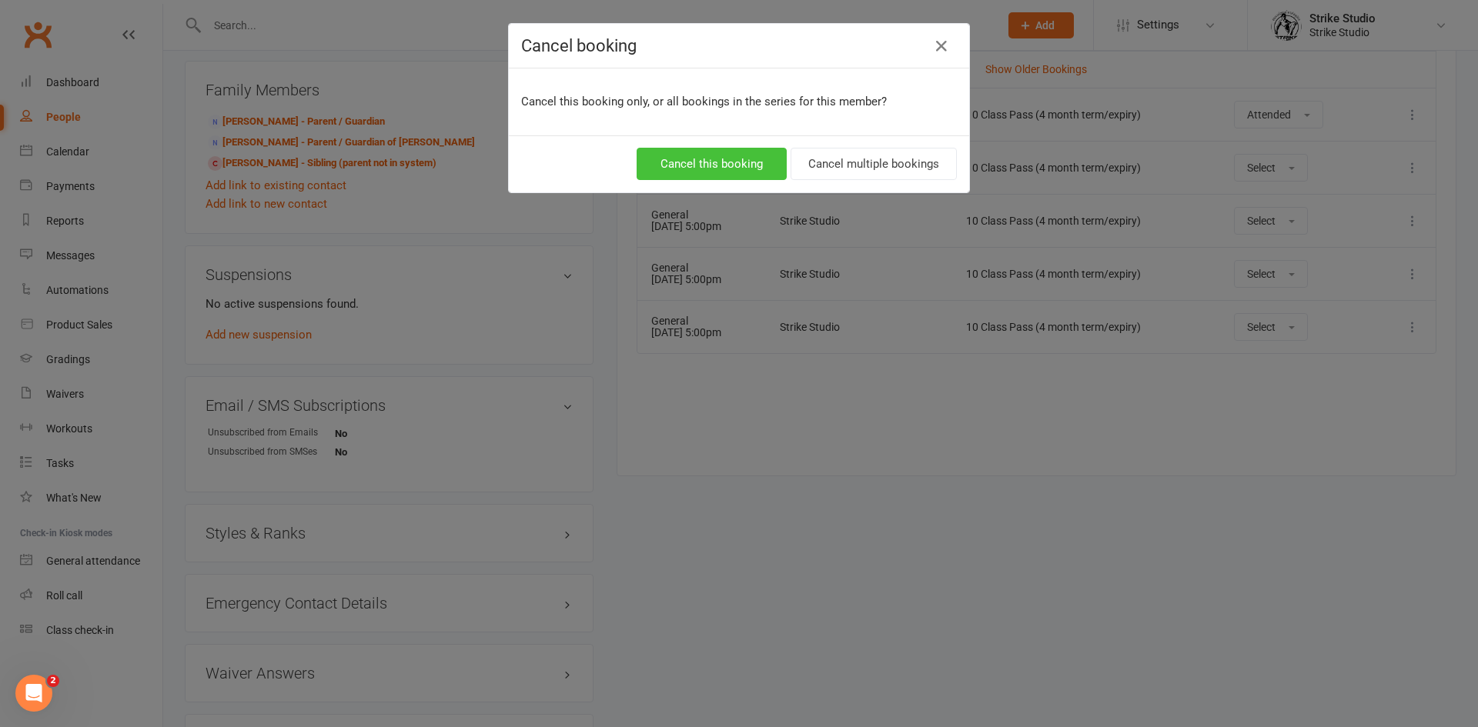
click at [664, 172] on button "Cancel this booking" at bounding box center [711, 164] width 150 height 32
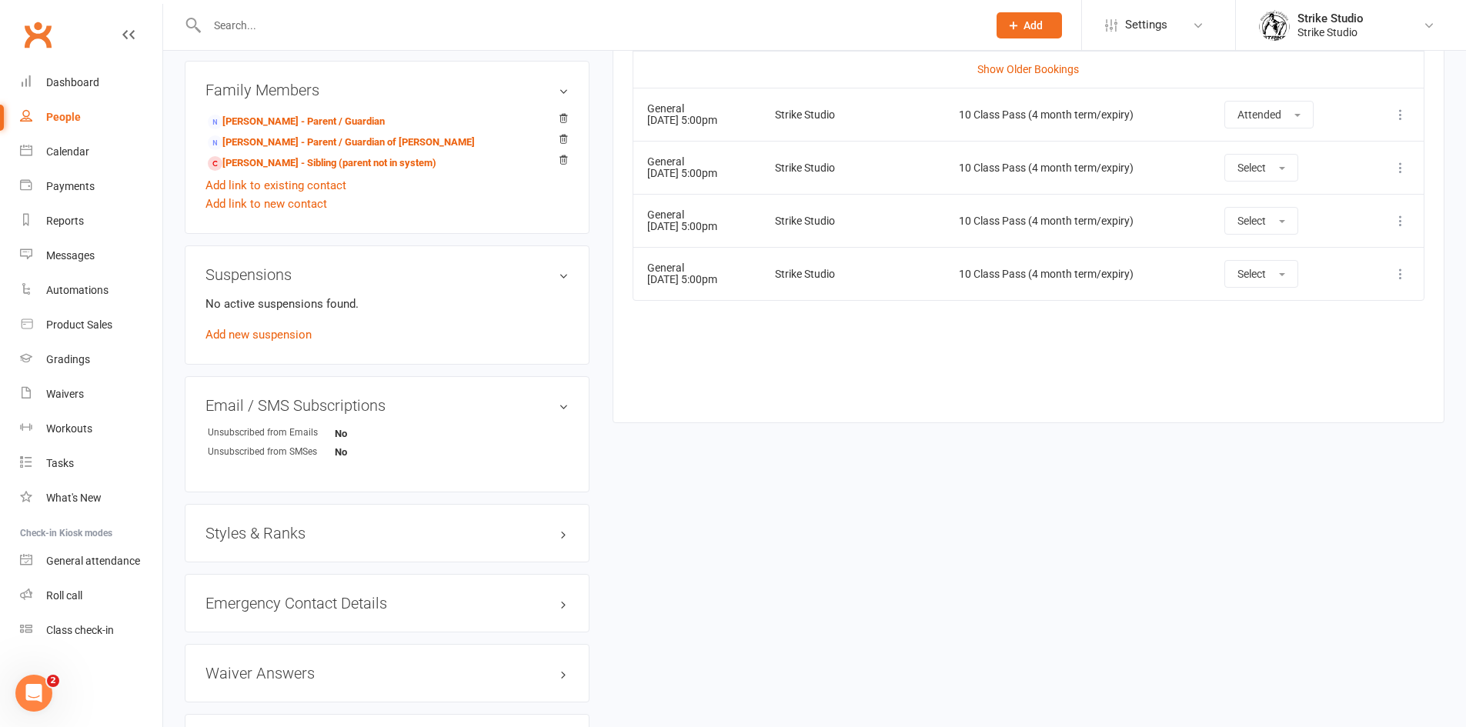
scroll to position [785, 0]
click at [1405, 161] on icon at bounding box center [1400, 164] width 15 height 15
click at [1356, 261] on link "Remove booking" at bounding box center [1333, 256] width 152 height 31
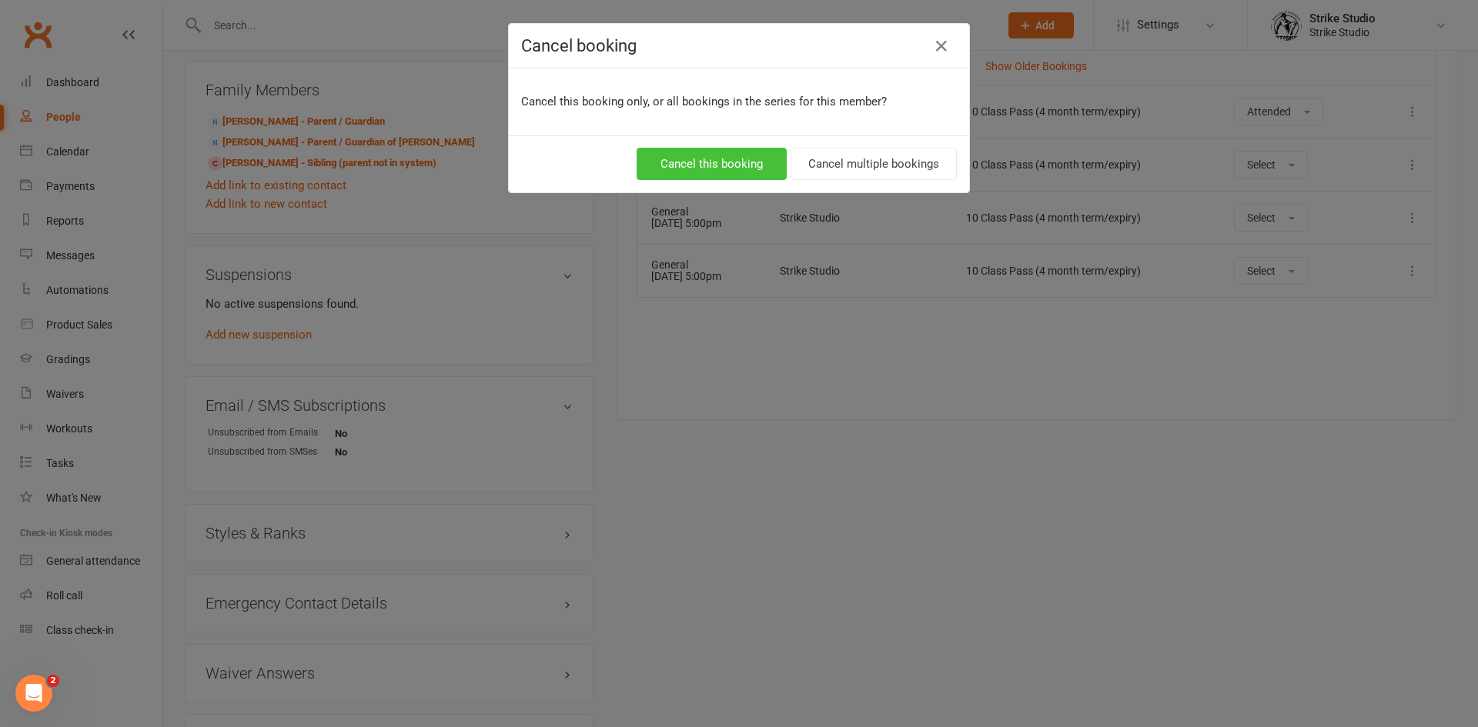
click at [734, 177] on button "Cancel this booking" at bounding box center [711, 164] width 150 height 32
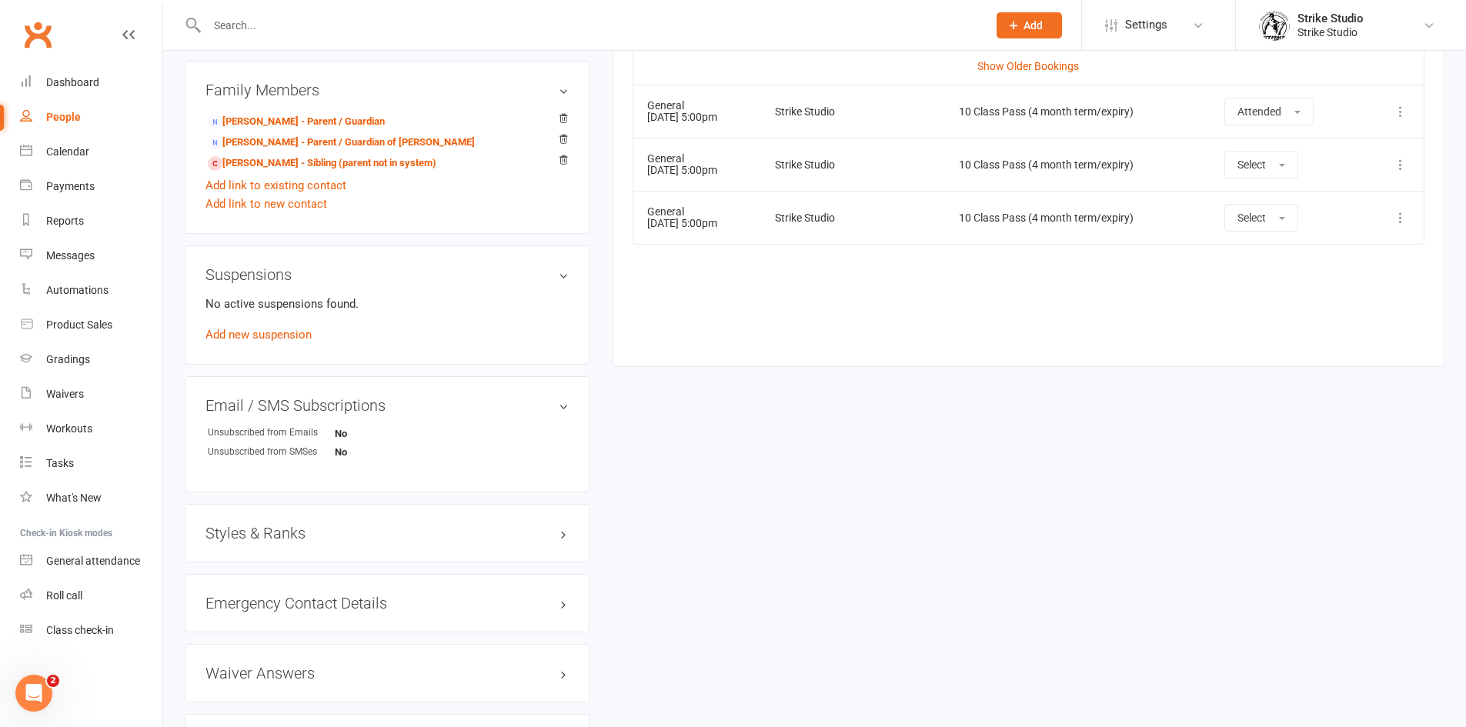
click at [1405, 176] on td "More info View event Remove booking" at bounding box center [1393, 164] width 61 height 53
click at [1395, 153] on td "More info View event Remove booking" at bounding box center [1393, 164] width 61 height 53
click at [1401, 157] on icon at bounding box center [1400, 164] width 15 height 15
click at [1354, 262] on link "Remove booking" at bounding box center [1333, 256] width 152 height 31
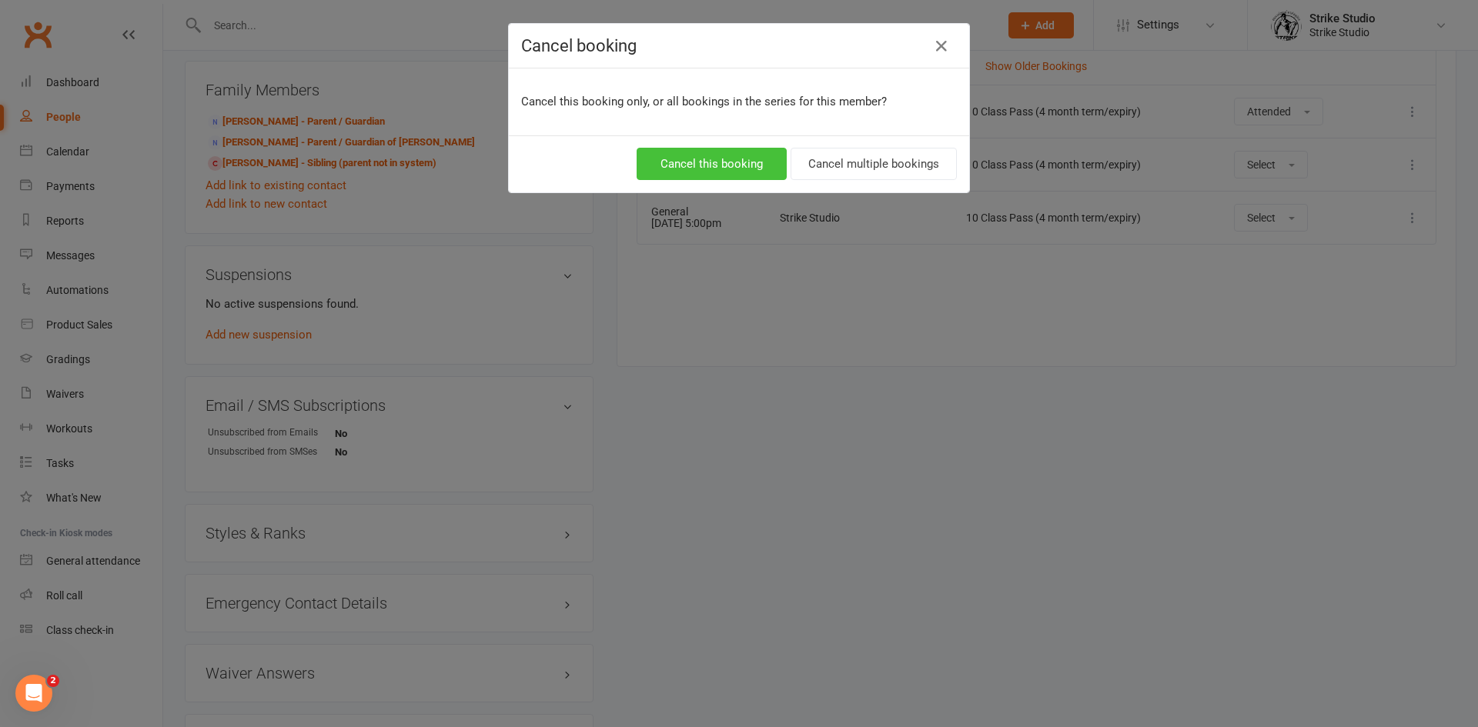
click at [669, 170] on button "Cancel this booking" at bounding box center [711, 164] width 150 height 32
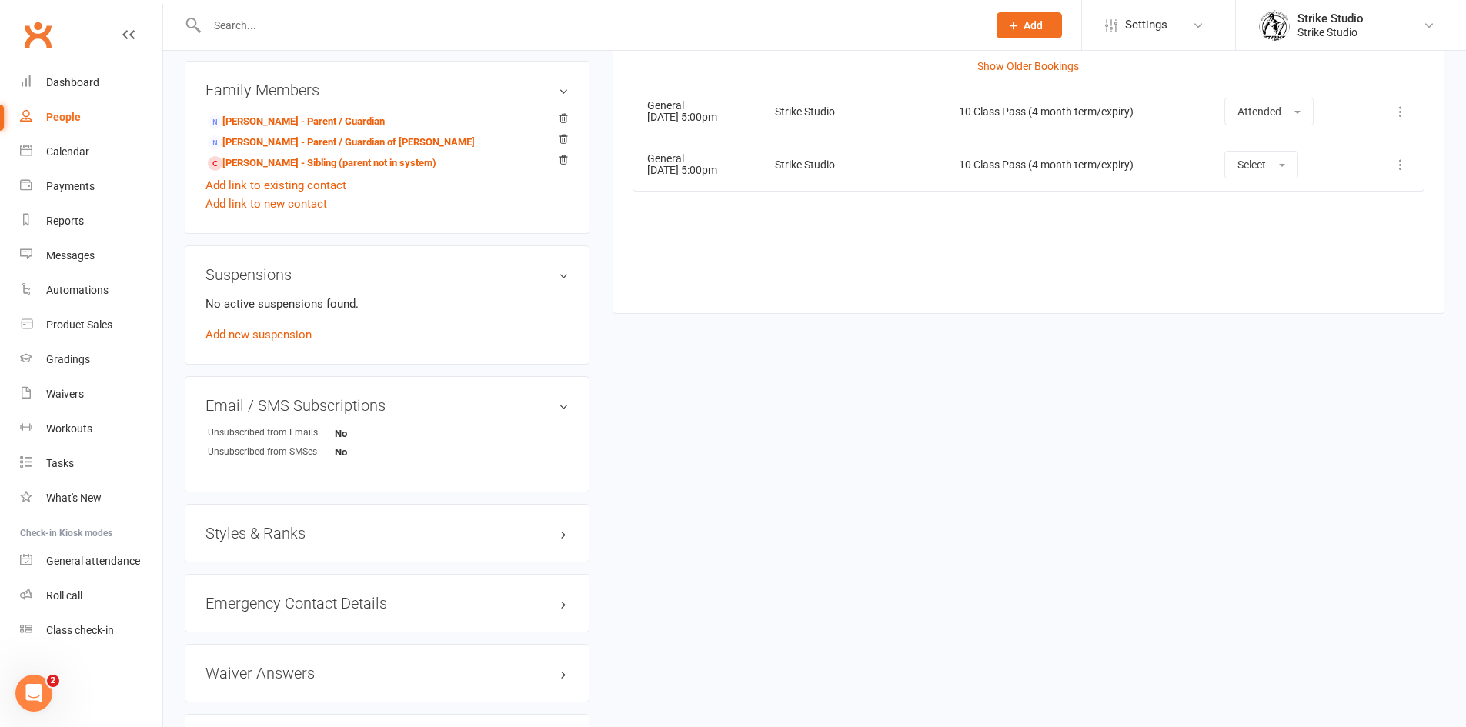
click at [1401, 172] on button at bounding box center [1400, 164] width 18 height 18
click at [1355, 249] on link "Remove booking" at bounding box center [1333, 256] width 152 height 31
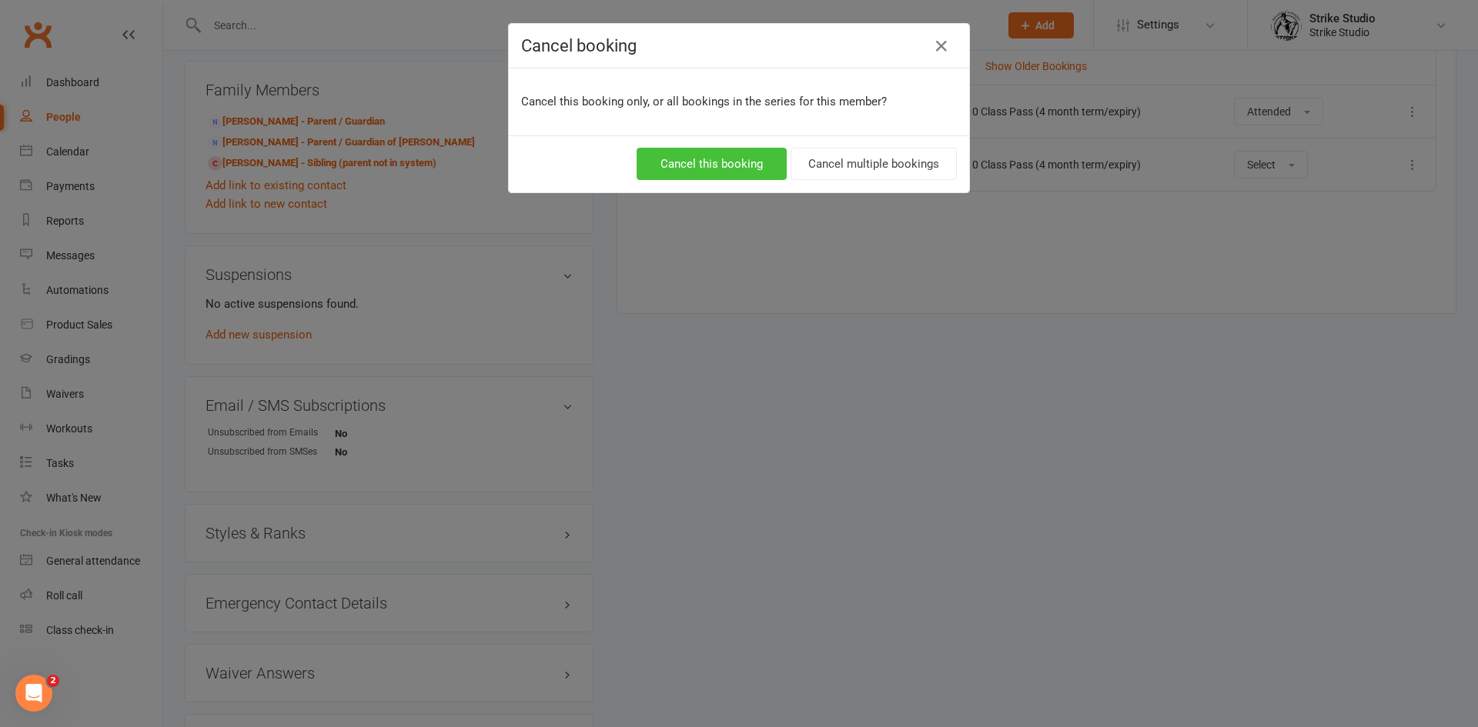
click at [722, 170] on button "Cancel this booking" at bounding box center [711, 164] width 150 height 32
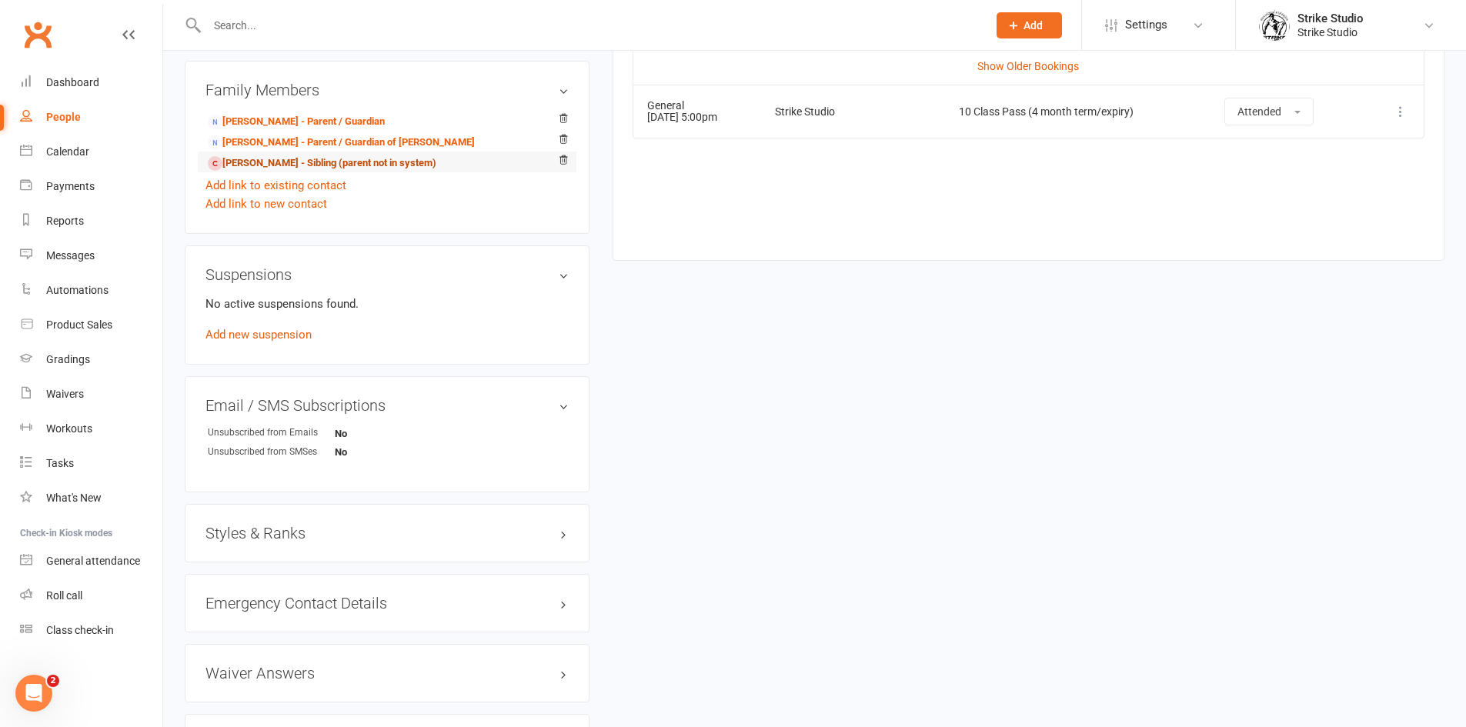
click at [262, 164] on link "Oliver Lalazari - Sibling (parent not in system)" at bounding box center [322, 163] width 229 height 16
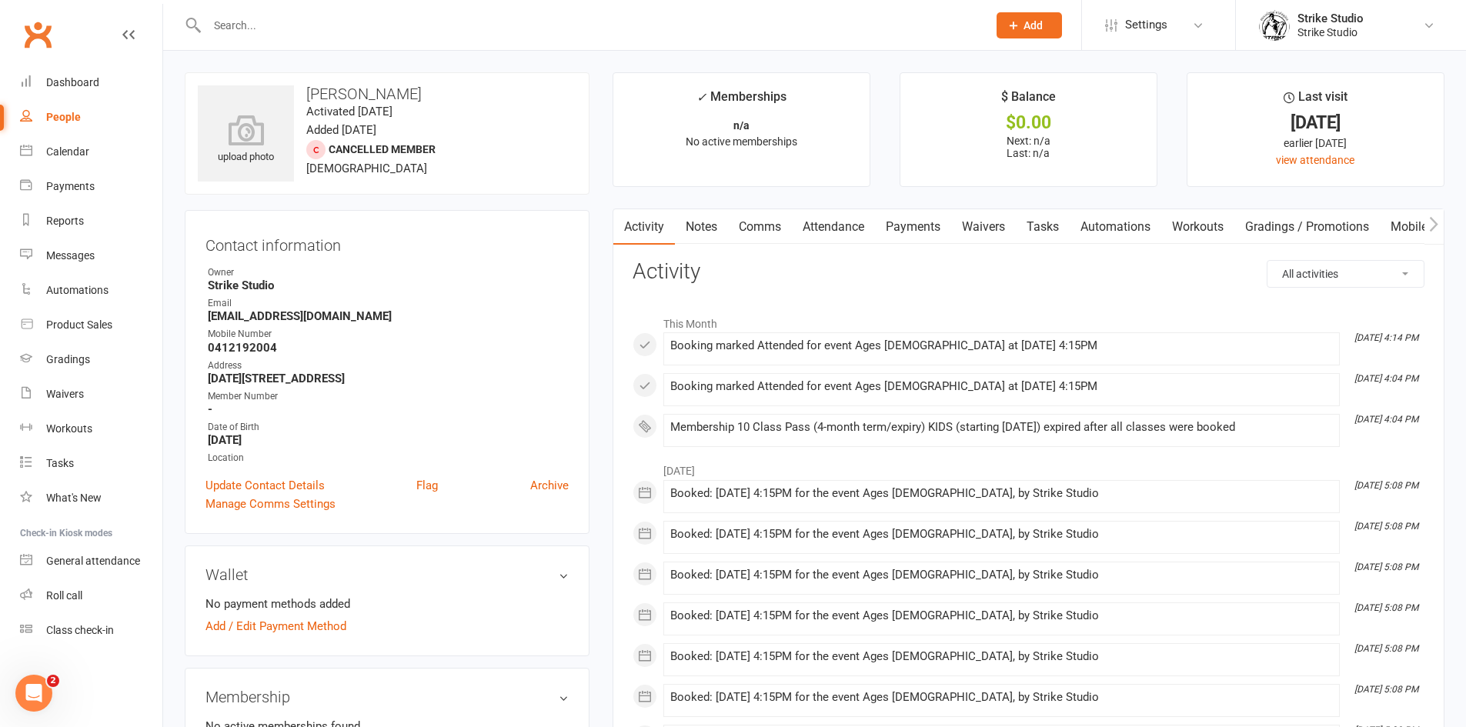
click at [1143, 222] on link "Automations" at bounding box center [1116, 226] width 92 height 35
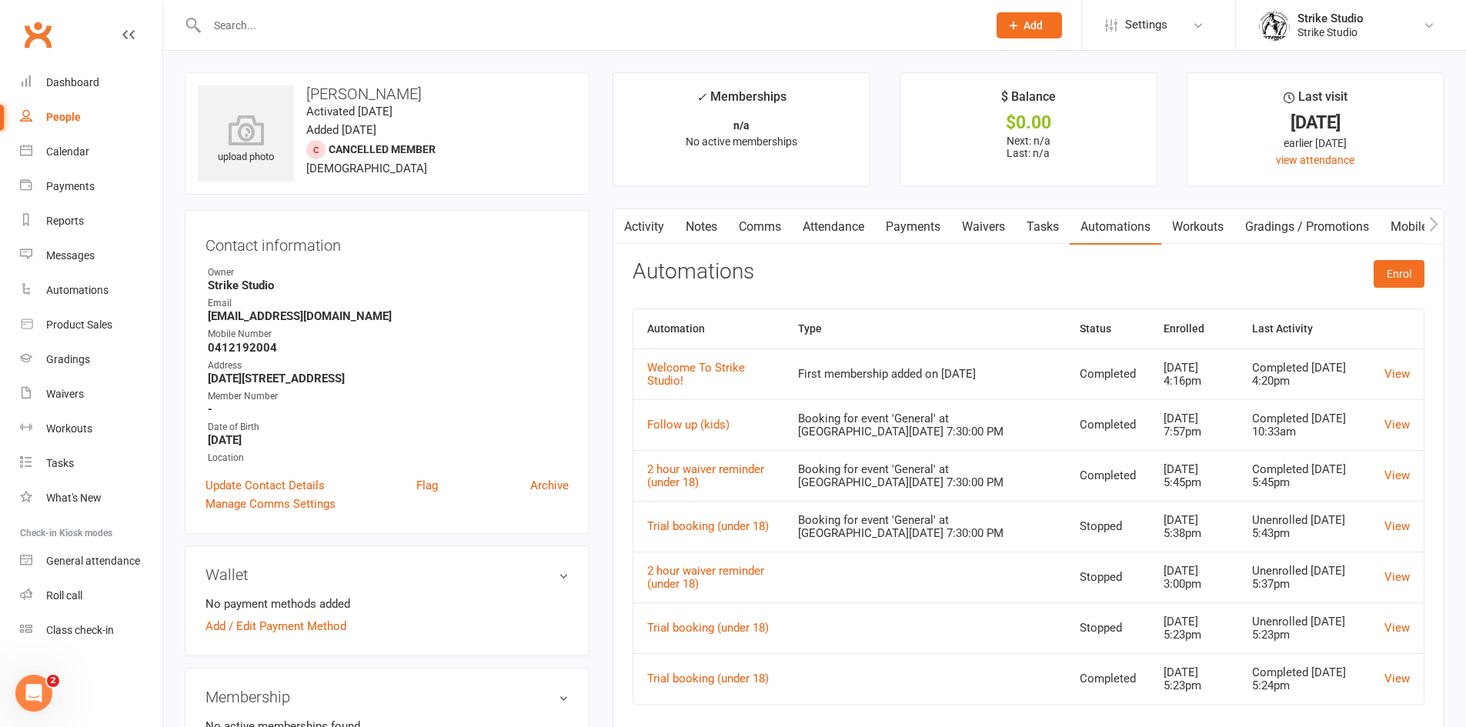
click at [821, 212] on link "Attendance" at bounding box center [833, 226] width 83 height 35
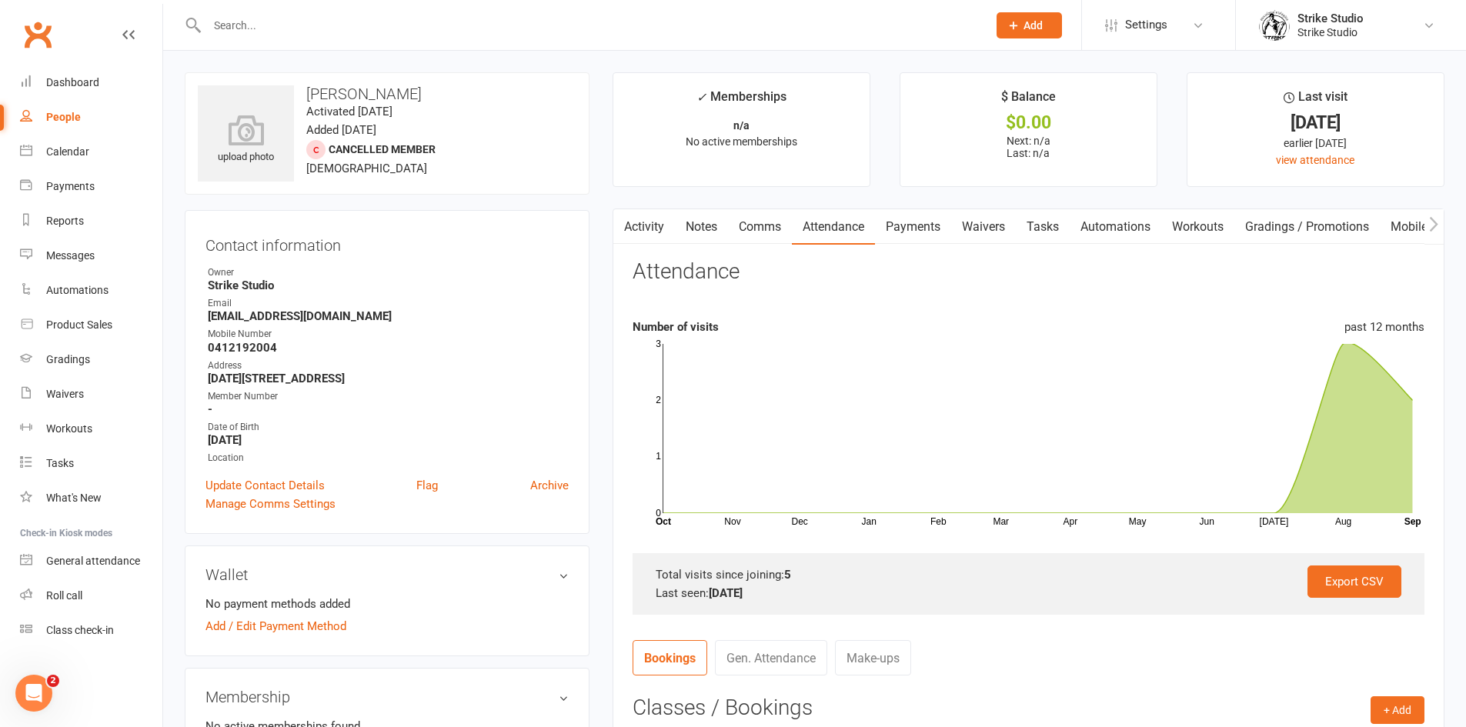
click at [1149, 242] on link "Automations" at bounding box center [1116, 226] width 92 height 35
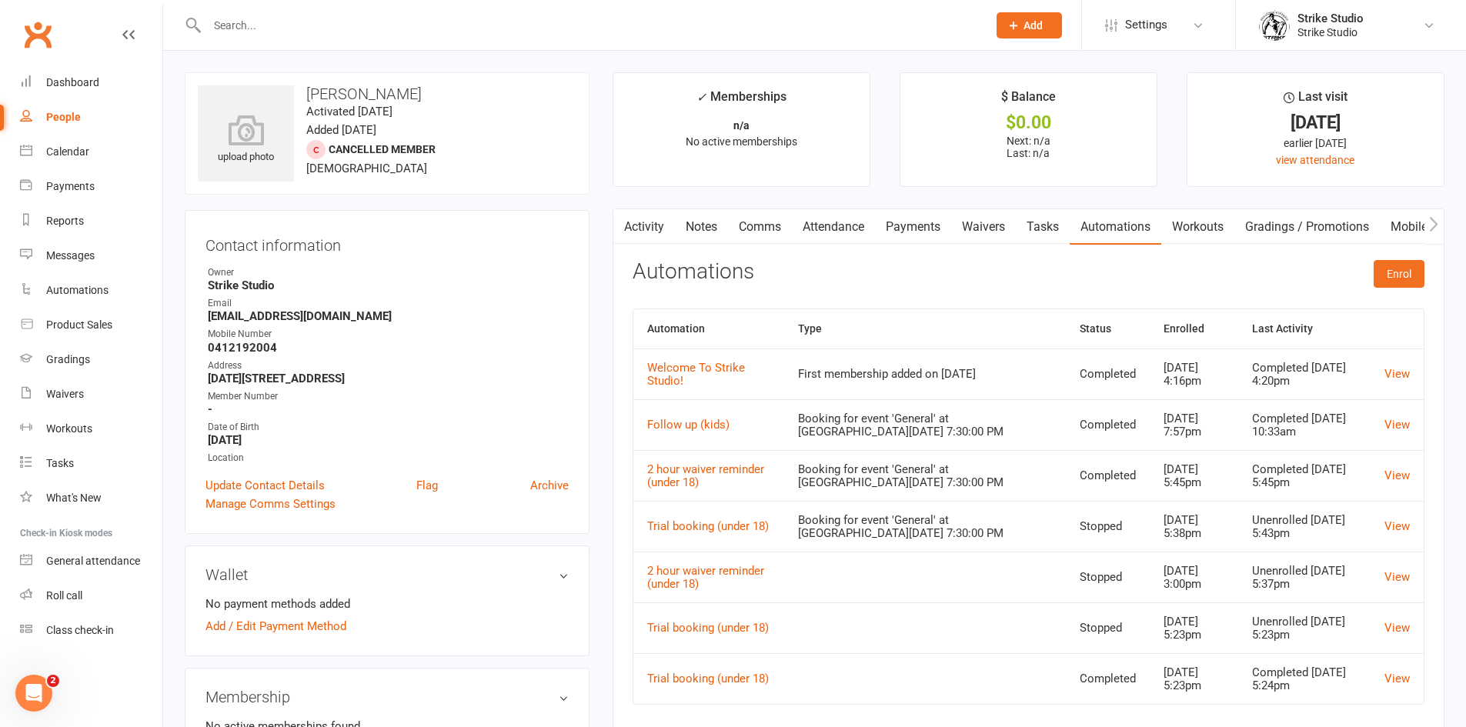
click at [972, 222] on link "Waivers" at bounding box center [983, 226] width 65 height 35
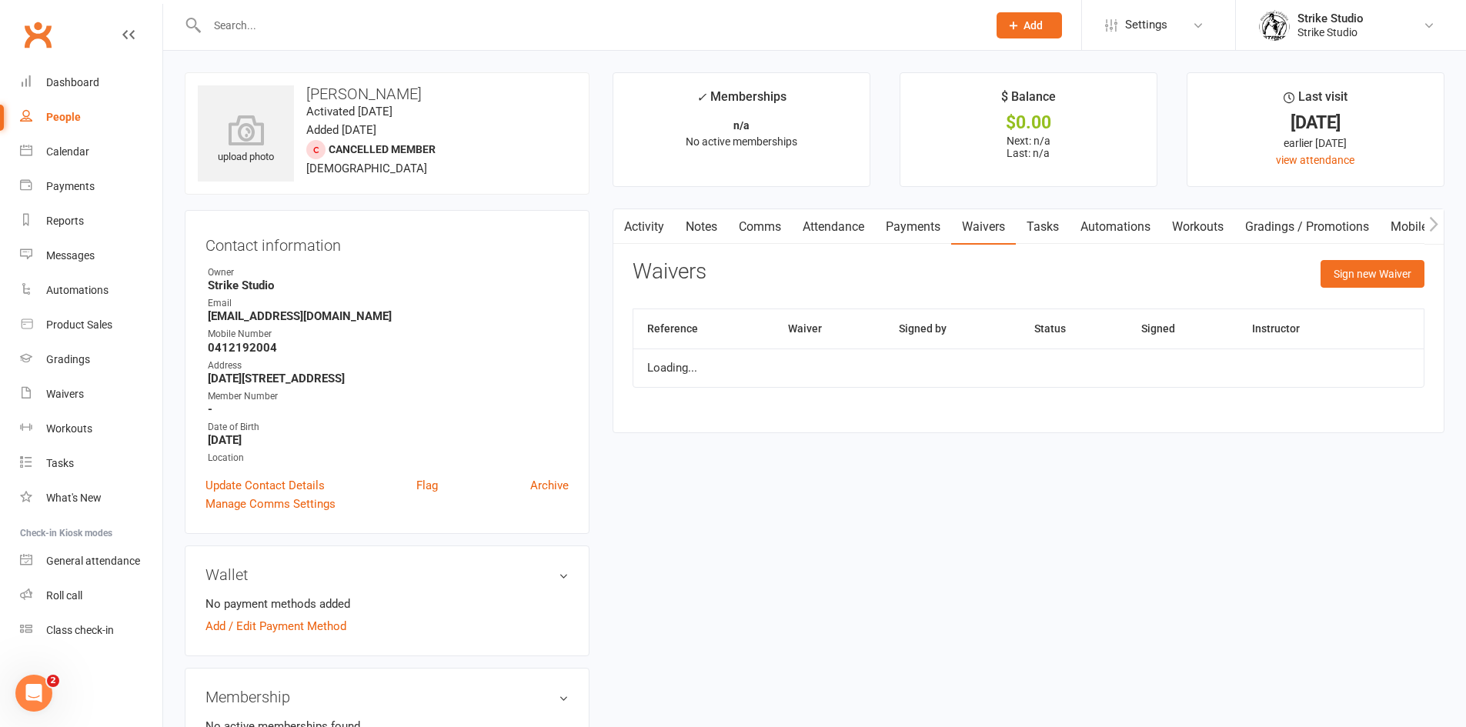
click at [927, 221] on link "Payments" at bounding box center [913, 226] width 76 height 35
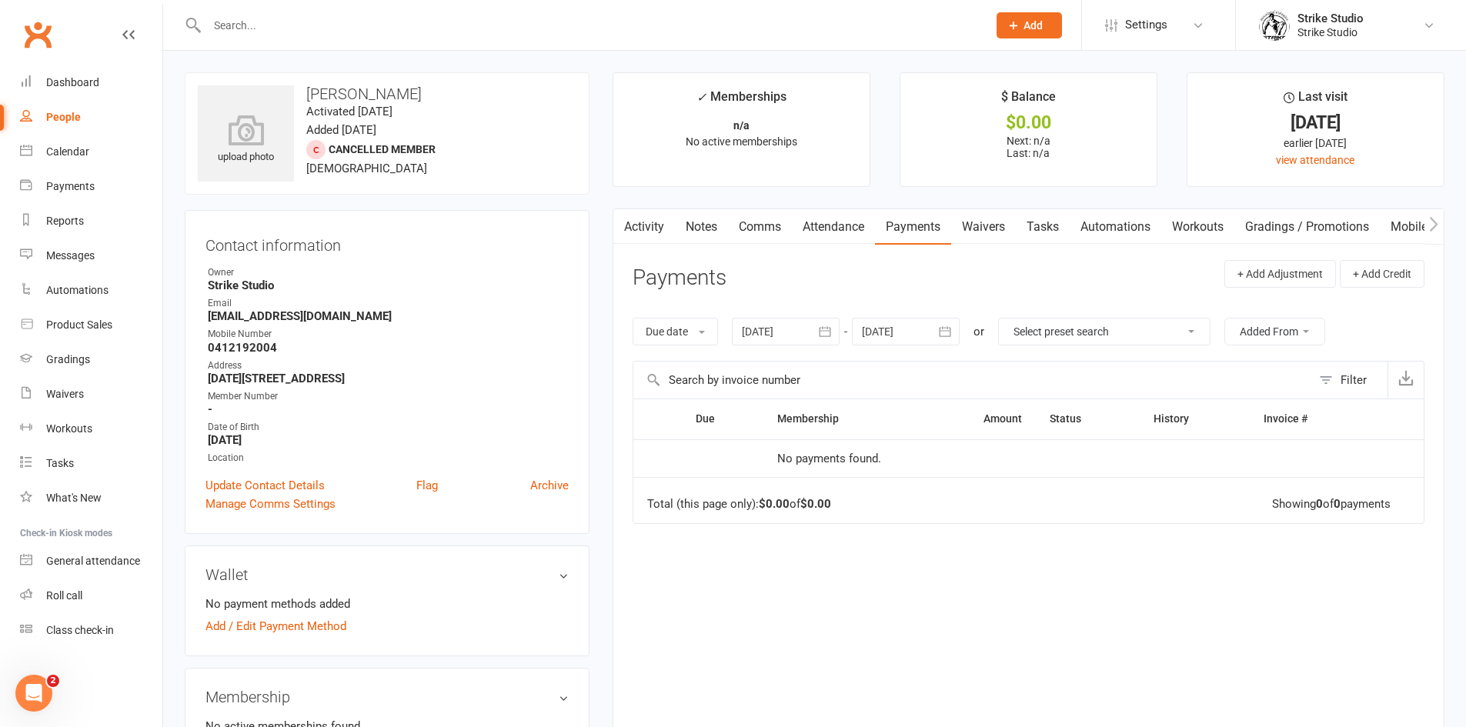
click at [858, 225] on link "Attendance" at bounding box center [833, 226] width 83 height 35
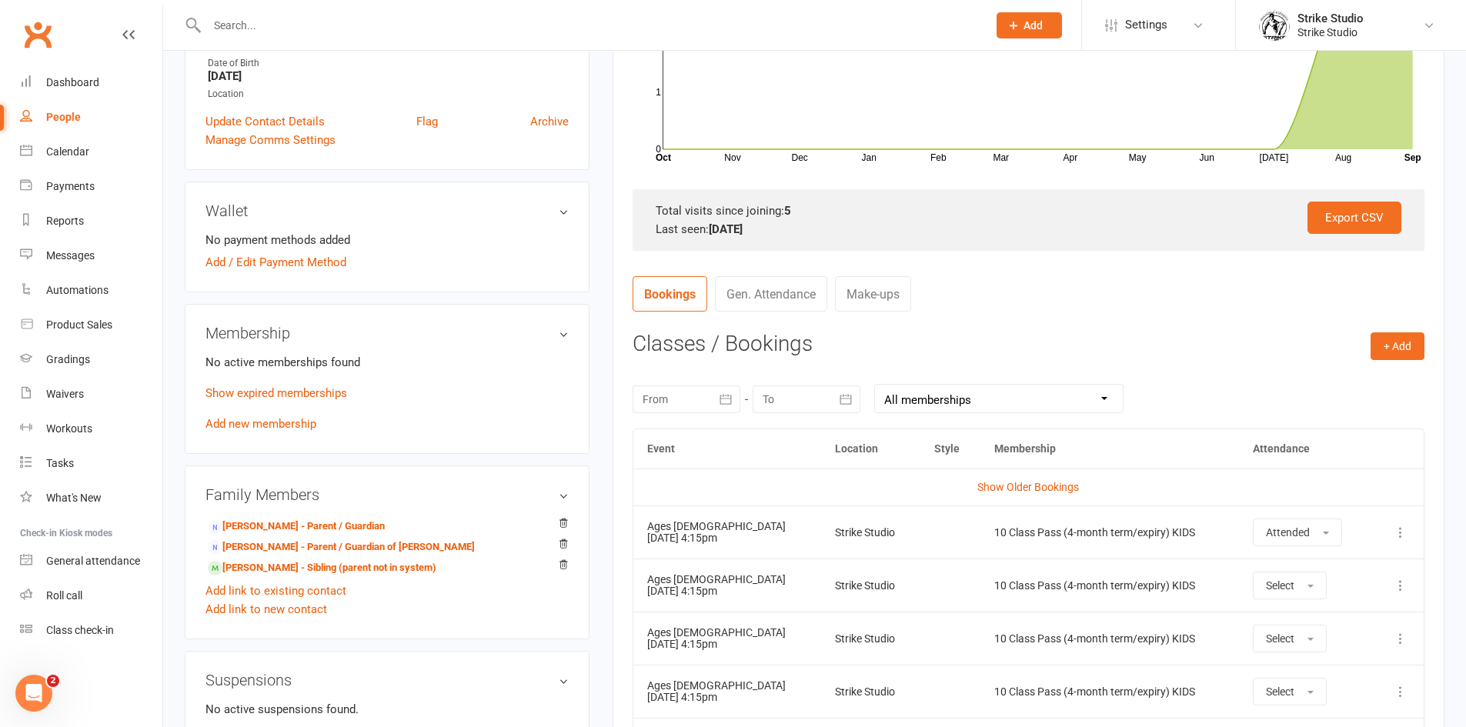
scroll to position [693, 0]
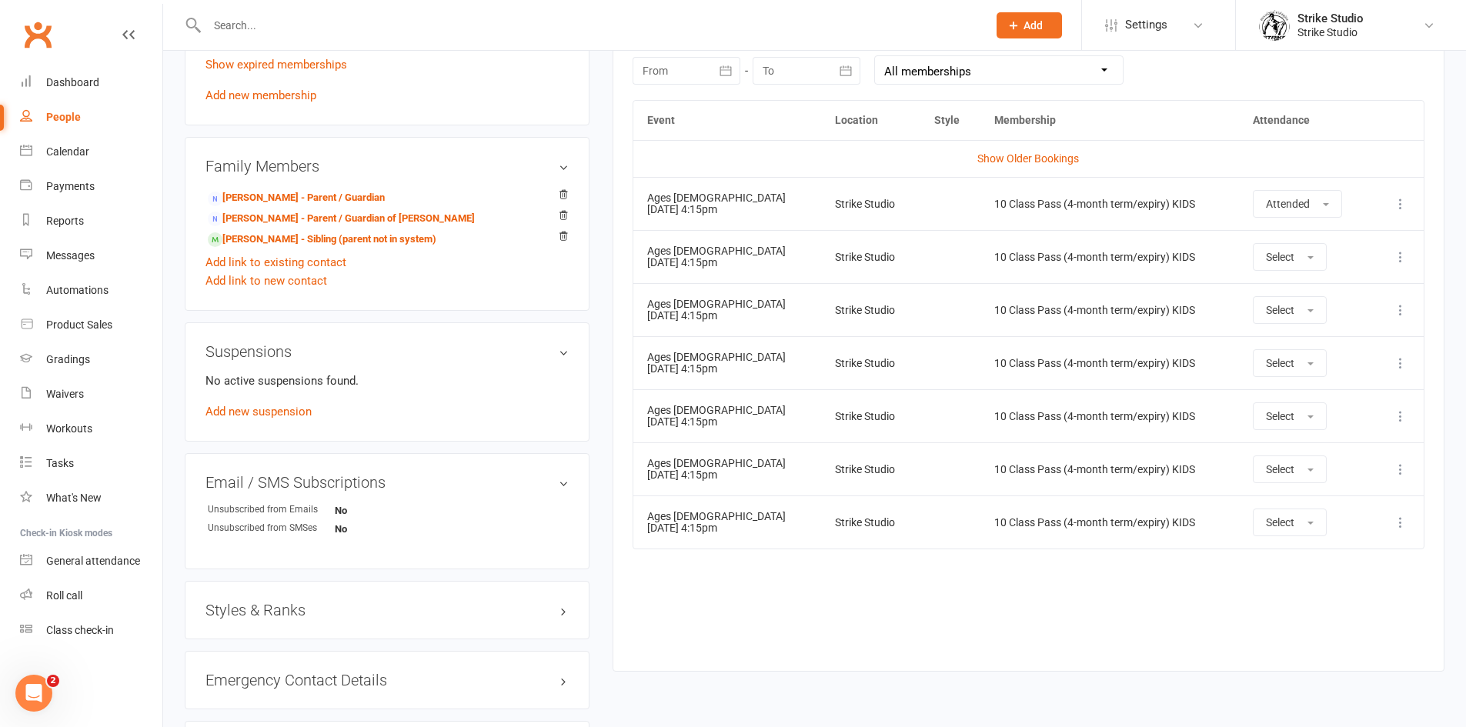
click at [1396, 266] on button at bounding box center [1400, 257] width 18 height 18
click at [1365, 346] on link "Remove booking" at bounding box center [1333, 348] width 152 height 31
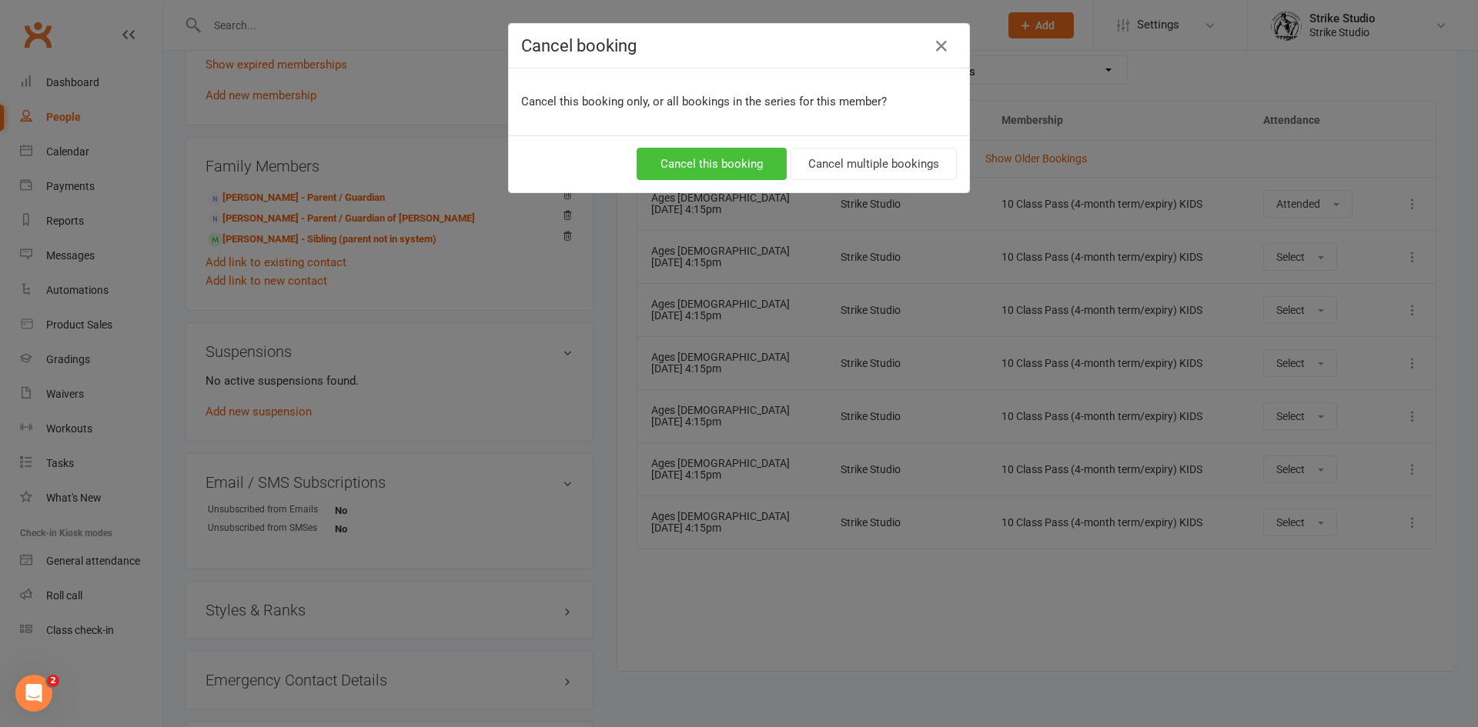
click at [700, 152] on button "Cancel this booking" at bounding box center [711, 164] width 150 height 32
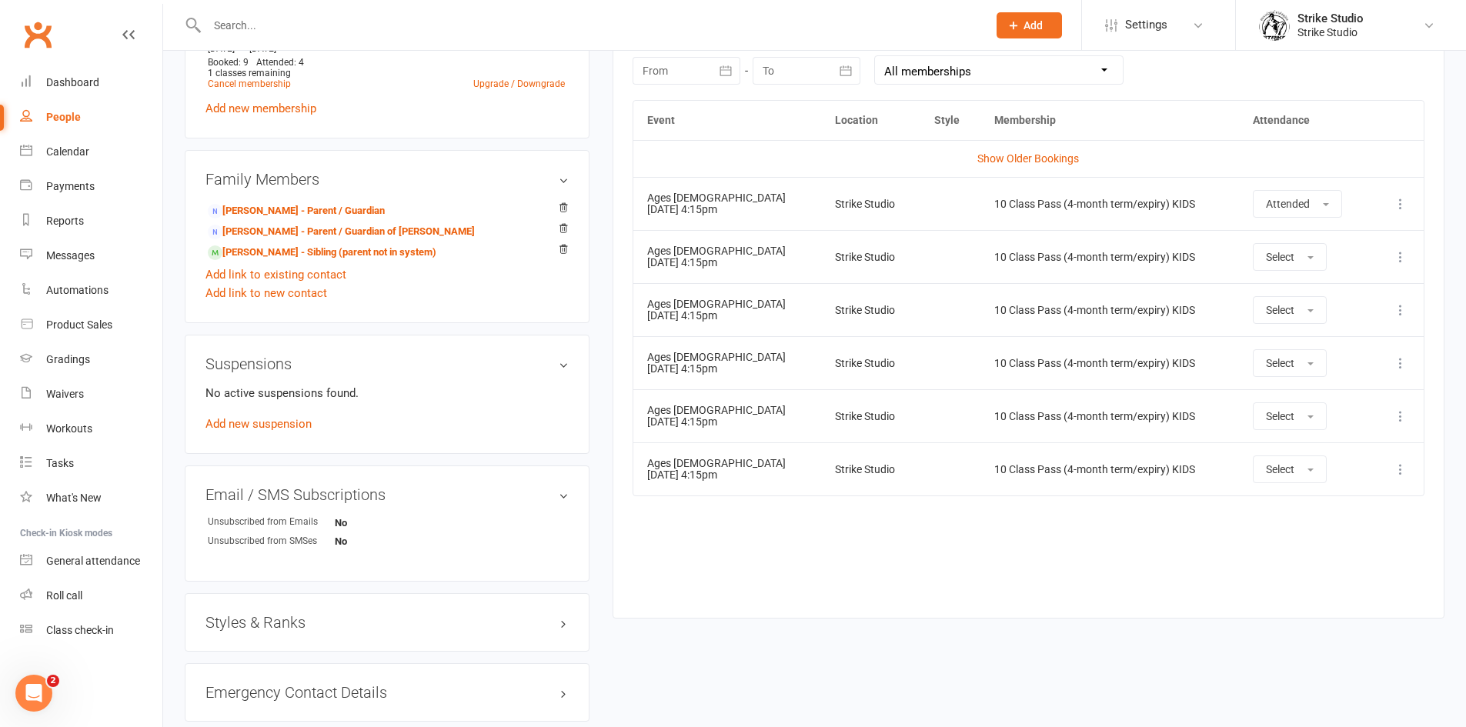
click at [1403, 249] on button at bounding box center [1400, 257] width 18 height 18
click at [1305, 360] on link "Remove booking" at bounding box center [1333, 348] width 152 height 31
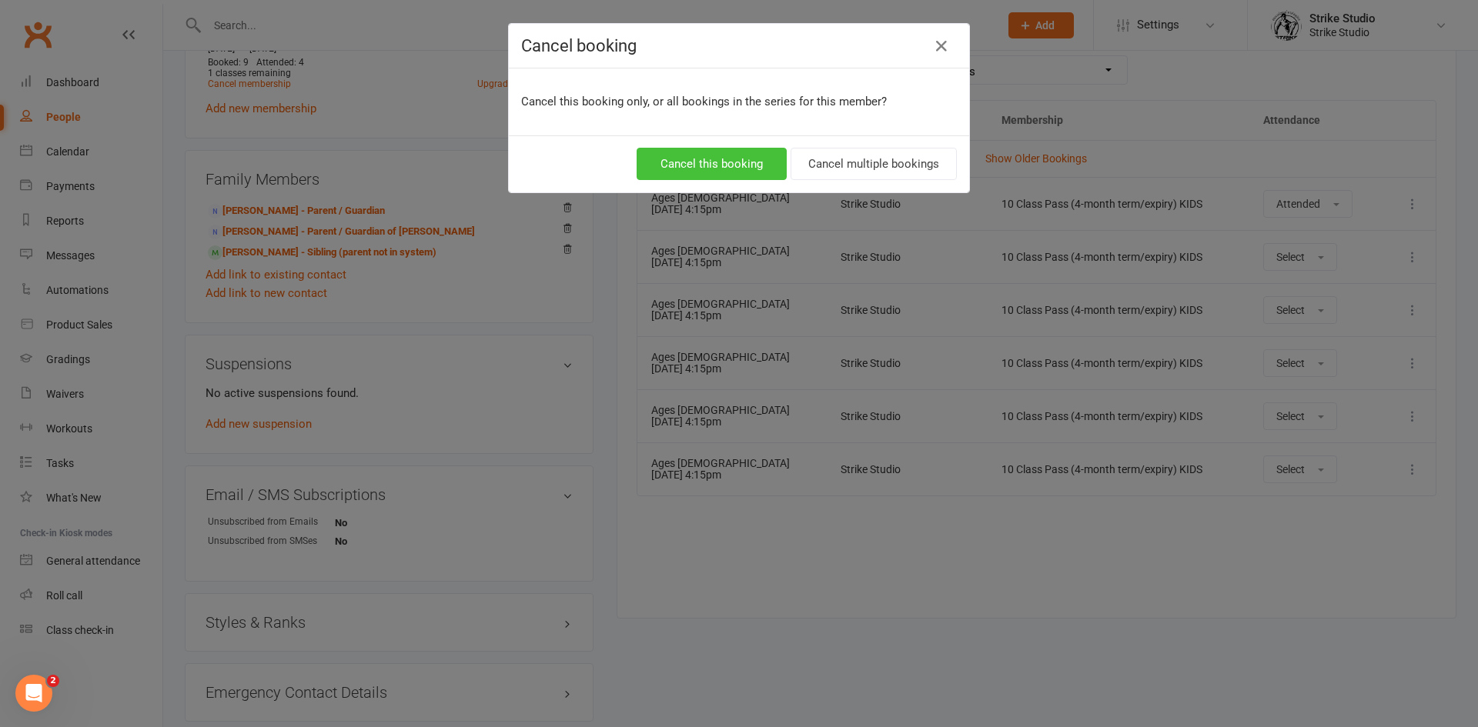
click at [749, 175] on button "Cancel this booking" at bounding box center [711, 164] width 150 height 32
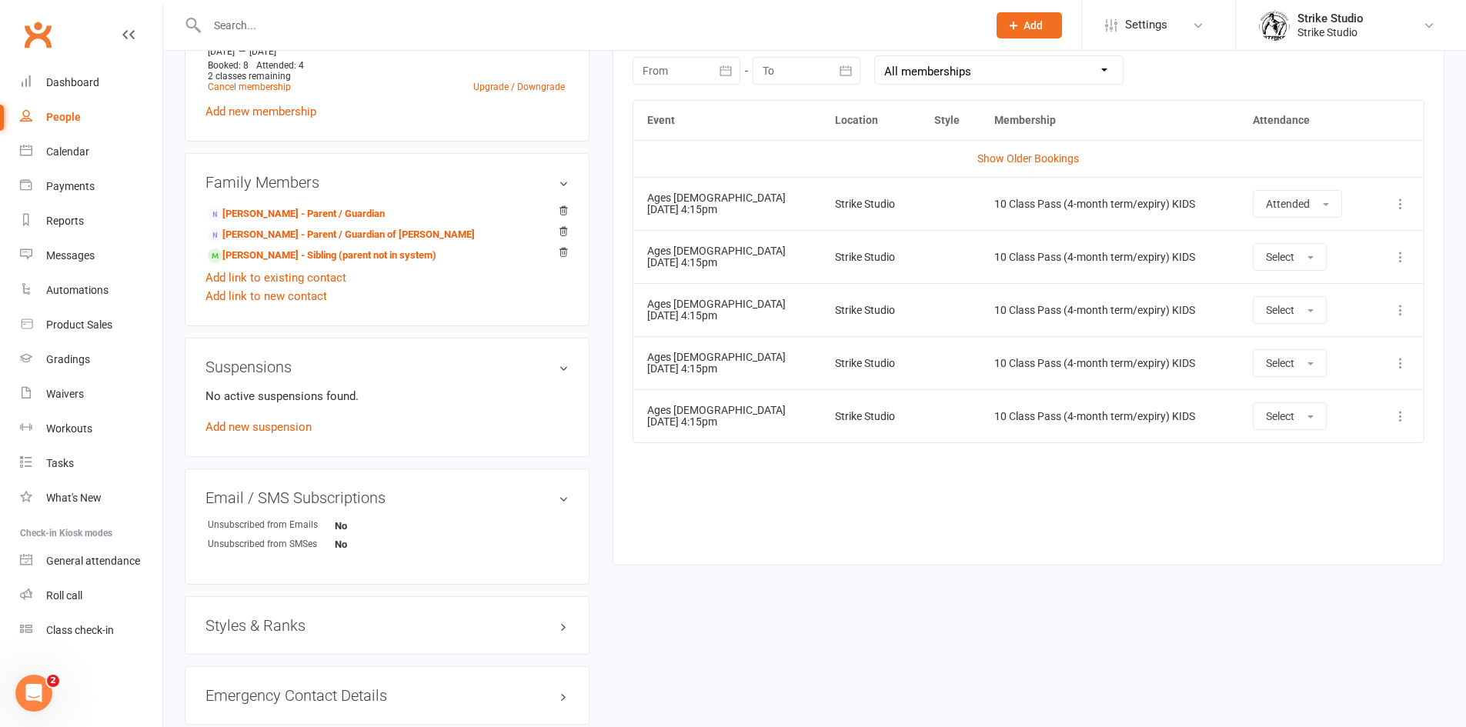
scroll to position [696, 0]
click at [1403, 259] on icon at bounding box center [1400, 253] width 15 height 15
click at [1361, 346] on link "Remove booking" at bounding box center [1333, 345] width 152 height 31
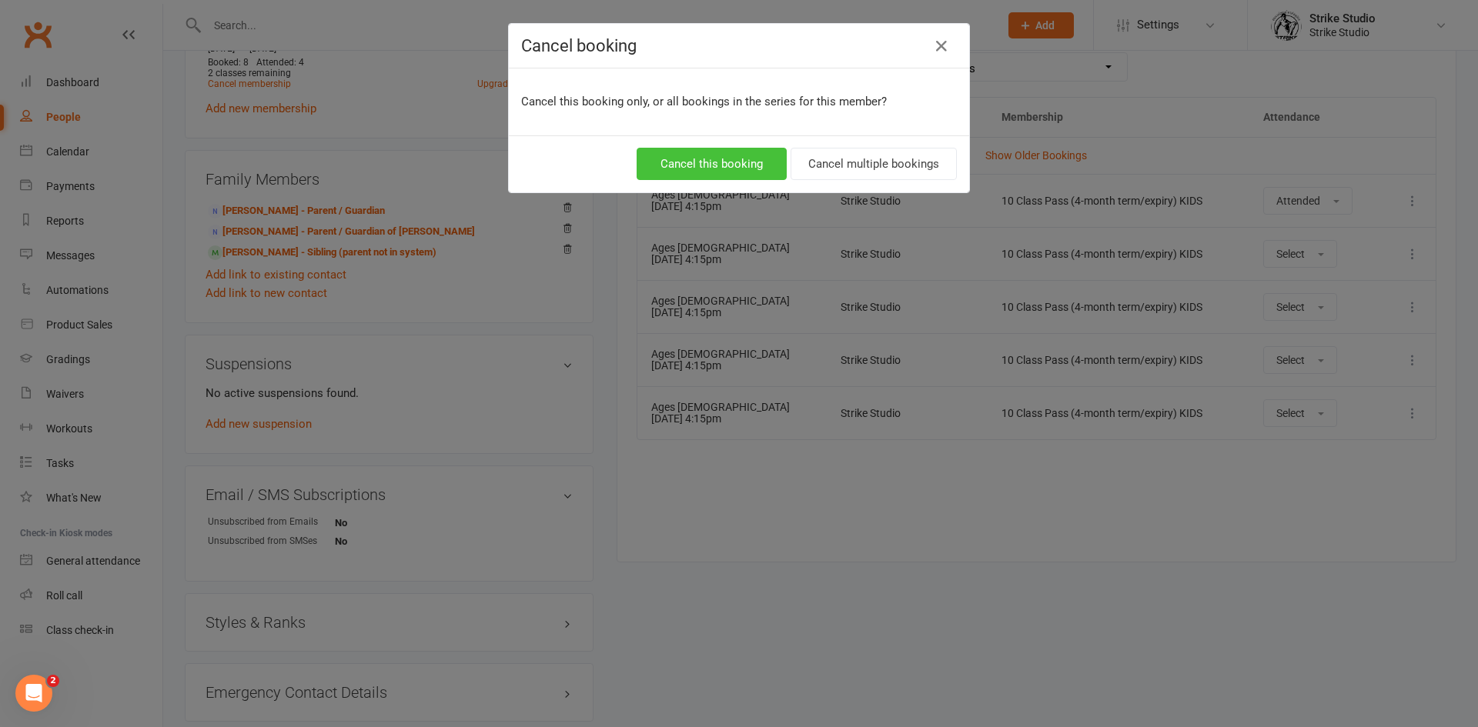
click at [758, 166] on button "Cancel this booking" at bounding box center [711, 164] width 150 height 32
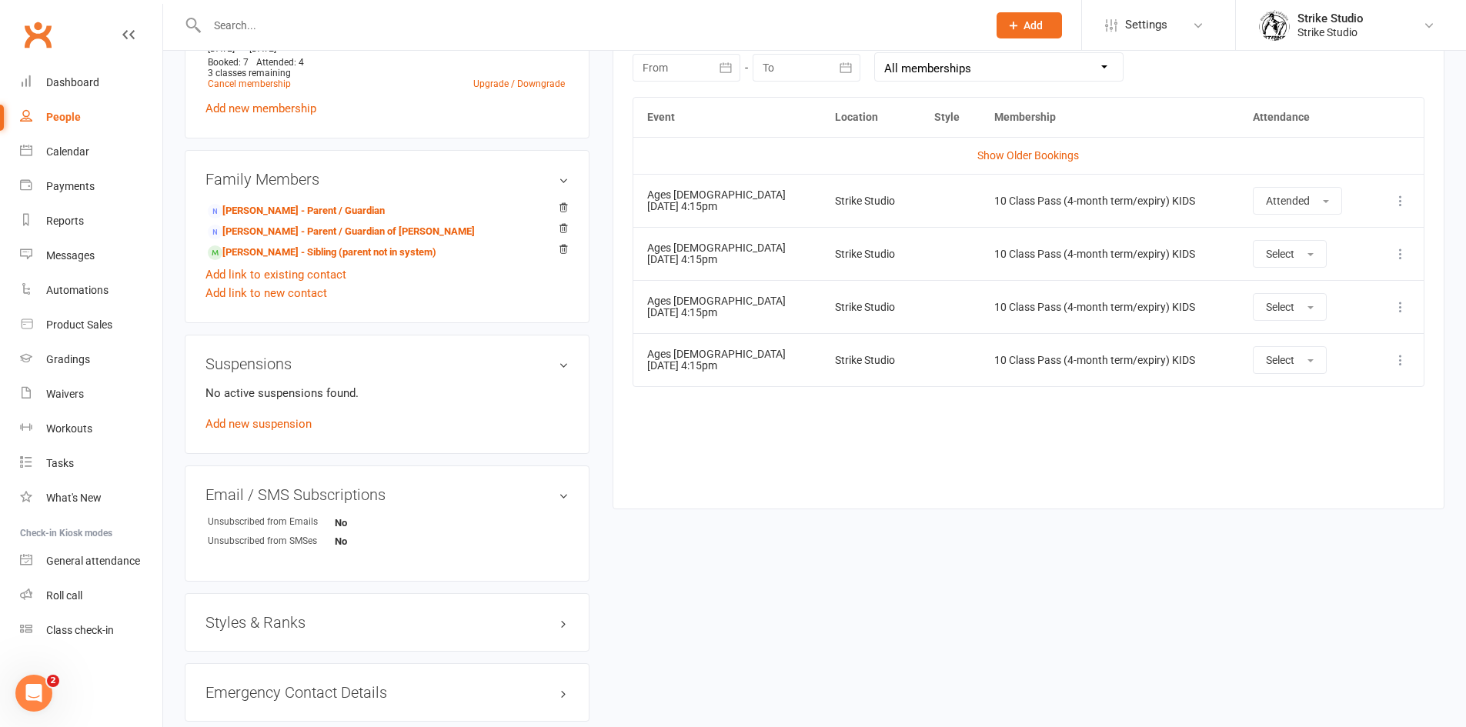
click at [1405, 252] on icon at bounding box center [1400, 253] width 15 height 15
click at [1375, 346] on link "Remove booking" at bounding box center [1333, 345] width 152 height 31
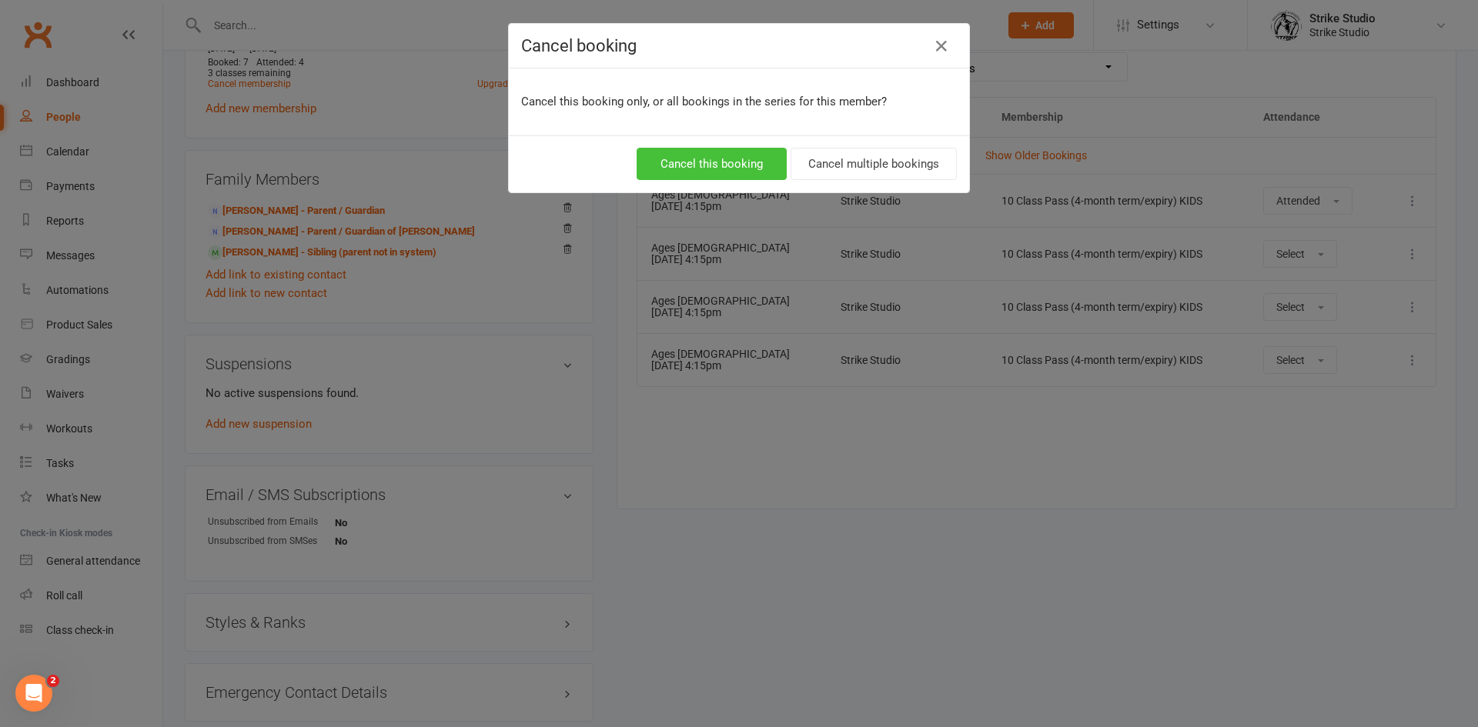
click at [680, 162] on button "Cancel this booking" at bounding box center [711, 164] width 150 height 32
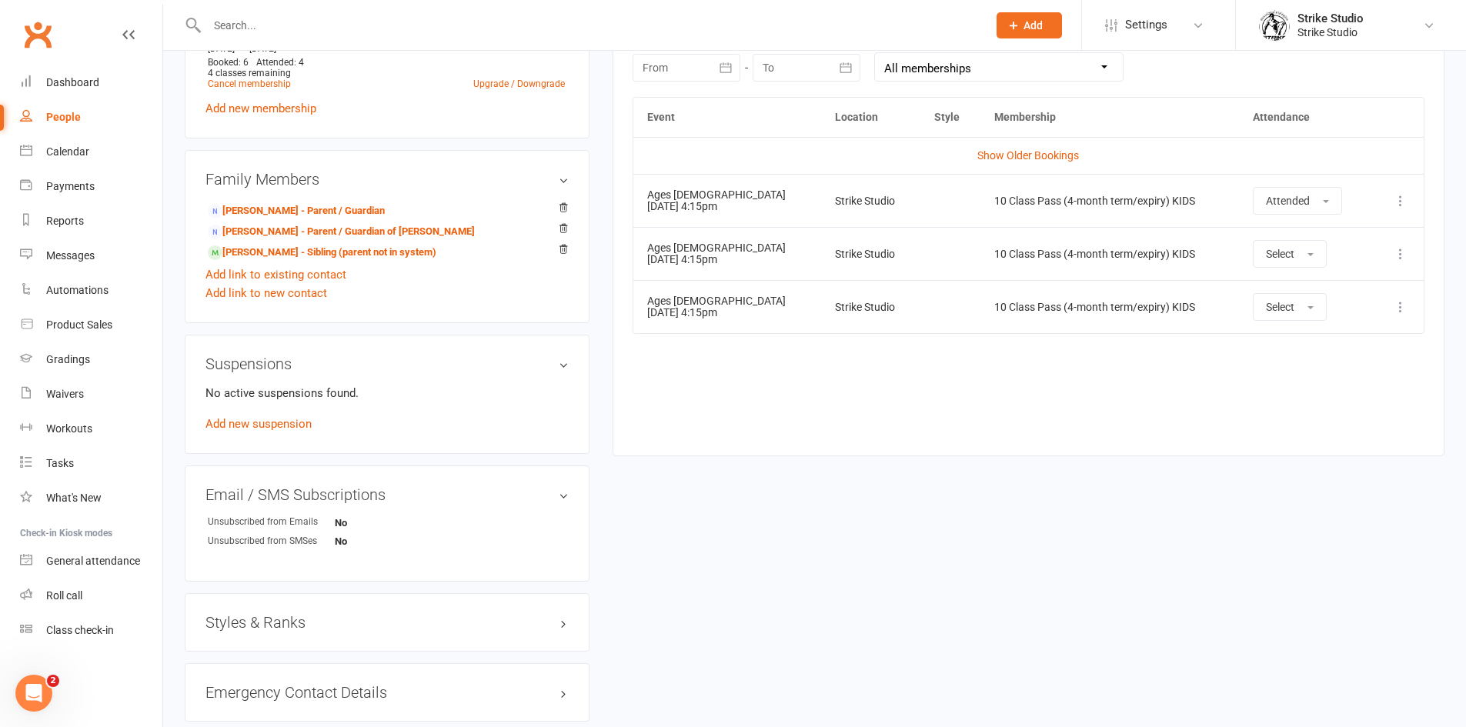
click at [1402, 261] on icon at bounding box center [1400, 253] width 15 height 15
click at [1378, 342] on link "Remove booking" at bounding box center [1333, 345] width 152 height 31
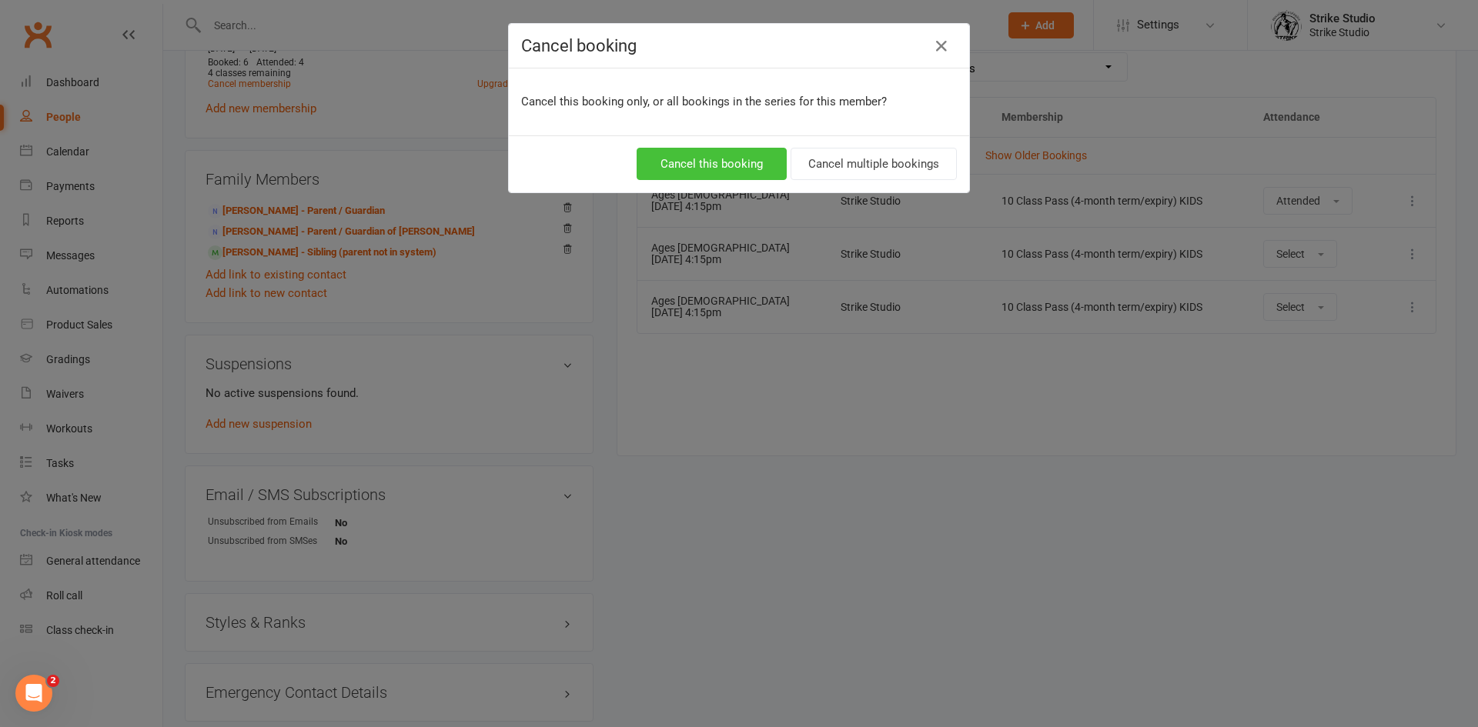
drag, startPoint x: 754, startPoint y: 166, endPoint x: 1075, endPoint y: 221, distance: 325.5
click at [756, 166] on button "Cancel this booking" at bounding box center [711, 164] width 150 height 32
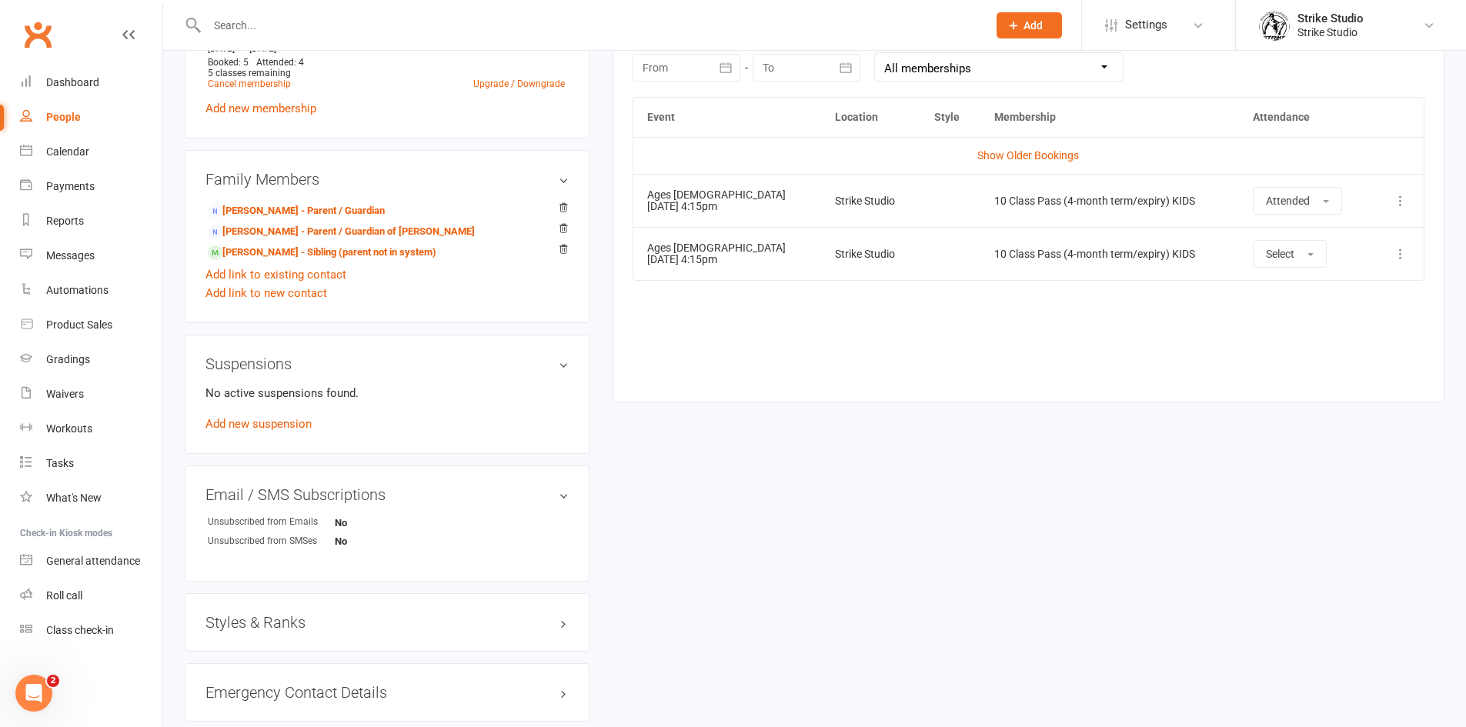
click at [1407, 249] on icon at bounding box center [1400, 253] width 15 height 15
click at [1396, 344] on link "Remove booking" at bounding box center [1333, 345] width 152 height 31
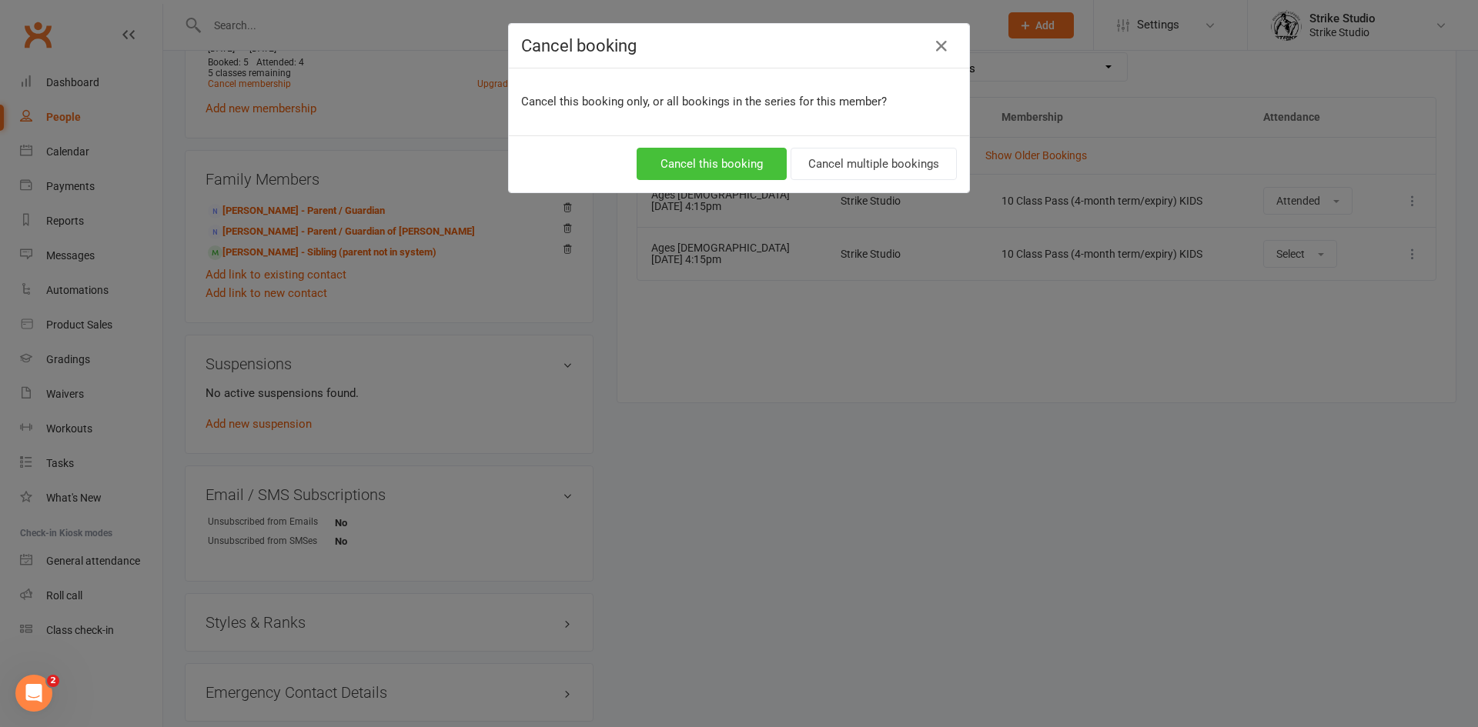
click at [671, 155] on button "Cancel this booking" at bounding box center [711, 164] width 150 height 32
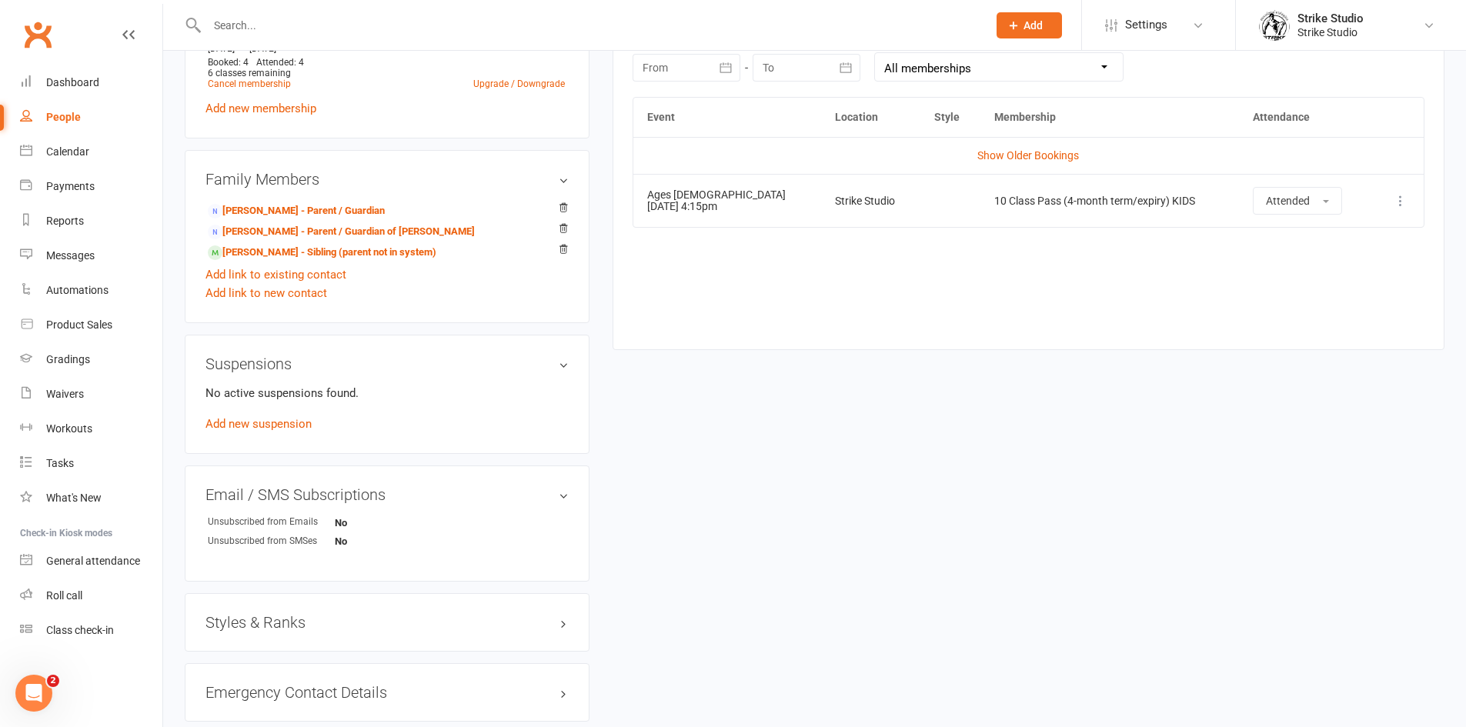
click at [953, 549] on div "upload photo Oliver Lalazari Activated 20 August, 2025 Added 4 August, 2025 Act…" at bounding box center [814, 179] width 1283 height 1604
